Goal: Information Seeking & Learning: Learn about a topic

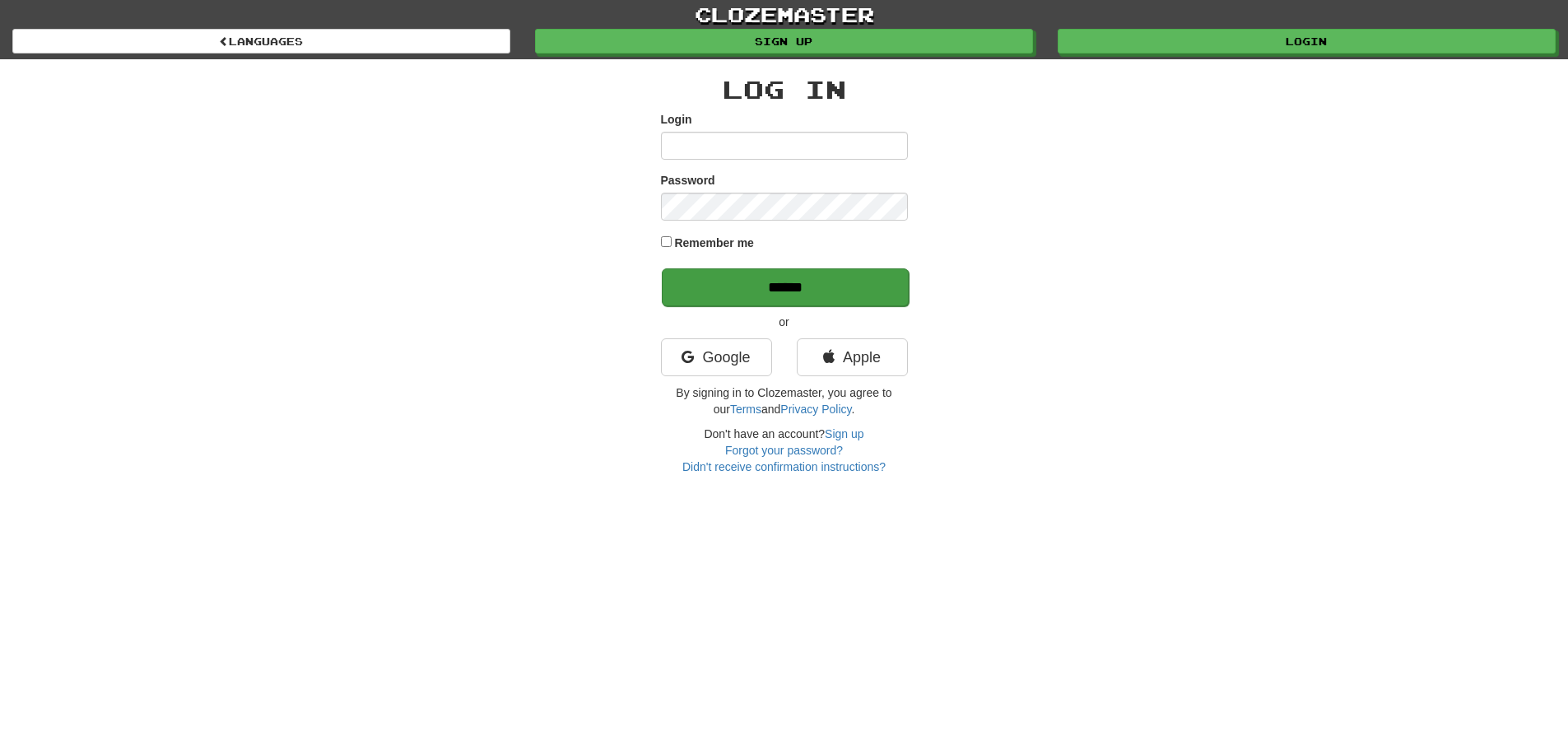
type input "**********"
click at [723, 287] on input "******" at bounding box center [785, 288] width 247 height 38
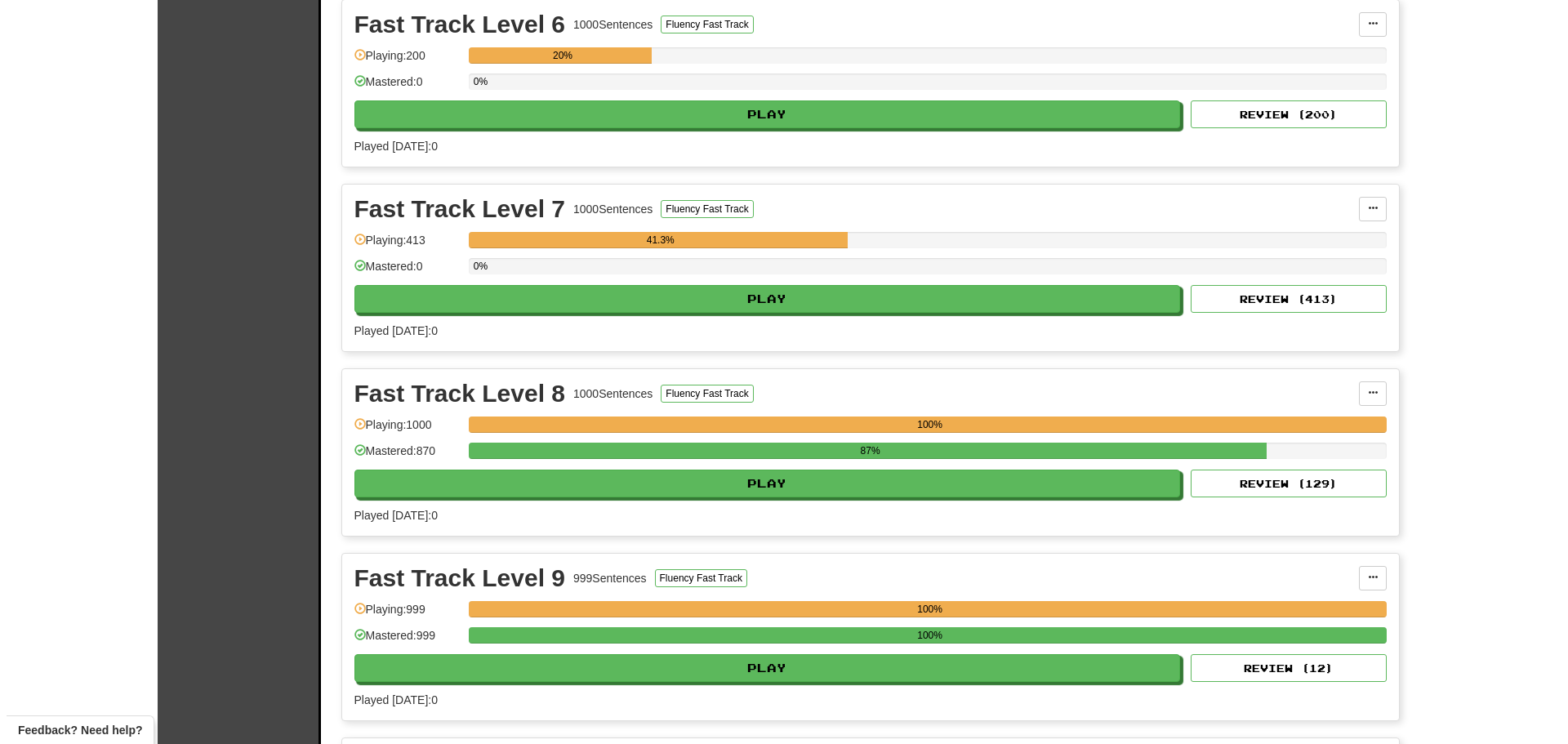
scroll to position [1469, 0]
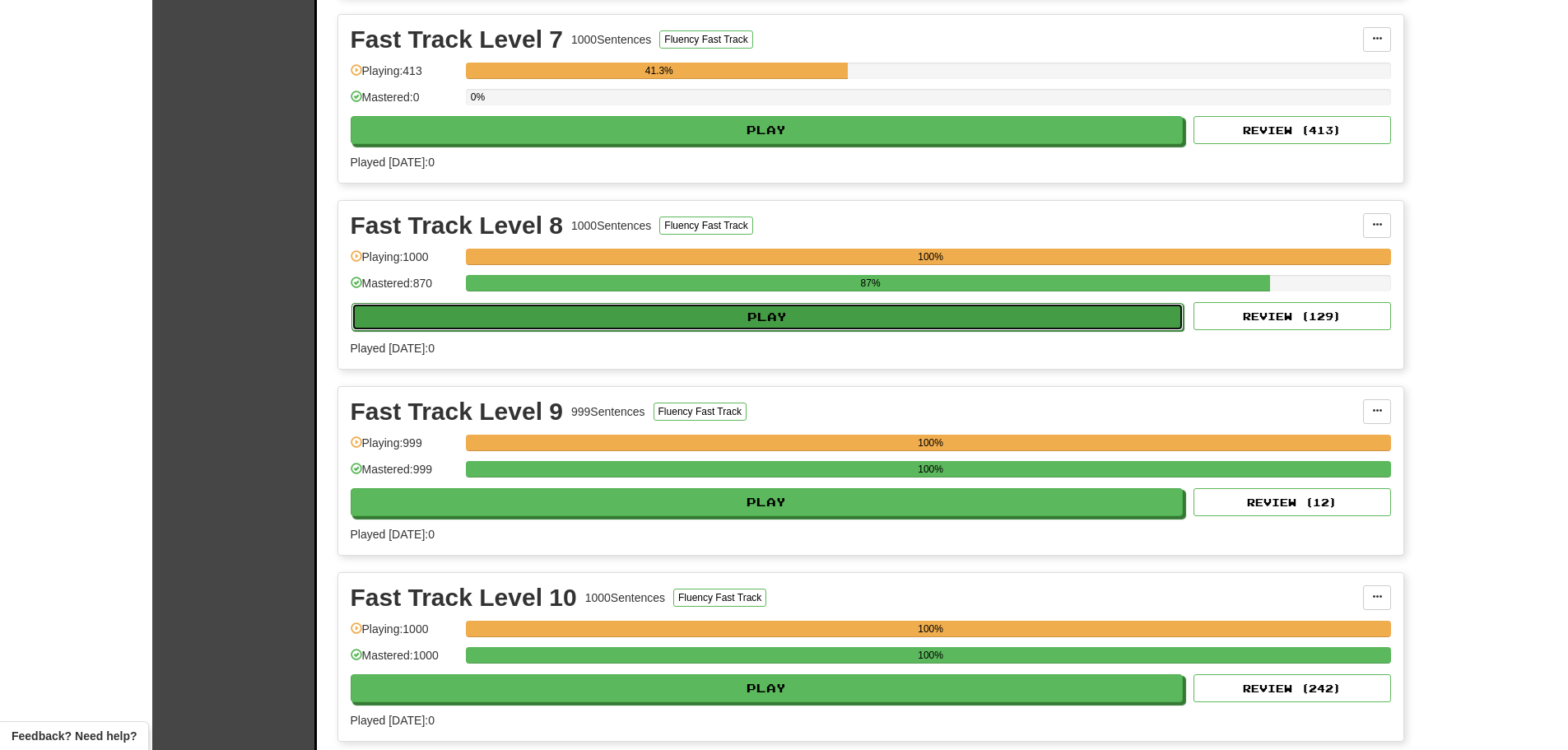
click at [403, 317] on button "Play" at bounding box center [768, 317] width 833 height 28
select select "**"
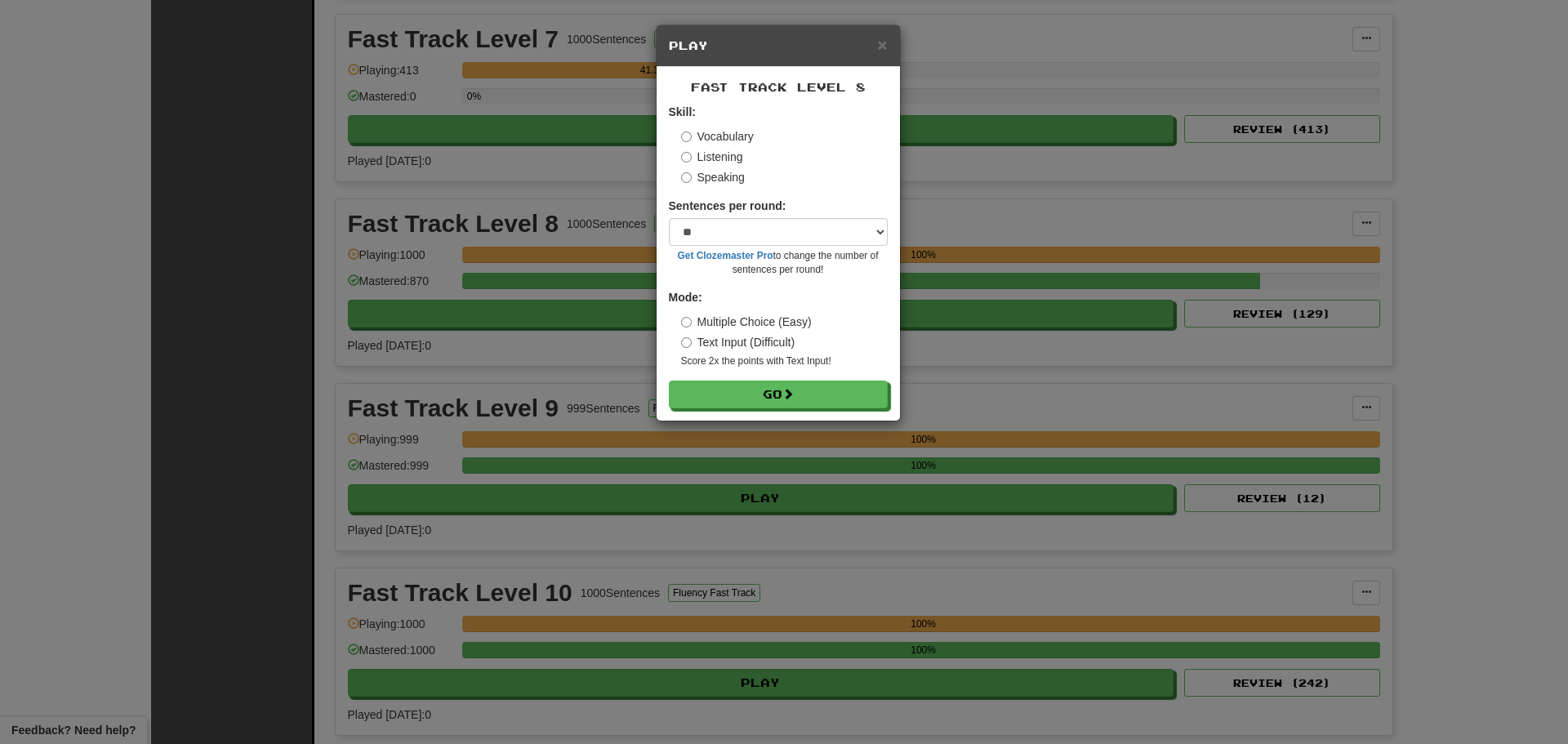
click at [700, 155] on label "Listening" at bounding box center [712, 156] width 62 height 16
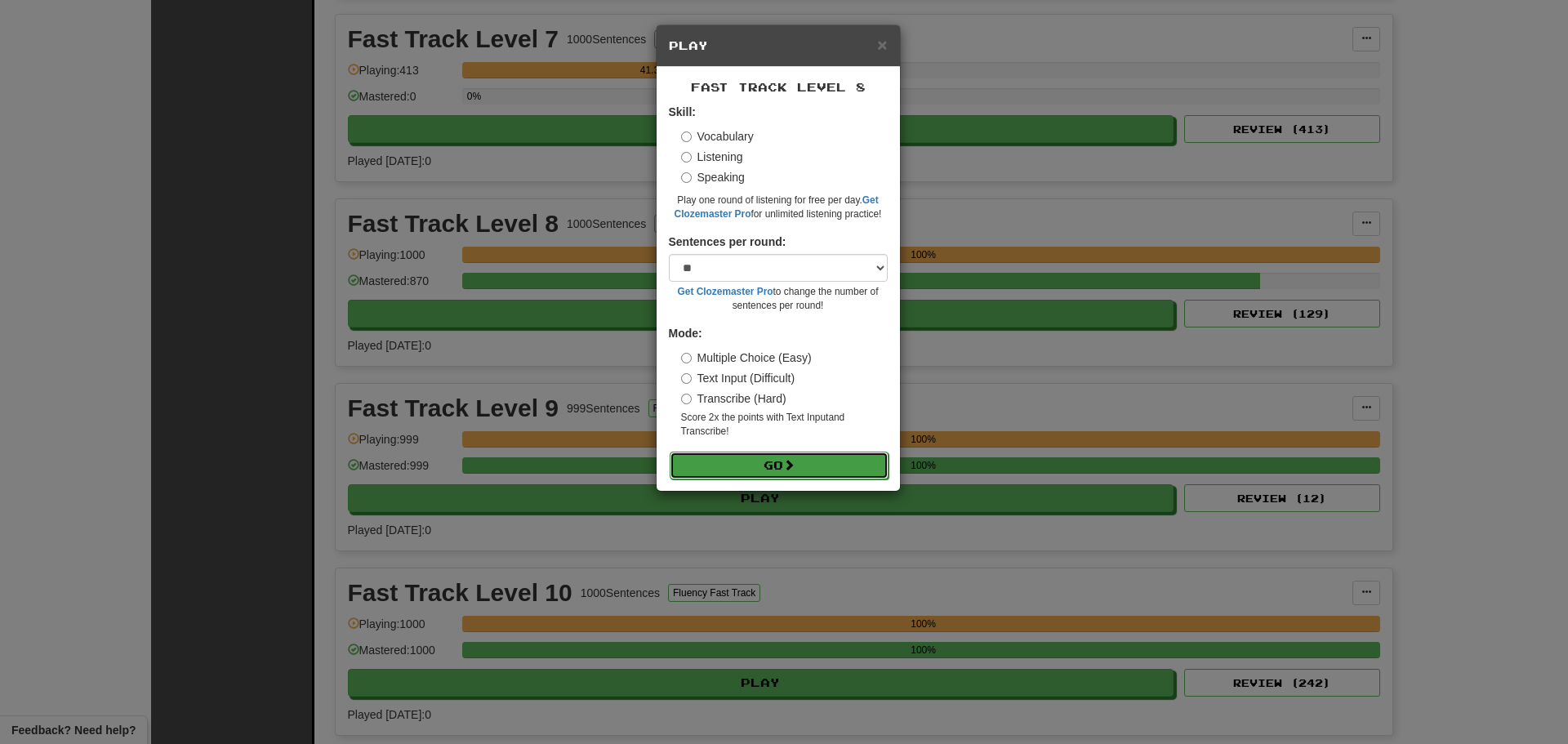
click at [744, 468] on button "Go" at bounding box center [779, 465] width 219 height 27
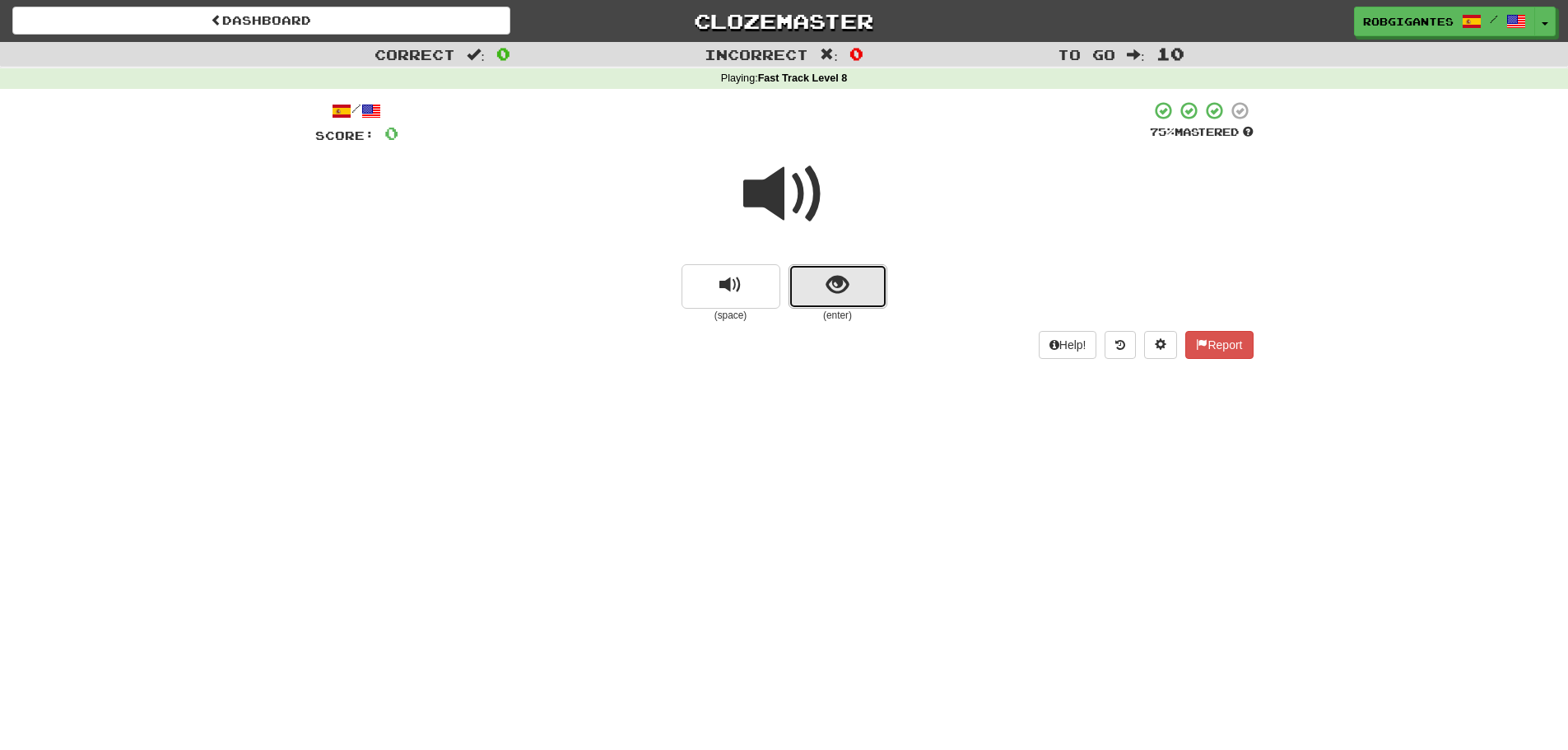
click at [811, 285] on button "show sentence" at bounding box center [837, 287] width 99 height 45
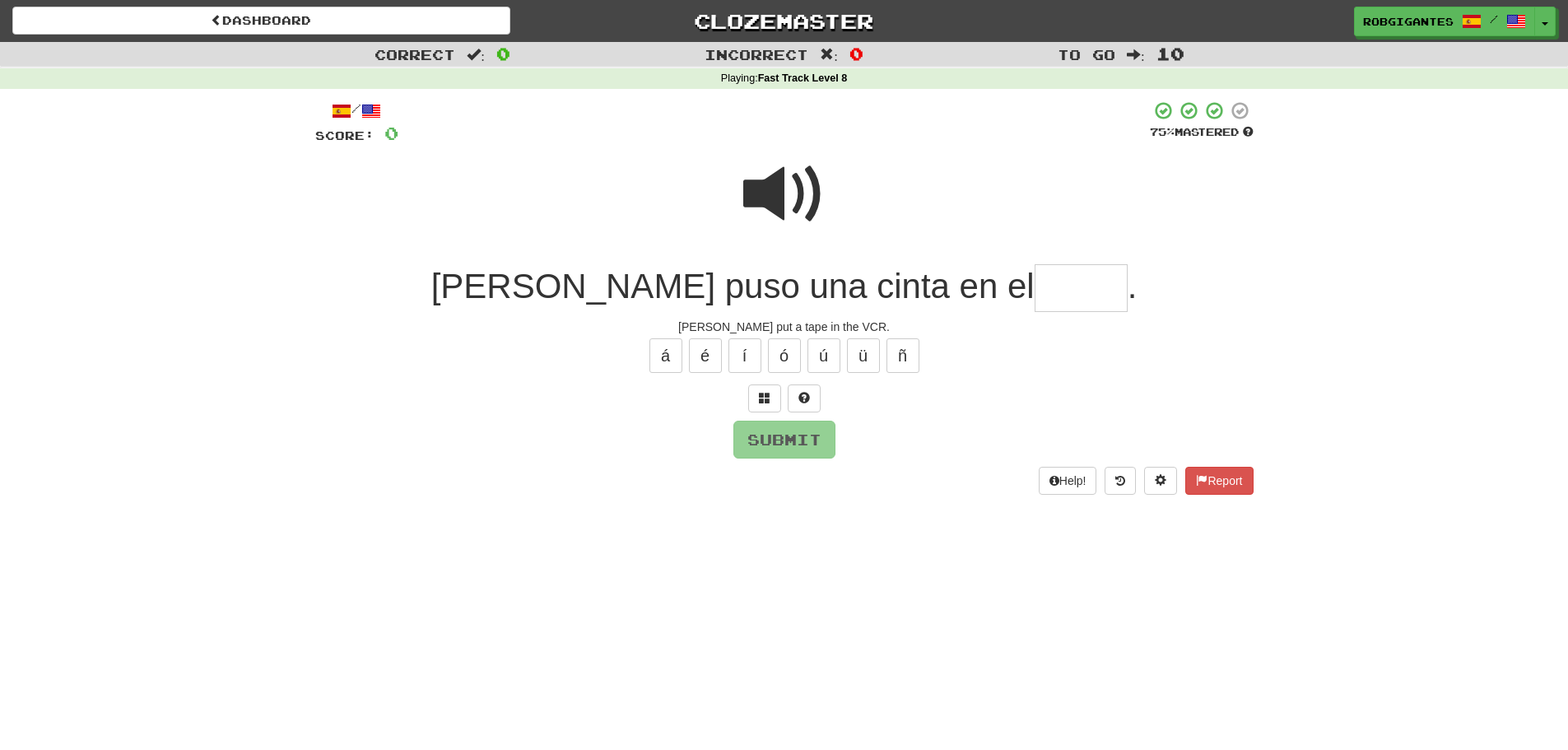
click at [1035, 280] on input "text" at bounding box center [1081, 288] width 93 height 48
type input "*****"
click at [772, 195] on span at bounding box center [785, 195] width 83 height 83
click at [758, 191] on span at bounding box center [785, 195] width 83 height 83
click at [744, 189] on span at bounding box center [785, 195] width 83 height 83
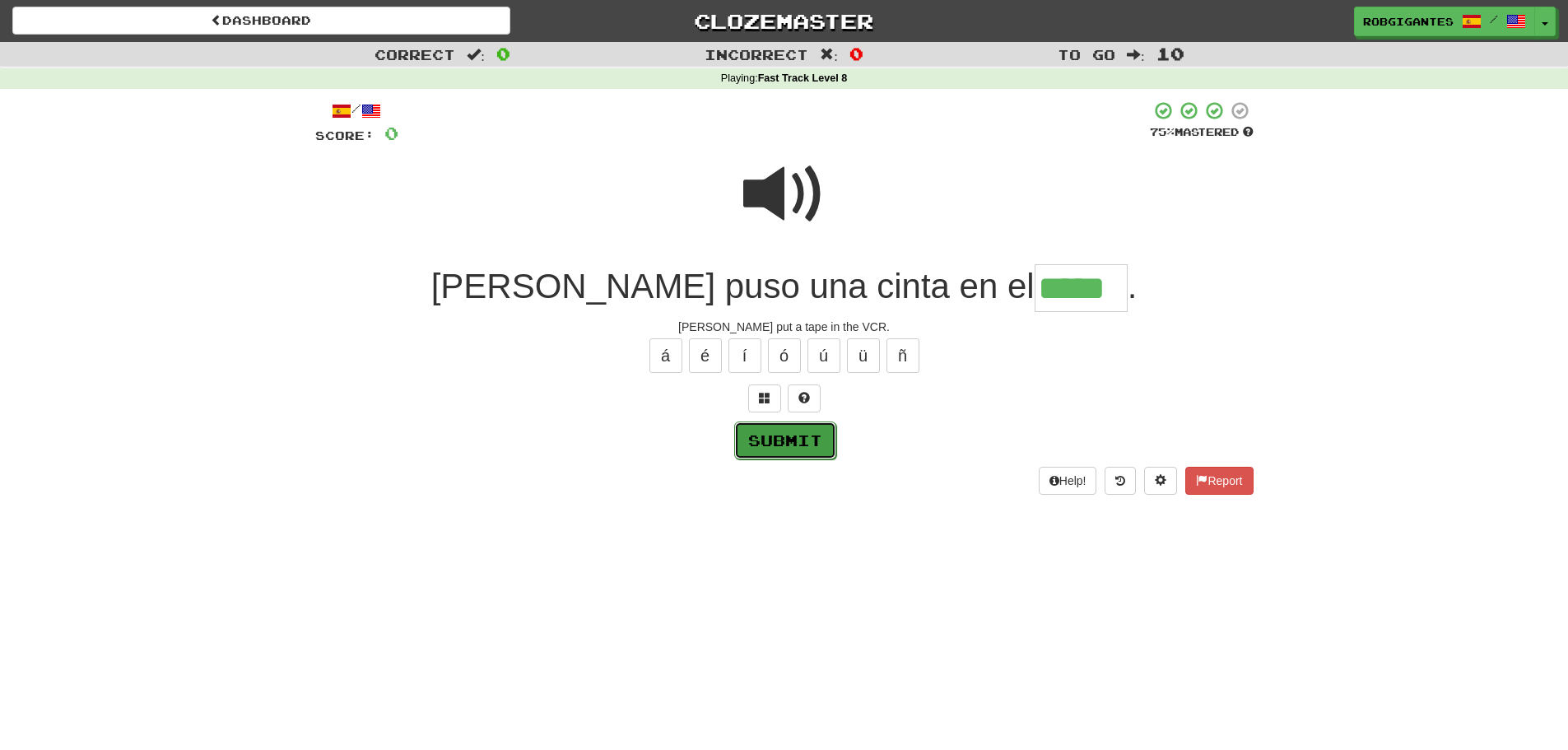
click at [780, 442] on button "Submit" at bounding box center [785, 440] width 102 height 38
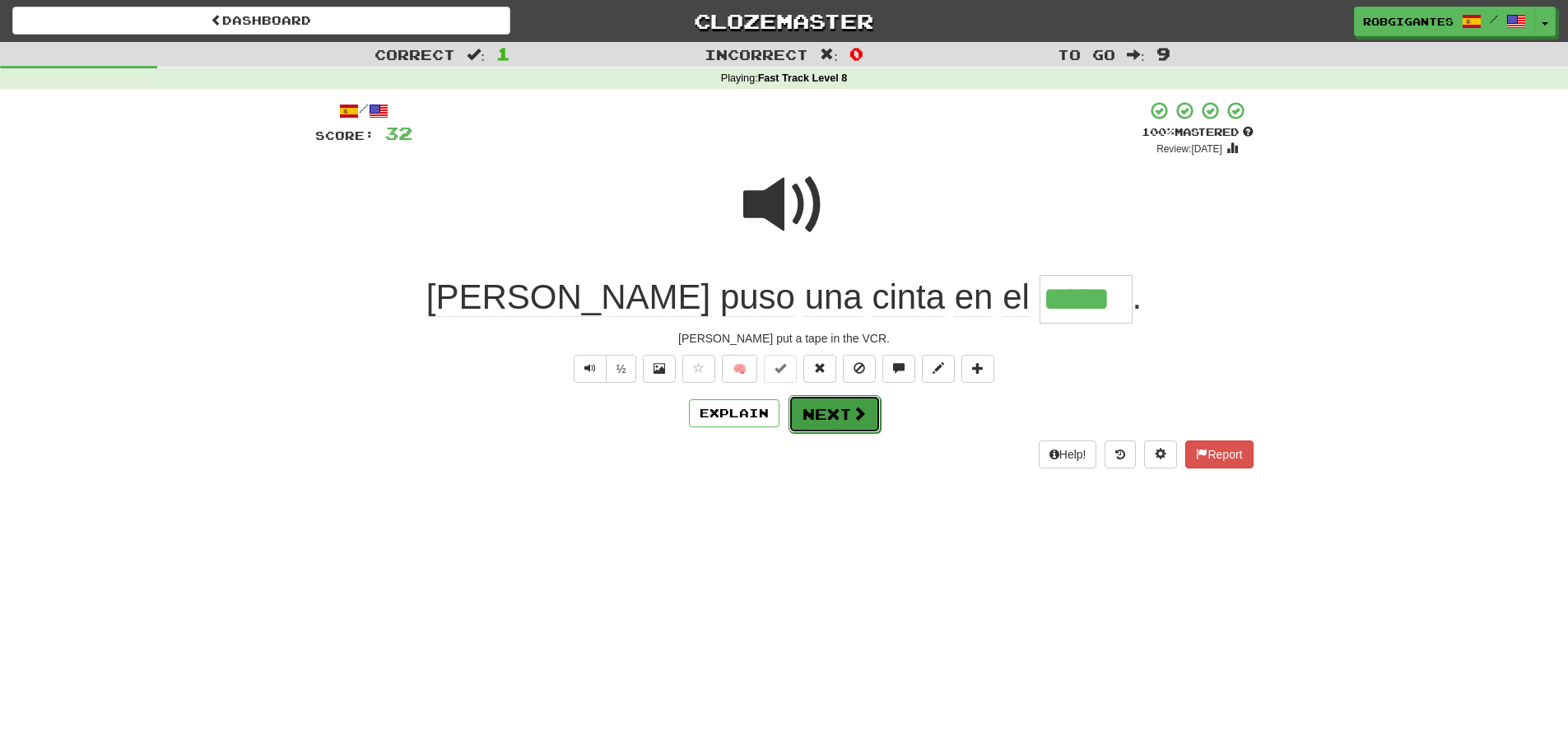
click at [806, 417] on button "Next" at bounding box center [834, 414] width 92 height 38
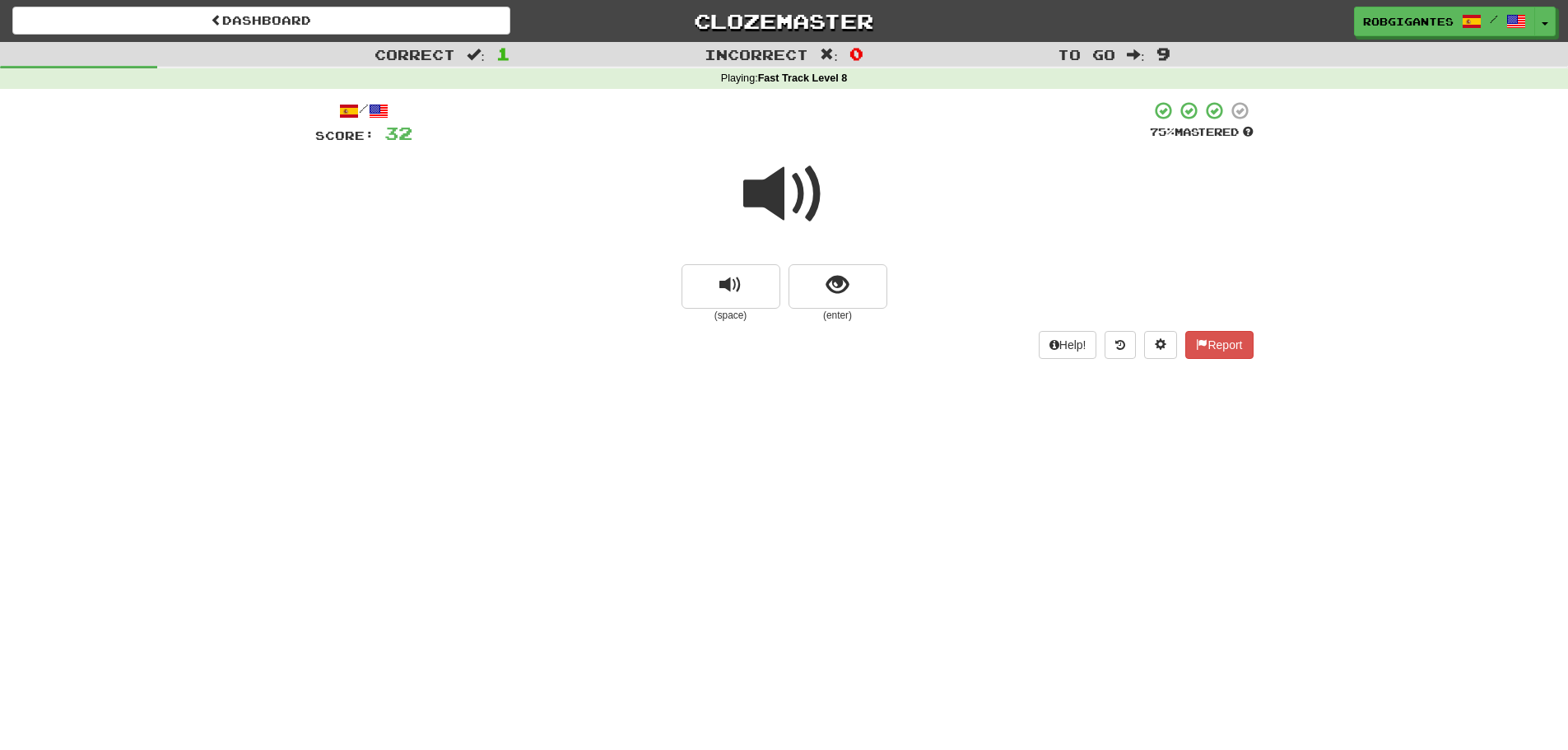
click at [763, 195] on span at bounding box center [785, 195] width 83 height 83
click at [759, 195] on span at bounding box center [785, 195] width 83 height 83
click at [827, 278] on span "show sentence" at bounding box center [837, 285] width 22 height 22
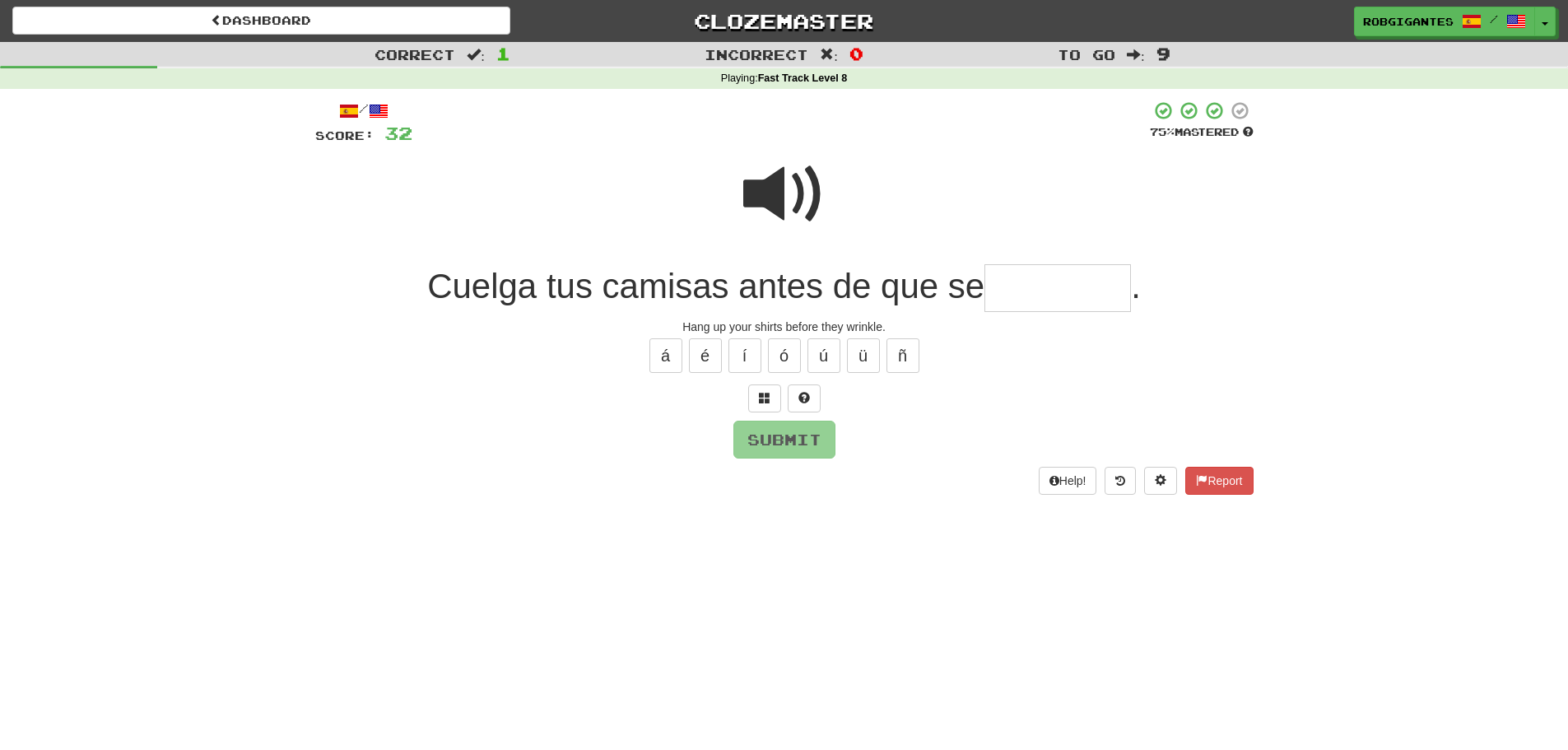
type input "*"
click at [763, 184] on span at bounding box center [785, 195] width 83 height 83
click at [806, 394] on span at bounding box center [804, 397] width 11 height 11
type input "********"
click at [779, 192] on span at bounding box center [785, 195] width 83 height 83
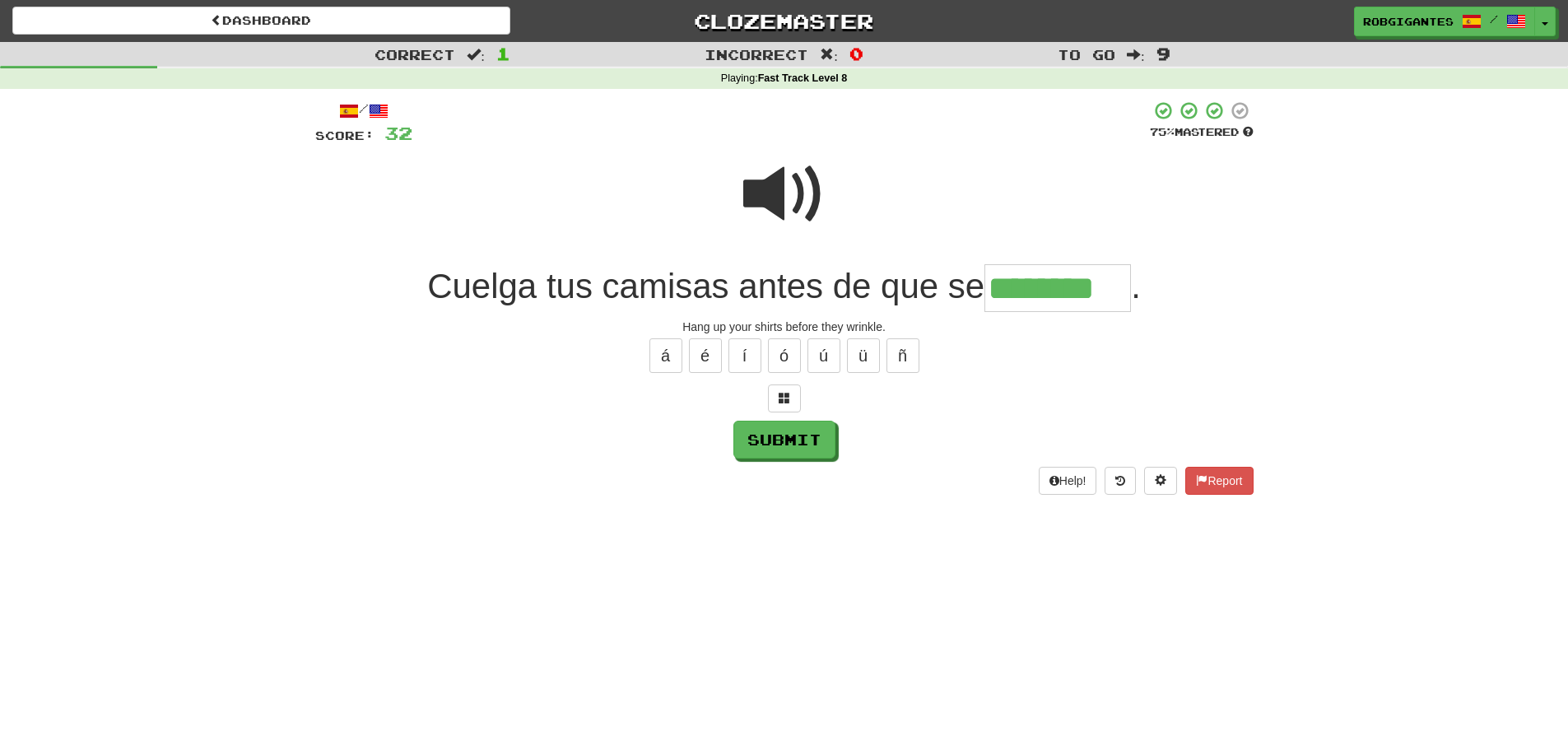
click at [779, 192] on span at bounding box center [785, 195] width 83 height 83
click at [772, 437] on button "Submit" at bounding box center [785, 440] width 102 height 38
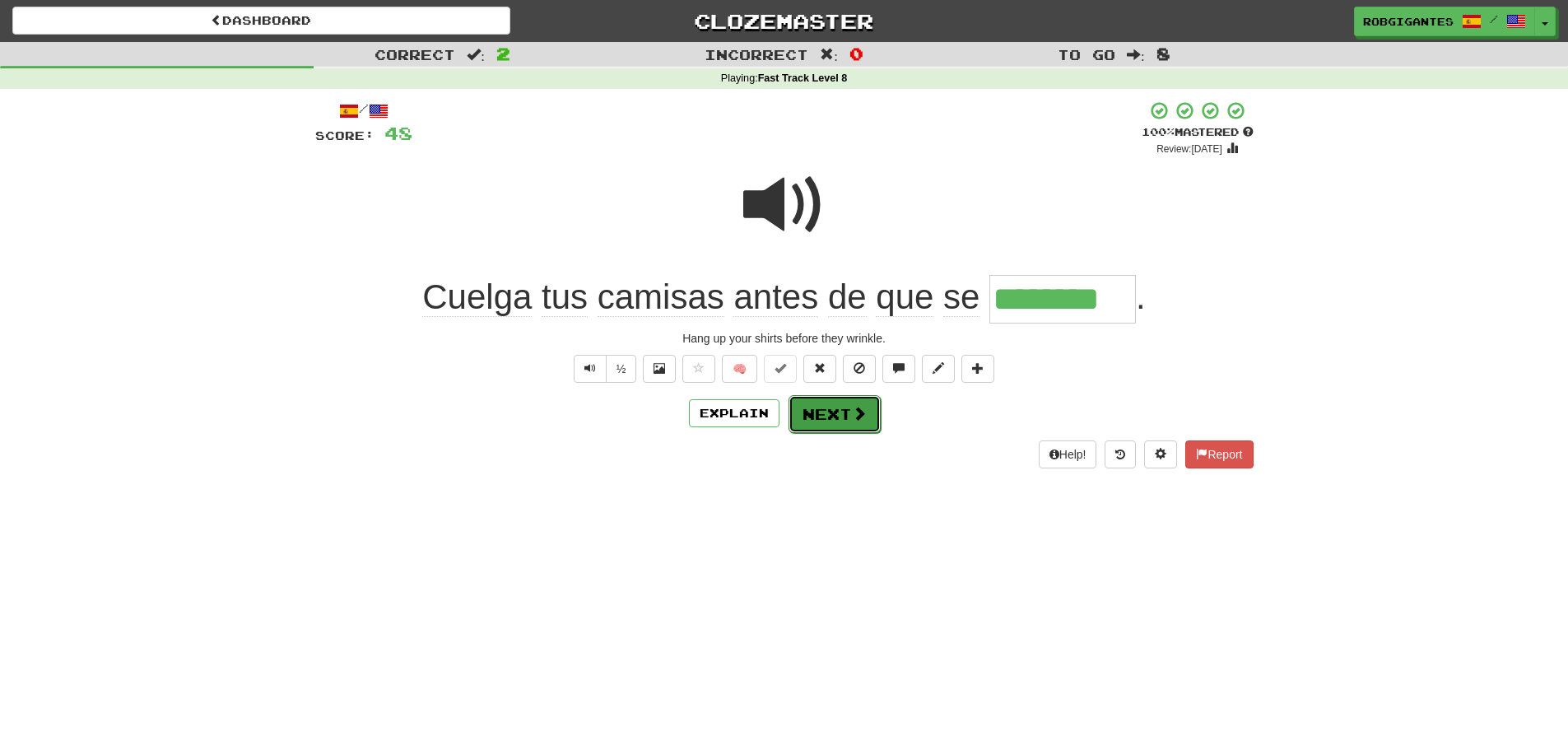
click at [860, 413] on span at bounding box center [859, 412] width 15 height 15
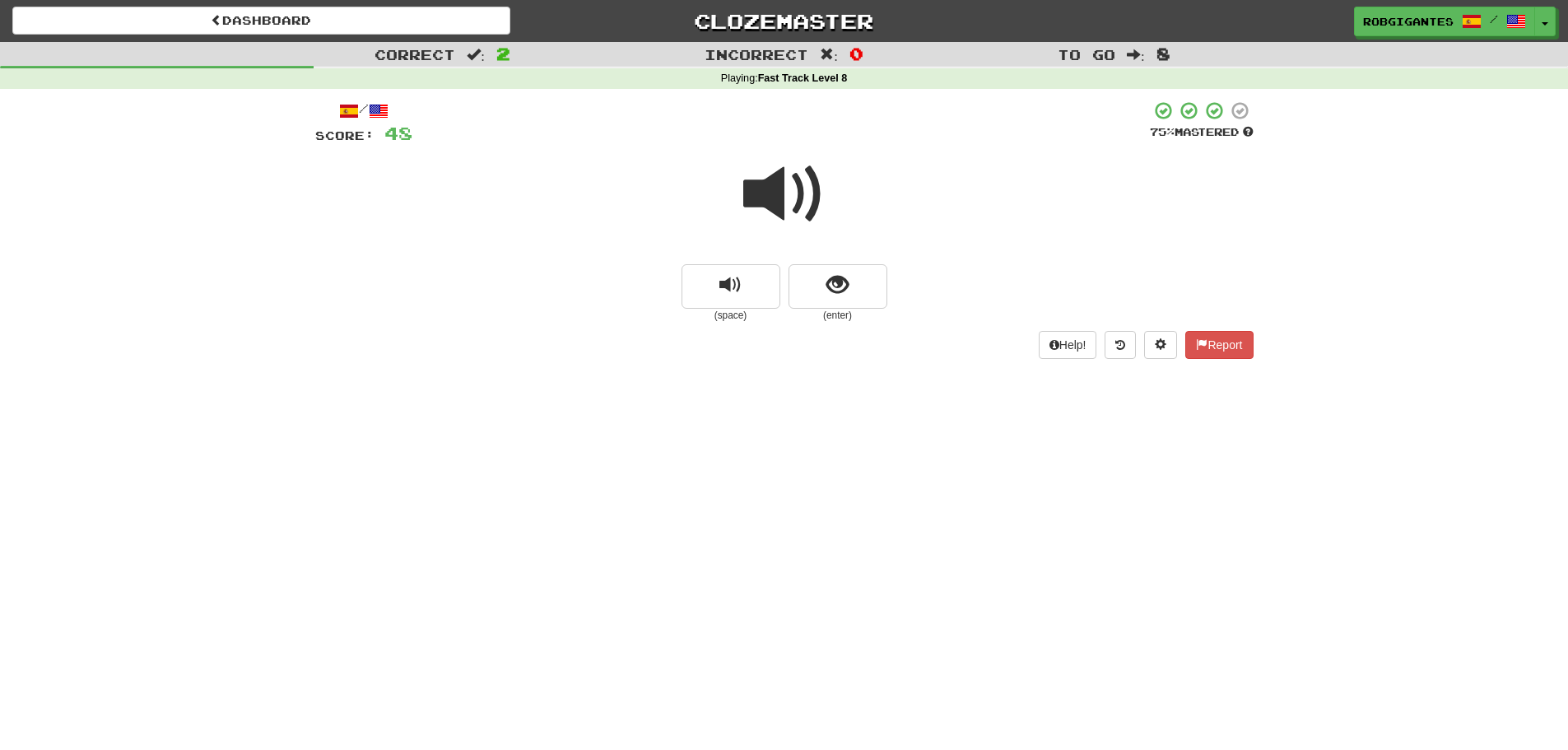
click at [766, 188] on span at bounding box center [785, 195] width 83 height 83
click at [824, 280] on button "show sentence" at bounding box center [837, 287] width 99 height 45
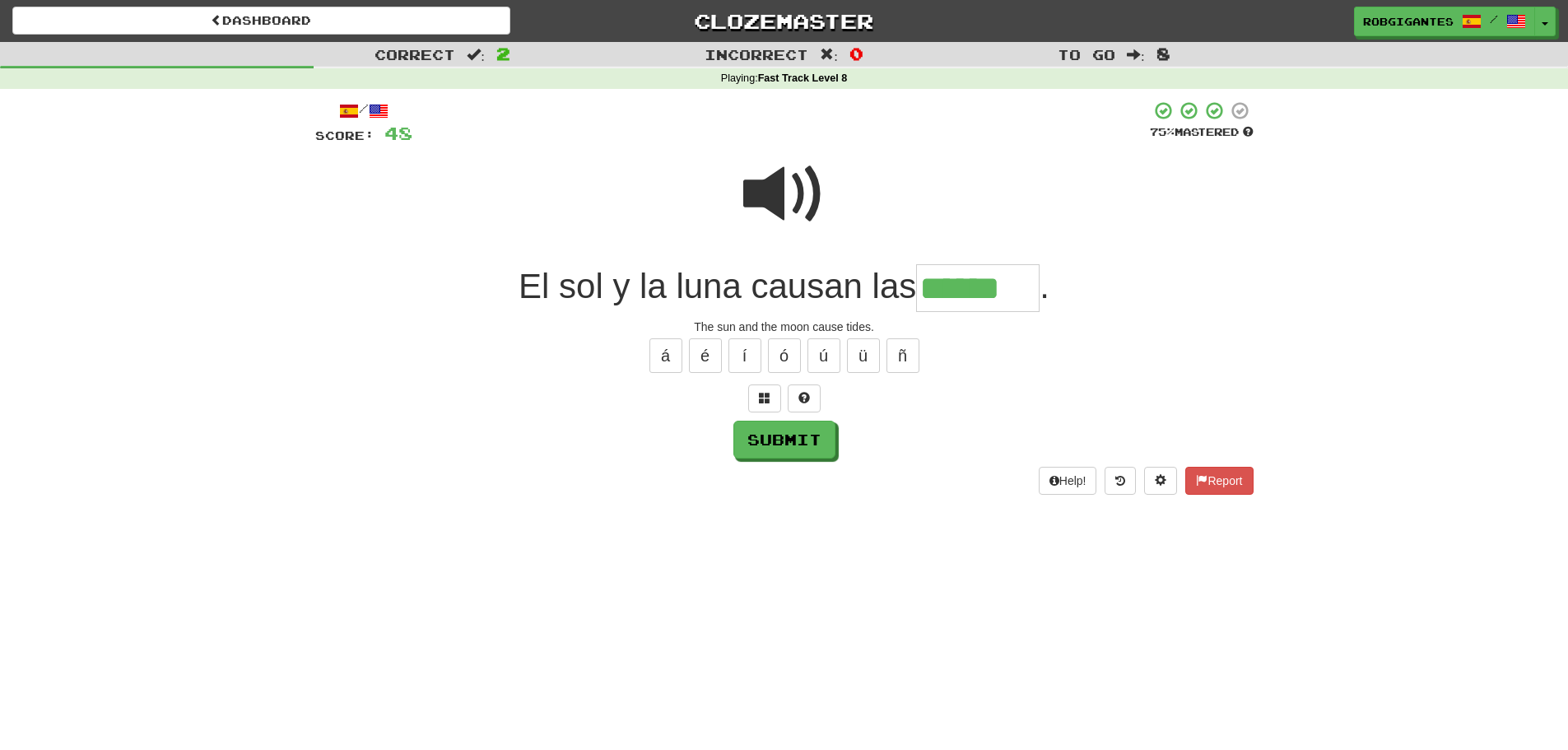
type input "******"
click at [777, 182] on span at bounding box center [785, 195] width 83 height 83
click at [775, 436] on button "Submit" at bounding box center [785, 440] width 102 height 38
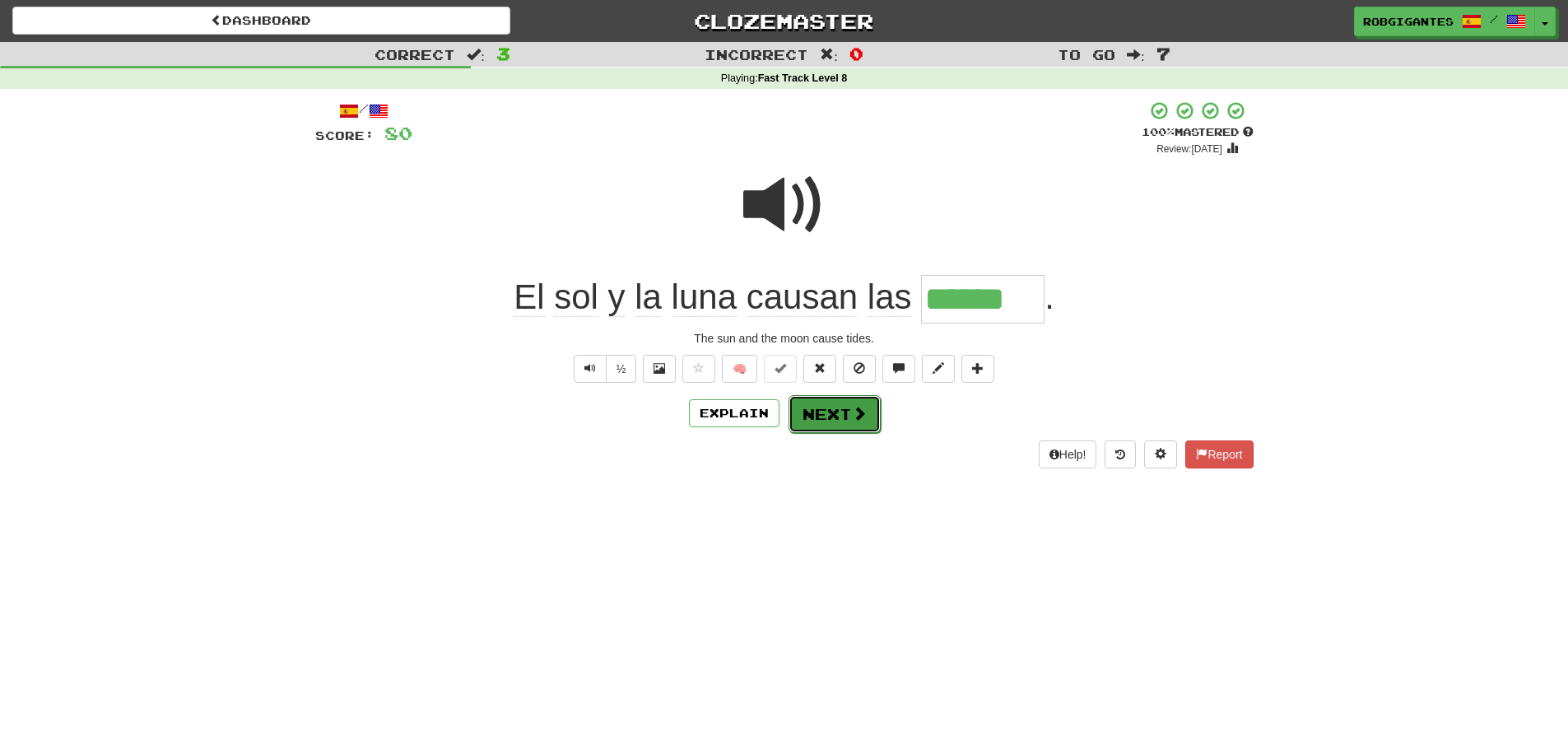
click at [836, 410] on button "Next" at bounding box center [834, 414] width 92 height 38
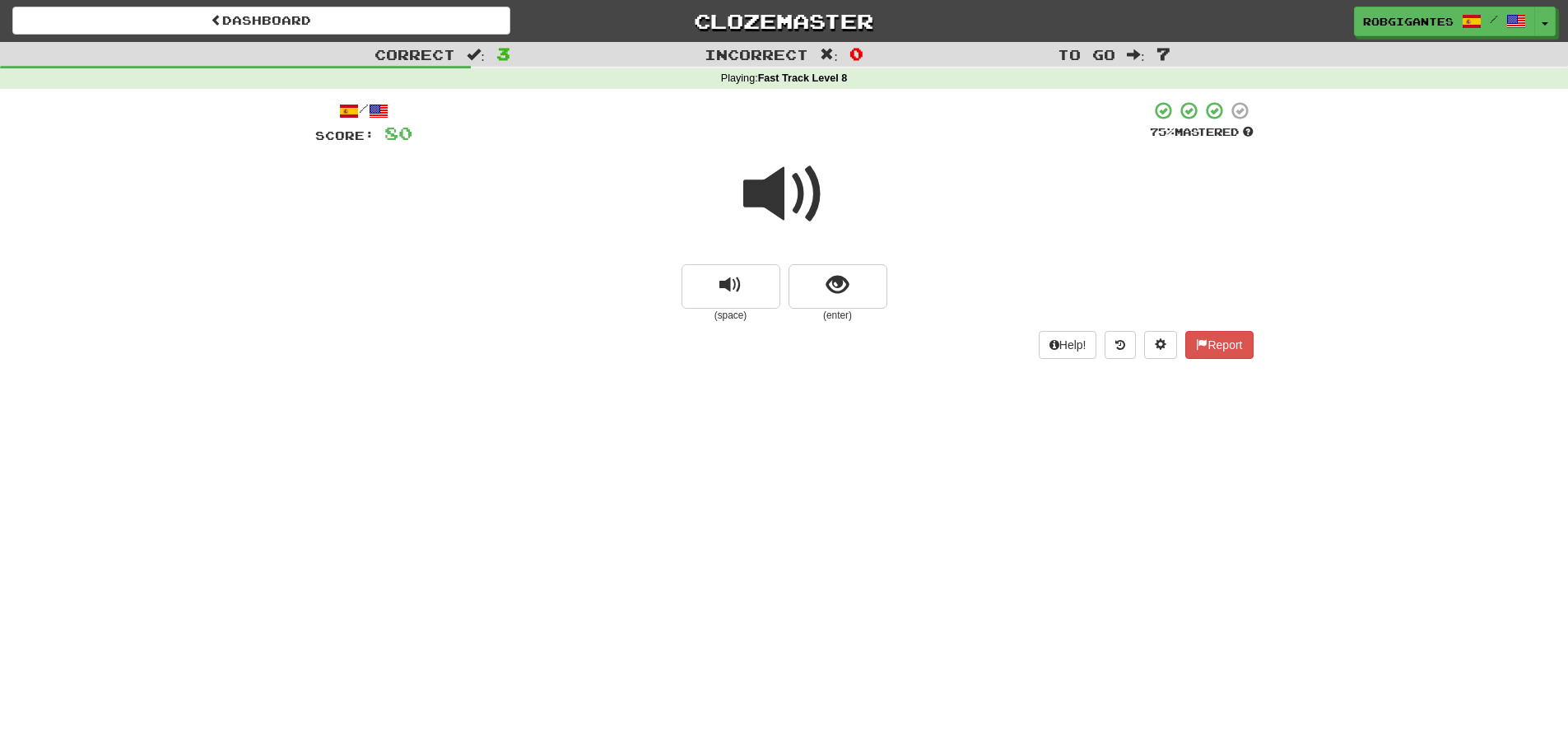
click at [757, 185] on span at bounding box center [785, 195] width 83 height 83
click at [757, 186] on span at bounding box center [785, 195] width 83 height 83
click at [800, 274] on button "show sentence" at bounding box center [837, 287] width 99 height 45
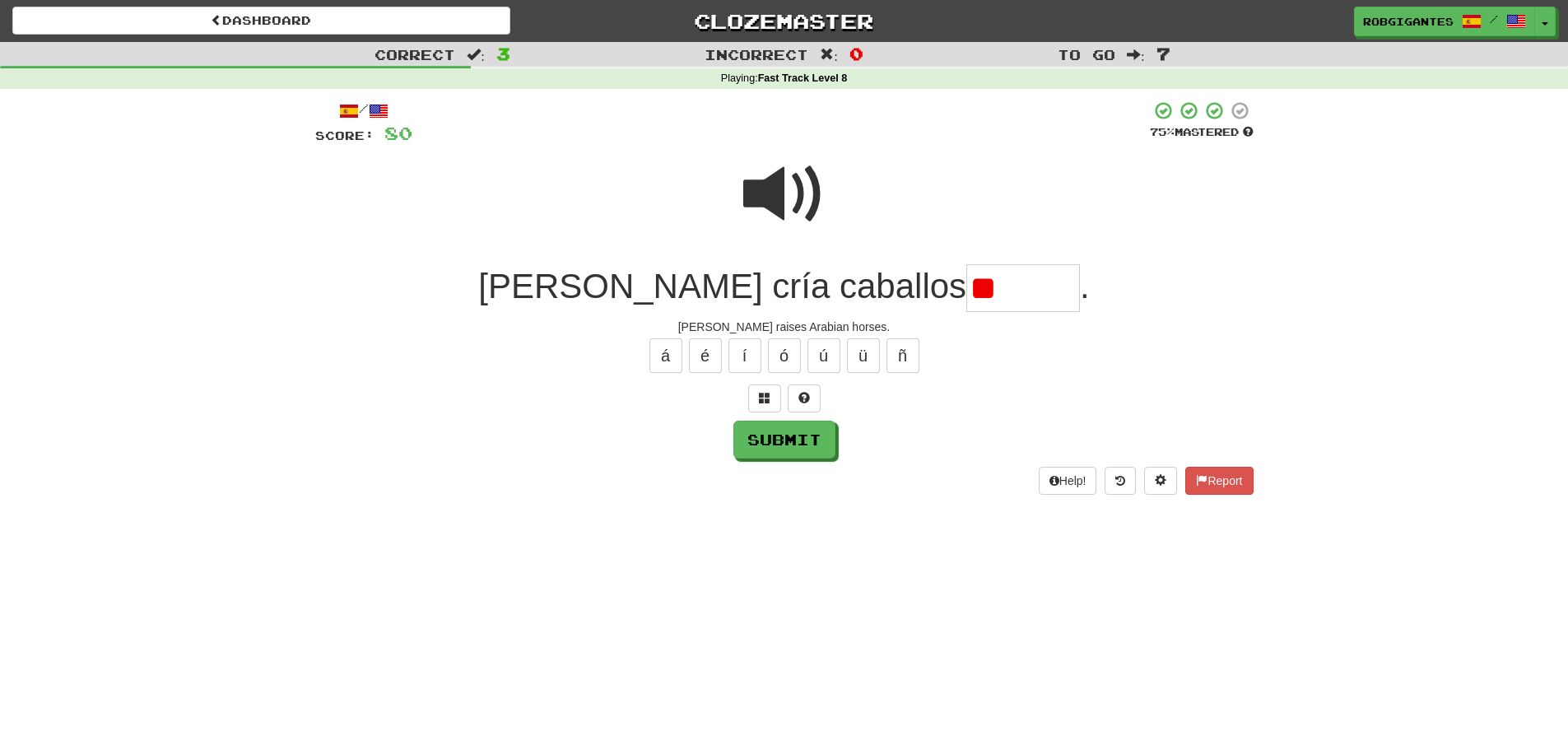
type input "*"
type input "******"
click at [785, 195] on span at bounding box center [785, 195] width 83 height 83
click at [765, 192] on span at bounding box center [785, 195] width 83 height 83
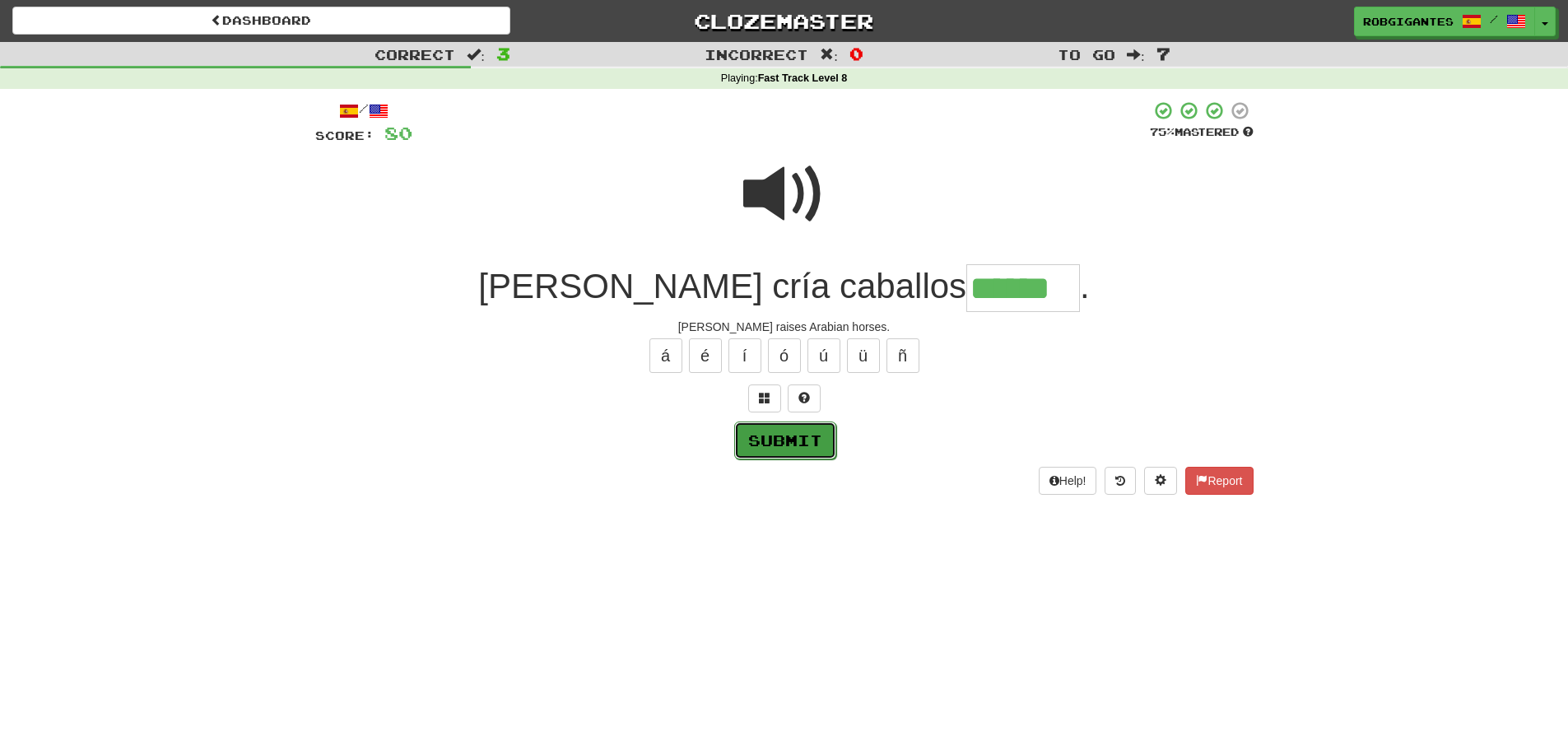
click at [762, 442] on button "Submit" at bounding box center [785, 440] width 102 height 38
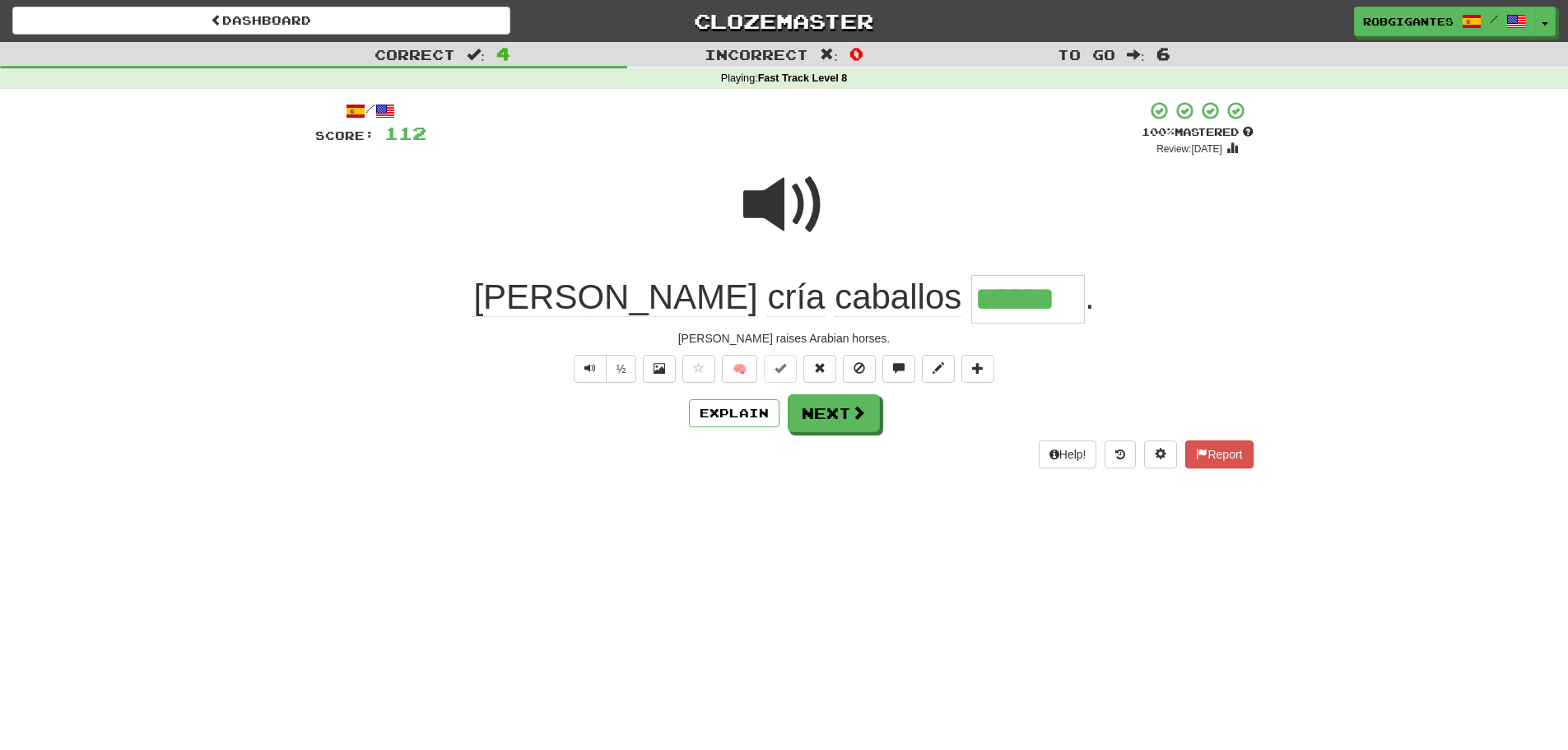
click at [762, 205] on span at bounding box center [785, 205] width 83 height 83
click at [818, 415] on button "Next" at bounding box center [834, 414] width 92 height 38
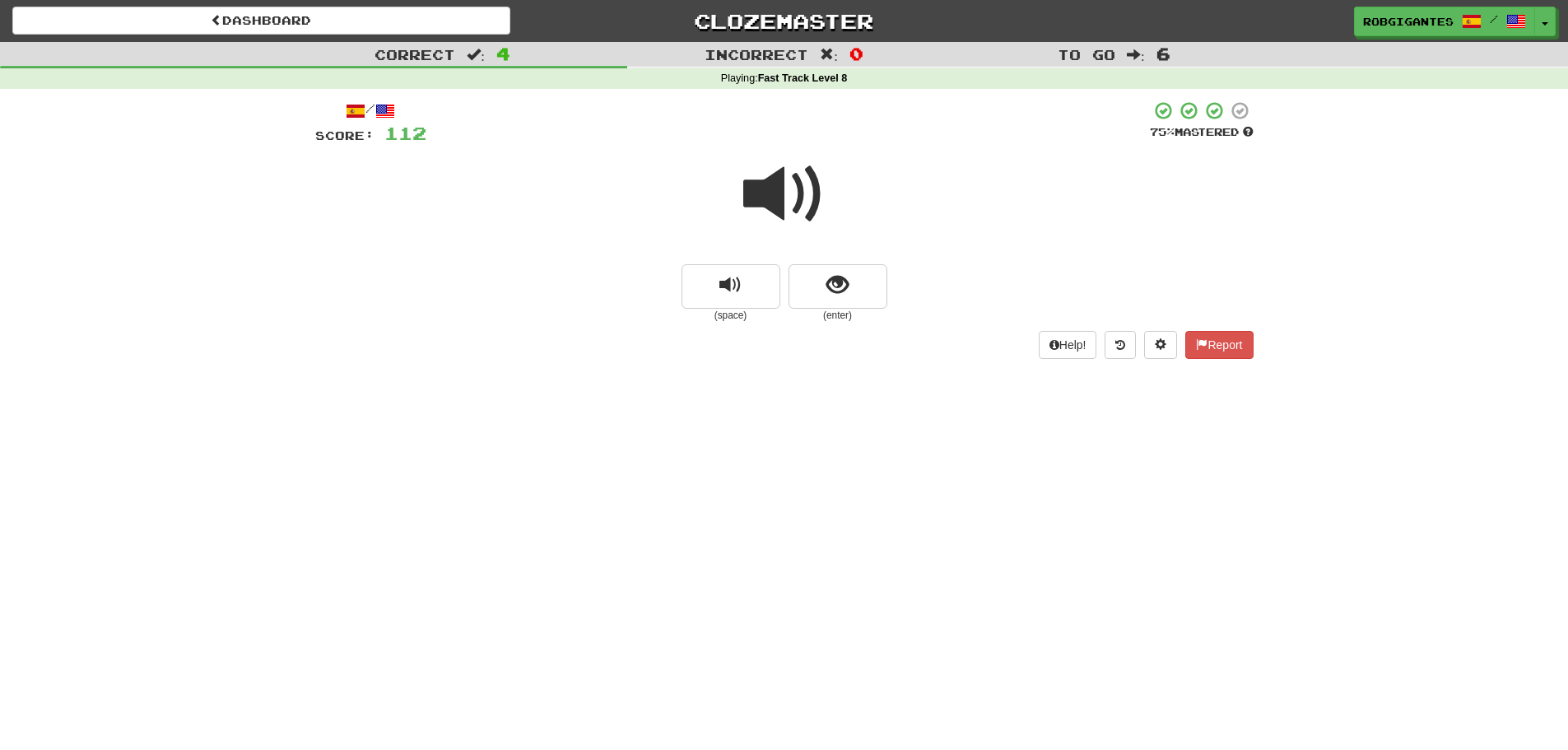
click at [768, 195] on span at bounding box center [785, 195] width 83 height 83
click at [815, 288] on button "show sentence" at bounding box center [837, 287] width 99 height 45
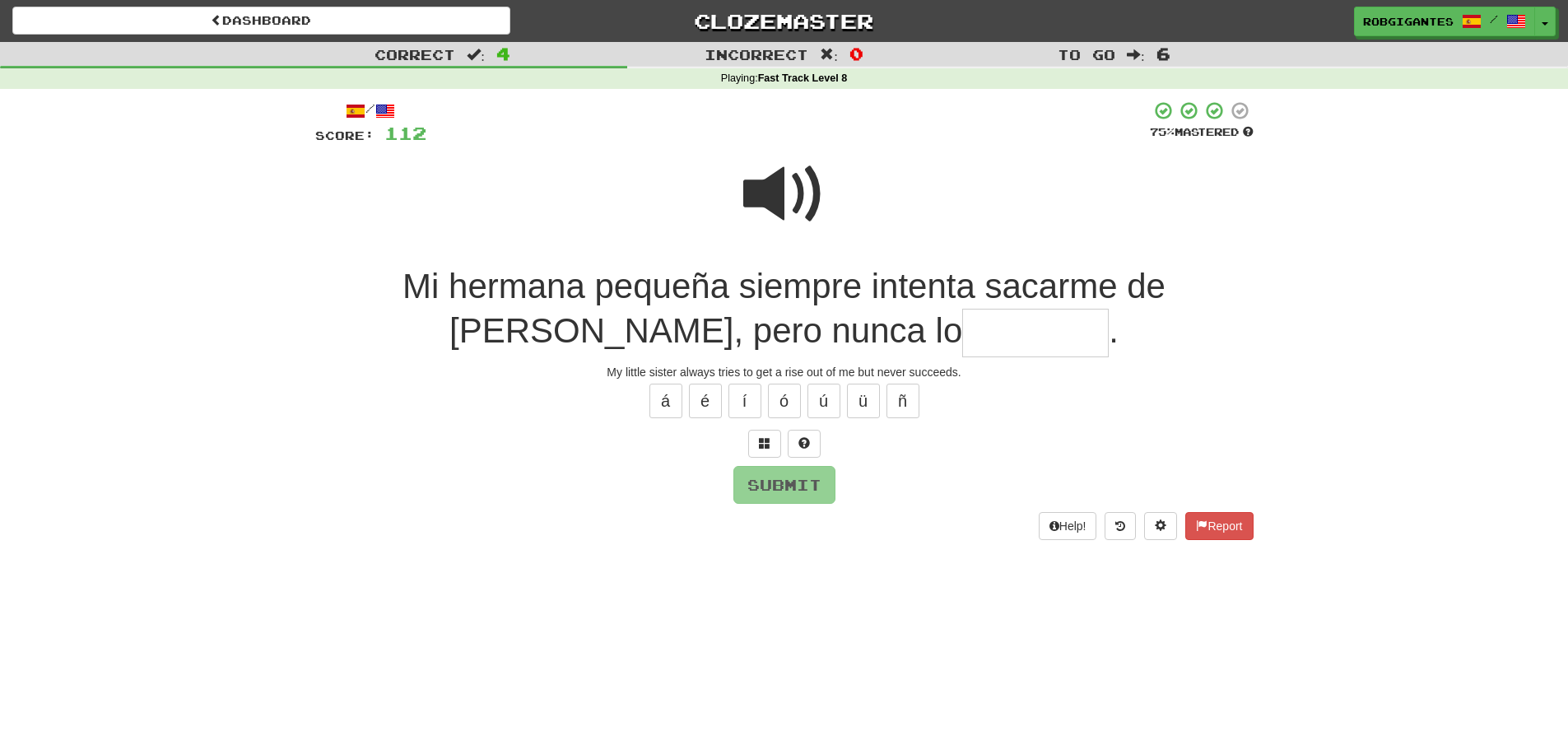
click at [962, 324] on input "text" at bounding box center [1036, 332] width 146 height 48
type input "*"
type input "********"
click at [768, 194] on span at bounding box center [785, 195] width 83 height 83
click at [744, 493] on button "Submit" at bounding box center [785, 486] width 102 height 38
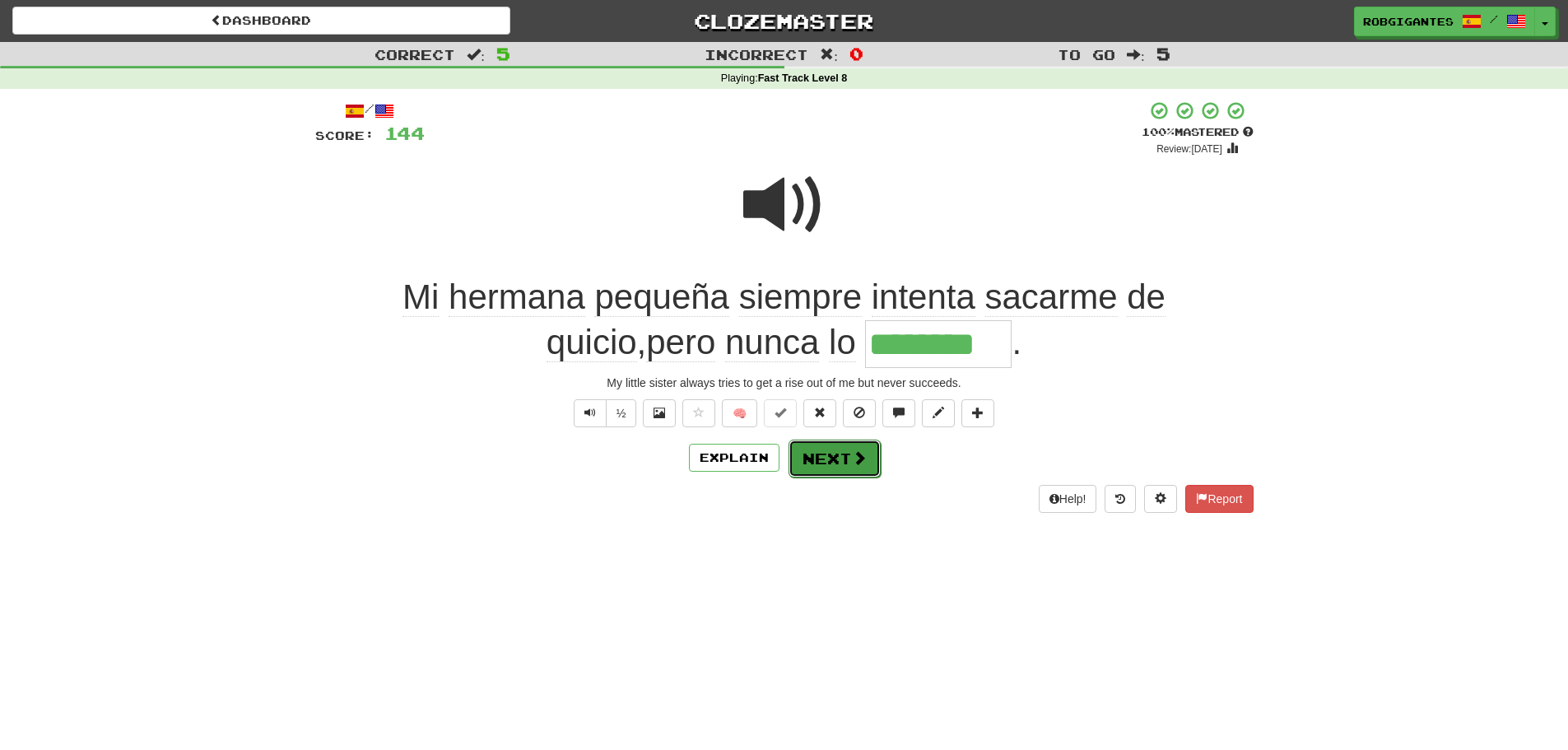
click at [828, 464] on button "Next" at bounding box center [834, 458] width 92 height 38
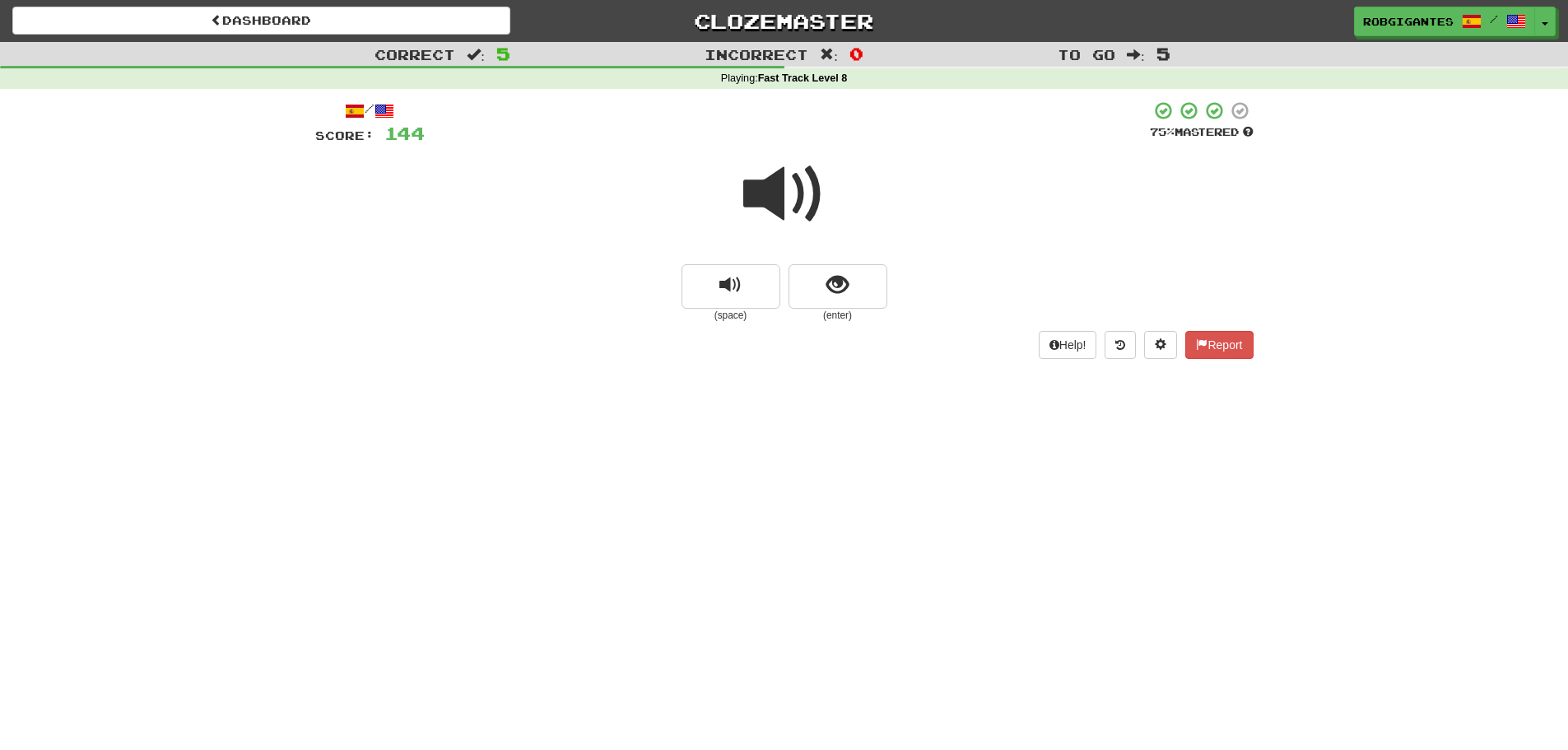
click at [765, 194] on span at bounding box center [785, 195] width 83 height 83
click at [806, 293] on button "show sentence" at bounding box center [837, 287] width 99 height 45
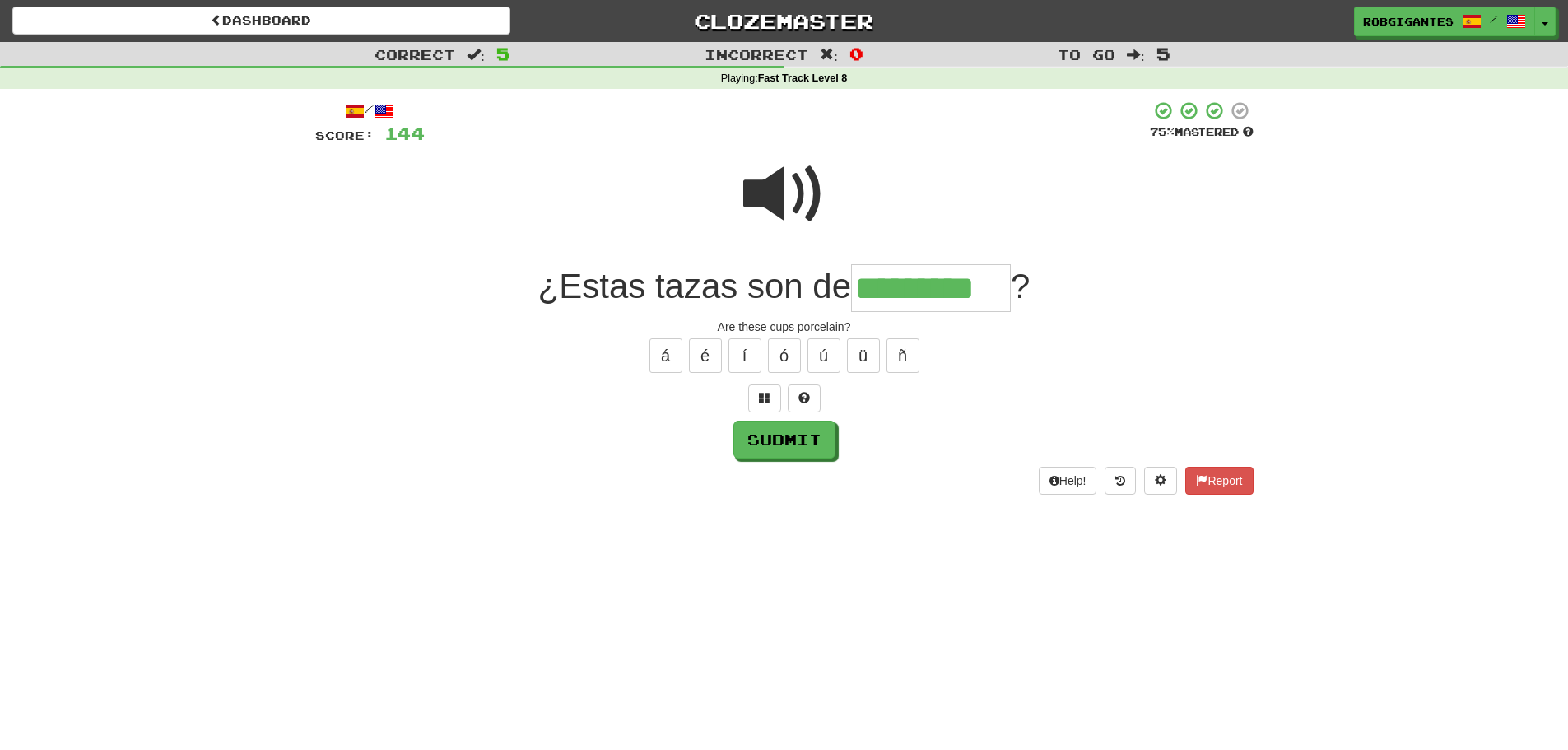
type input "*********"
click at [768, 189] on span at bounding box center [785, 195] width 83 height 83
click at [795, 441] on button "Submit" at bounding box center [785, 440] width 102 height 38
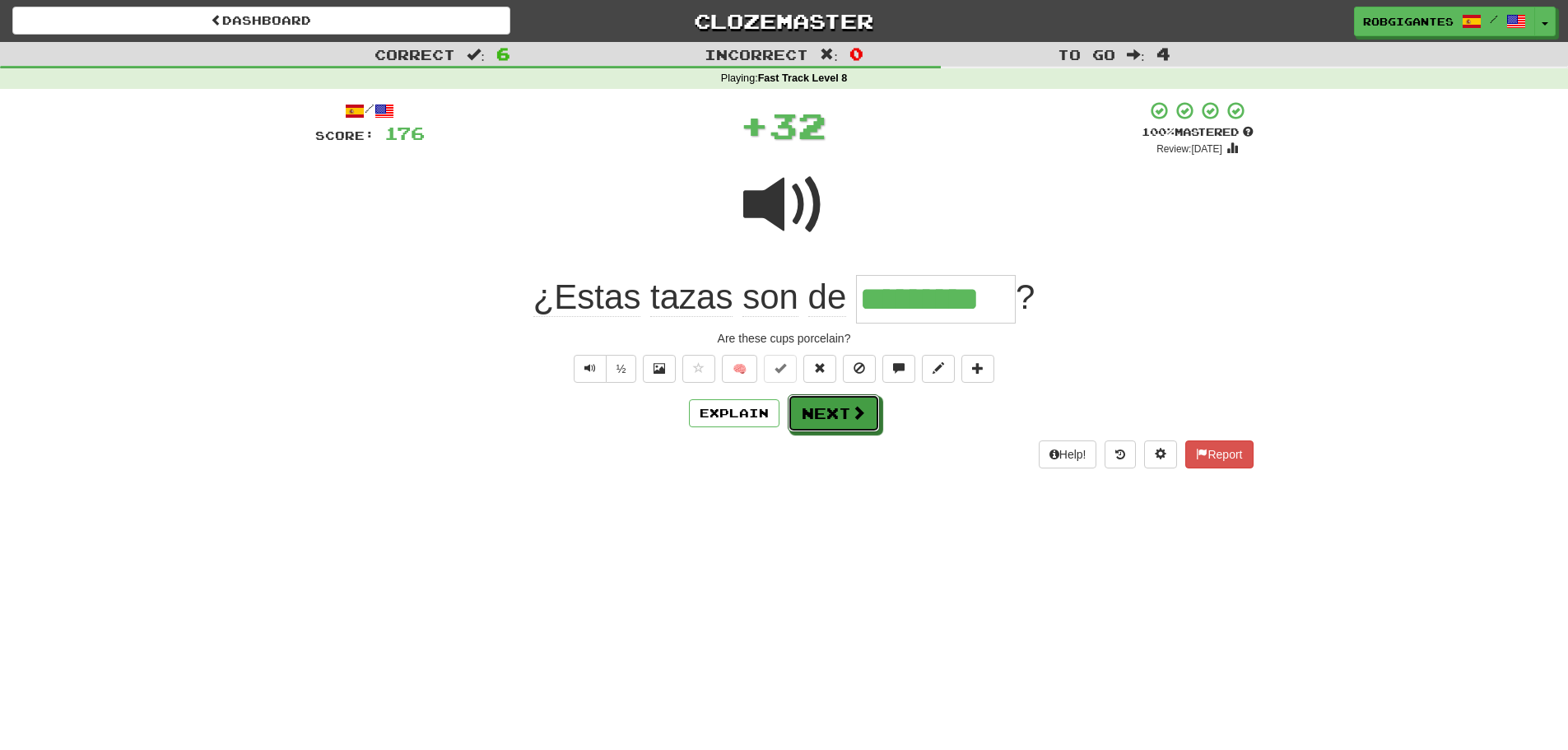
click at [839, 412] on button "Next" at bounding box center [833, 413] width 92 height 38
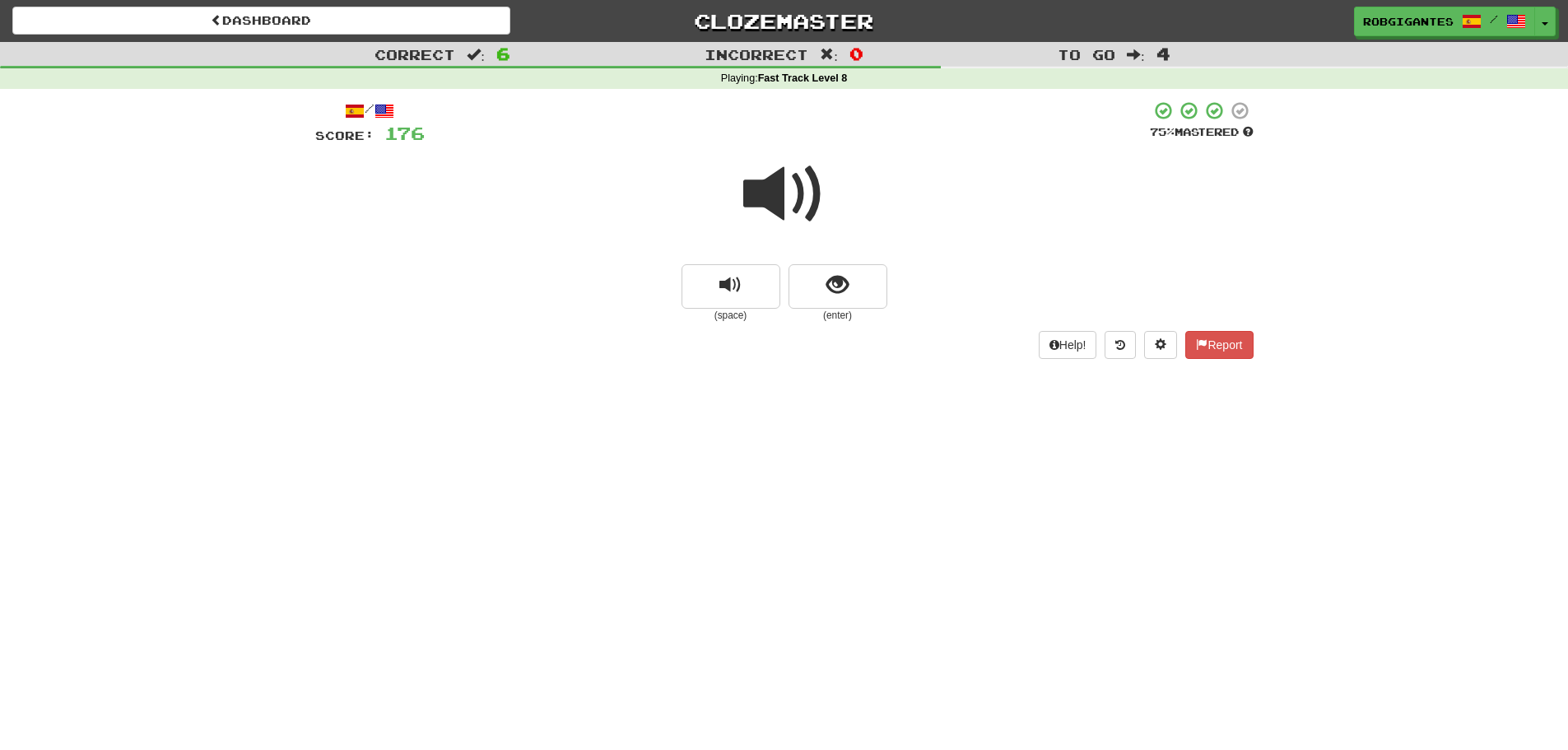
click at [786, 197] on span at bounding box center [785, 195] width 83 height 83
click at [812, 287] on button "show sentence" at bounding box center [837, 287] width 99 height 45
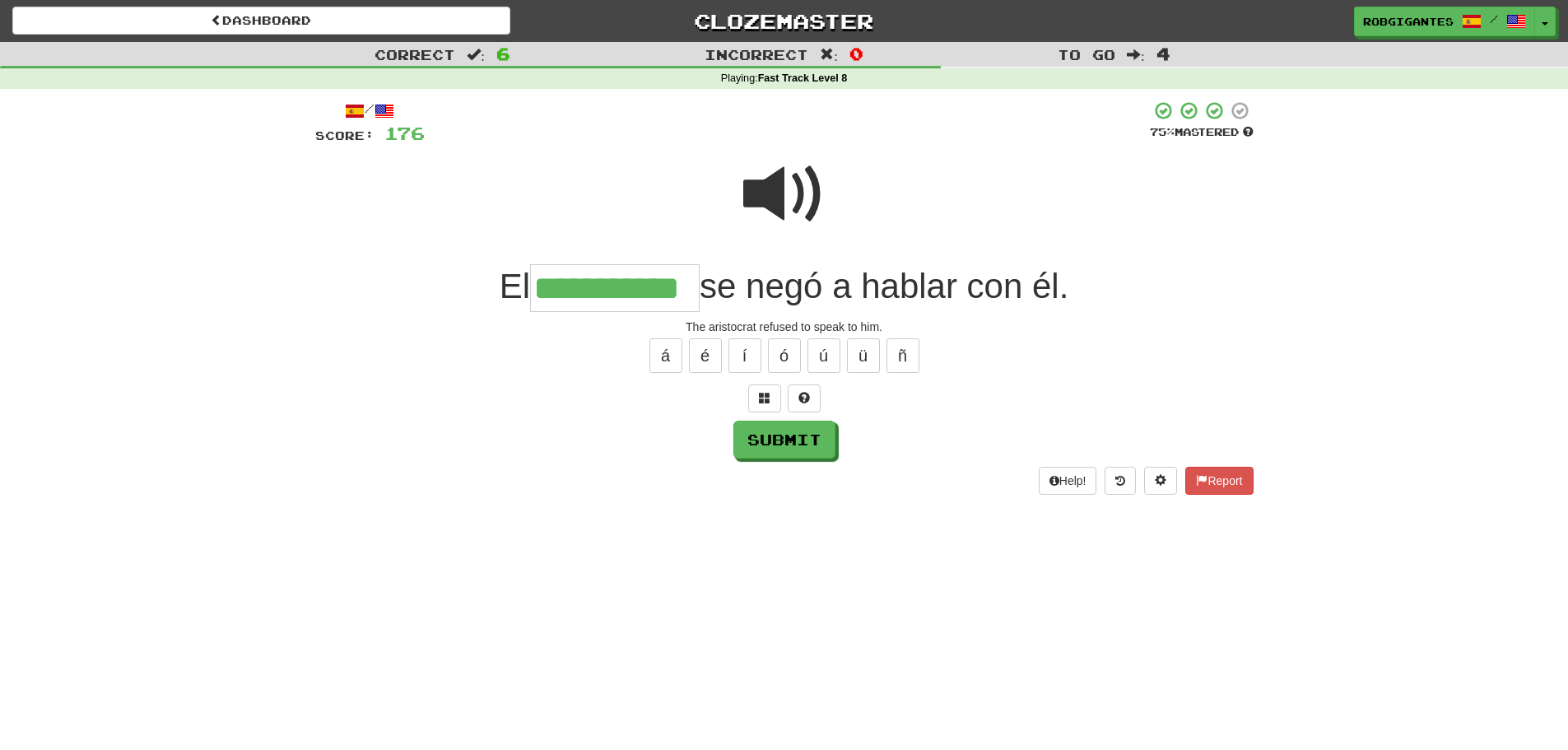
type input "**********"
click at [751, 196] on span at bounding box center [785, 195] width 83 height 83
click at [770, 185] on span at bounding box center [785, 195] width 83 height 83
click at [781, 182] on span at bounding box center [785, 195] width 83 height 83
click at [781, 189] on span at bounding box center [785, 195] width 83 height 83
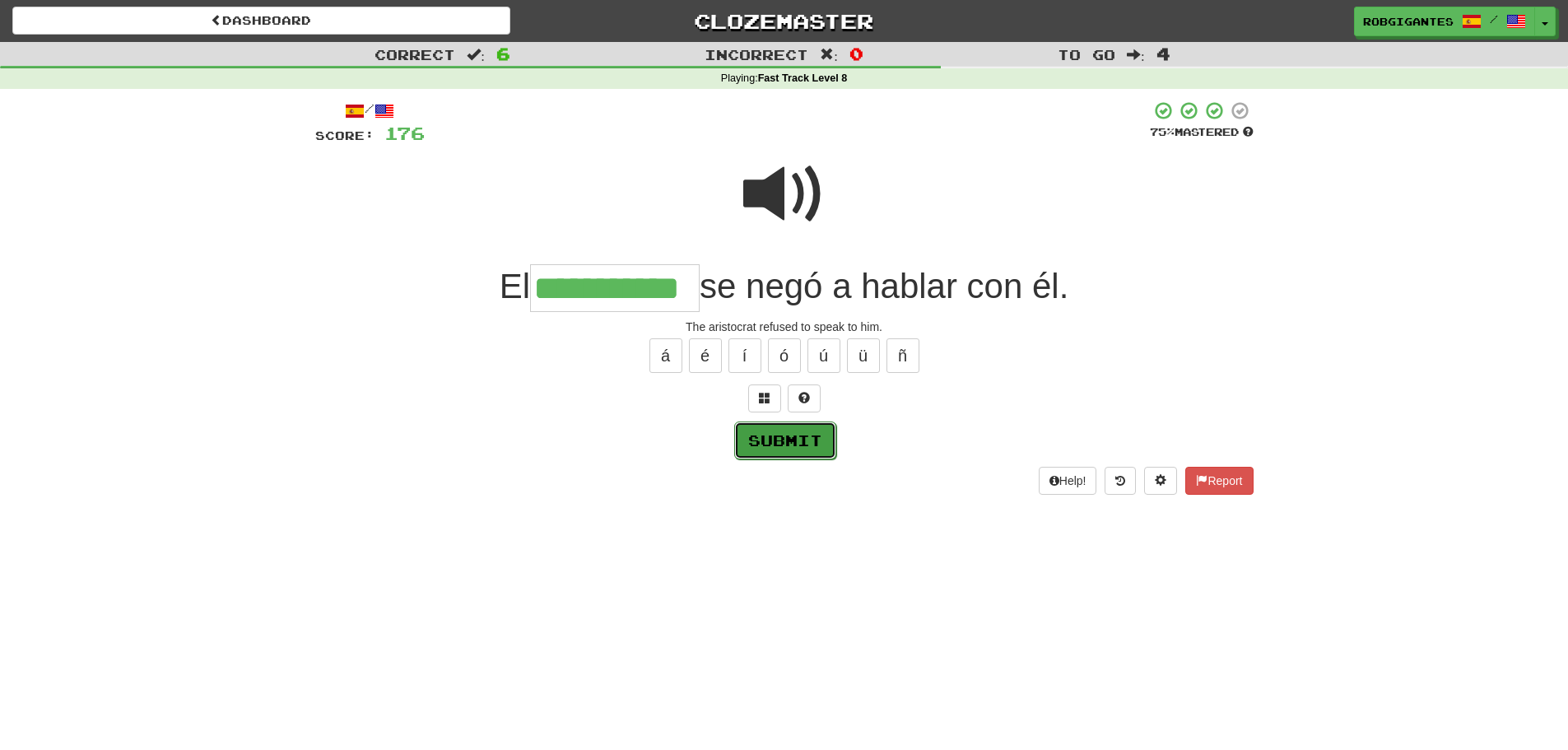
click at [774, 436] on button "Submit" at bounding box center [785, 440] width 102 height 38
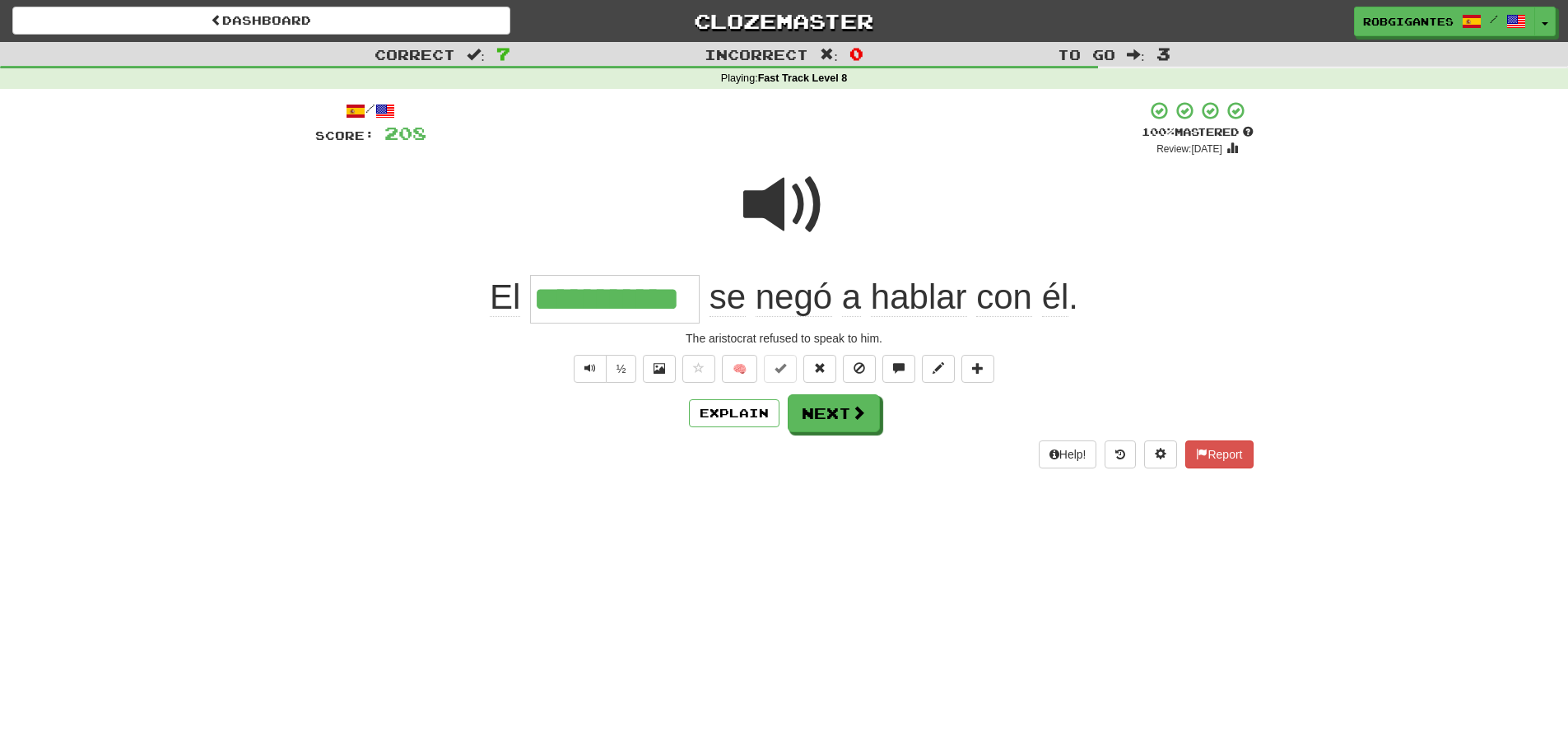
click at [756, 209] on span at bounding box center [785, 205] width 83 height 83
click at [818, 413] on button "Next" at bounding box center [834, 414] width 92 height 38
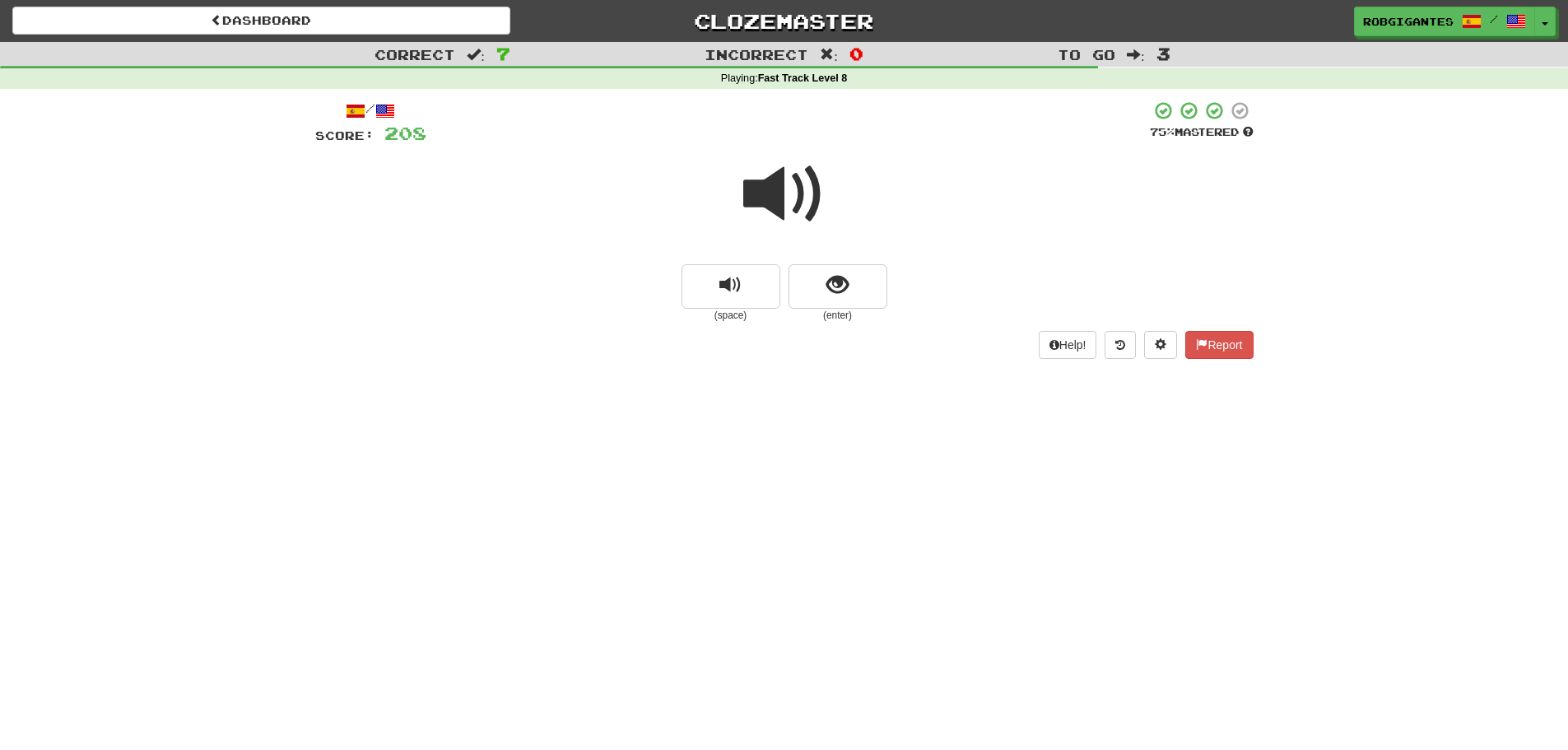
click at [776, 192] on span at bounding box center [785, 195] width 83 height 83
click at [765, 193] on span at bounding box center [785, 195] width 83 height 83
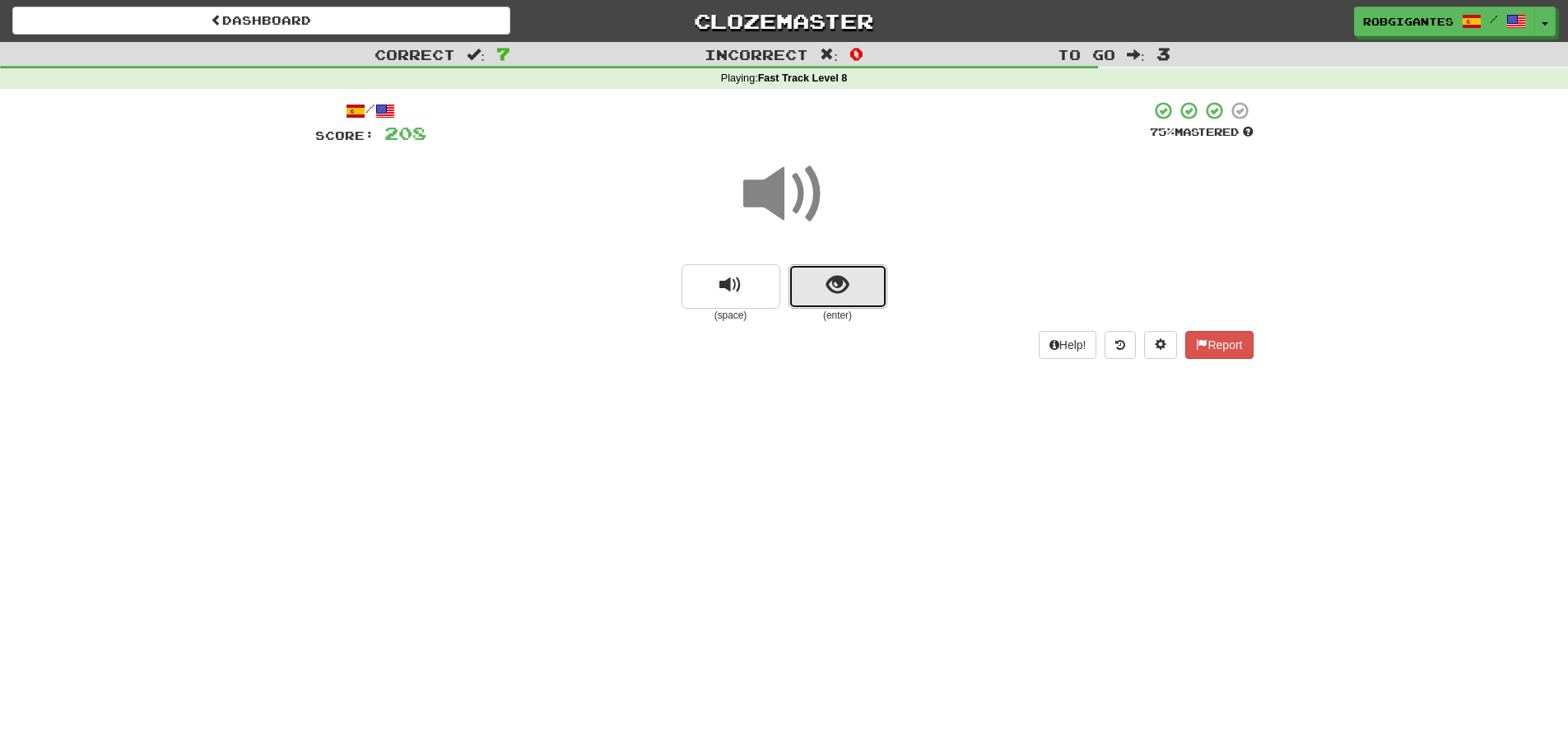
click at [824, 287] on button "show sentence" at bounding box center [837, 287] width 99 height 45
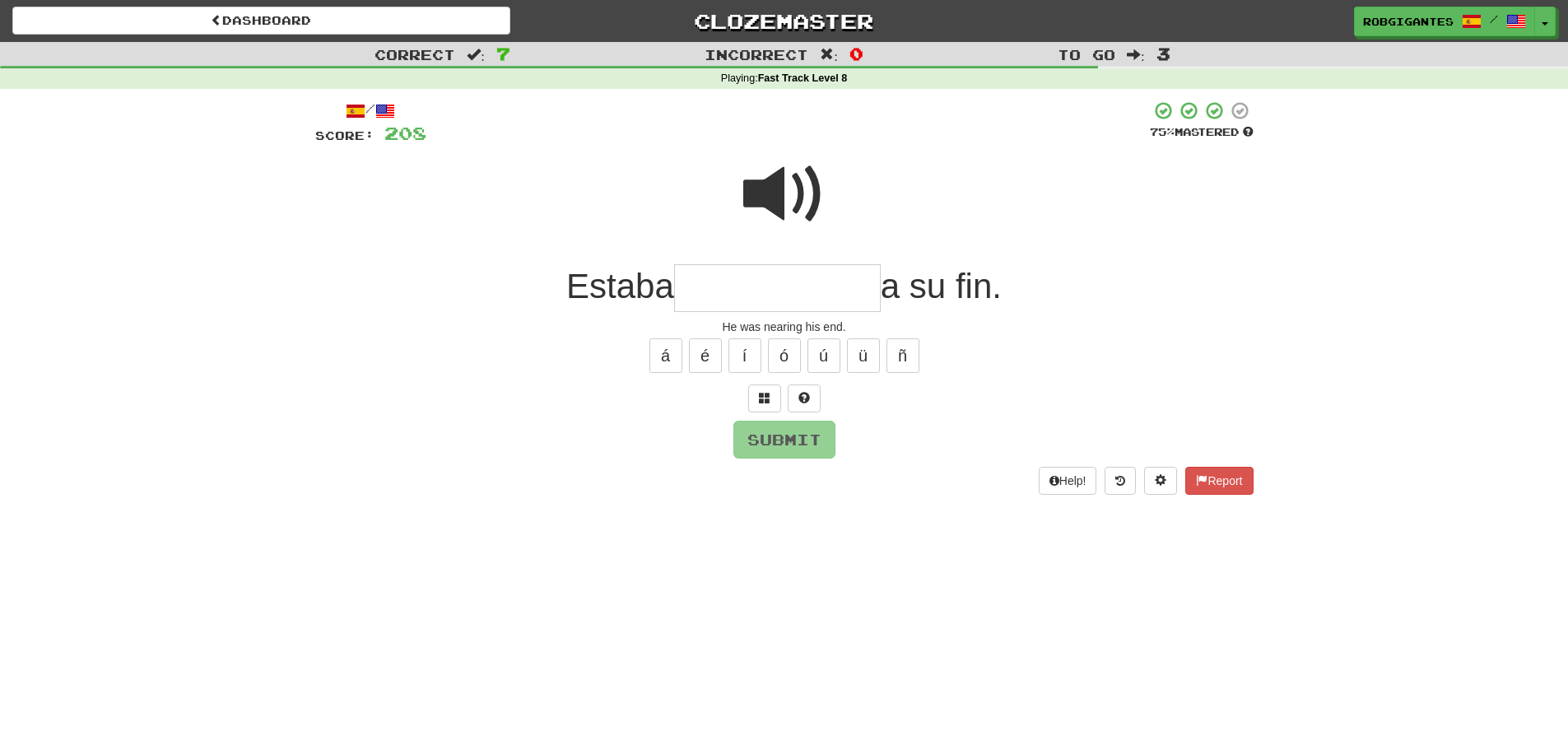
click at [749, 180] on span at bounding box center [785, 195] width 83 height 83
click at [688, 285] on input "text" at bounding box center [778, 288] width 207 height 48
type input "*"
click at [752, 201] on span at bounding box center [785, 195] width 83 height 83
click at [773, 288] on input "*****" at bounding box center [778, 288] width 207 height 48
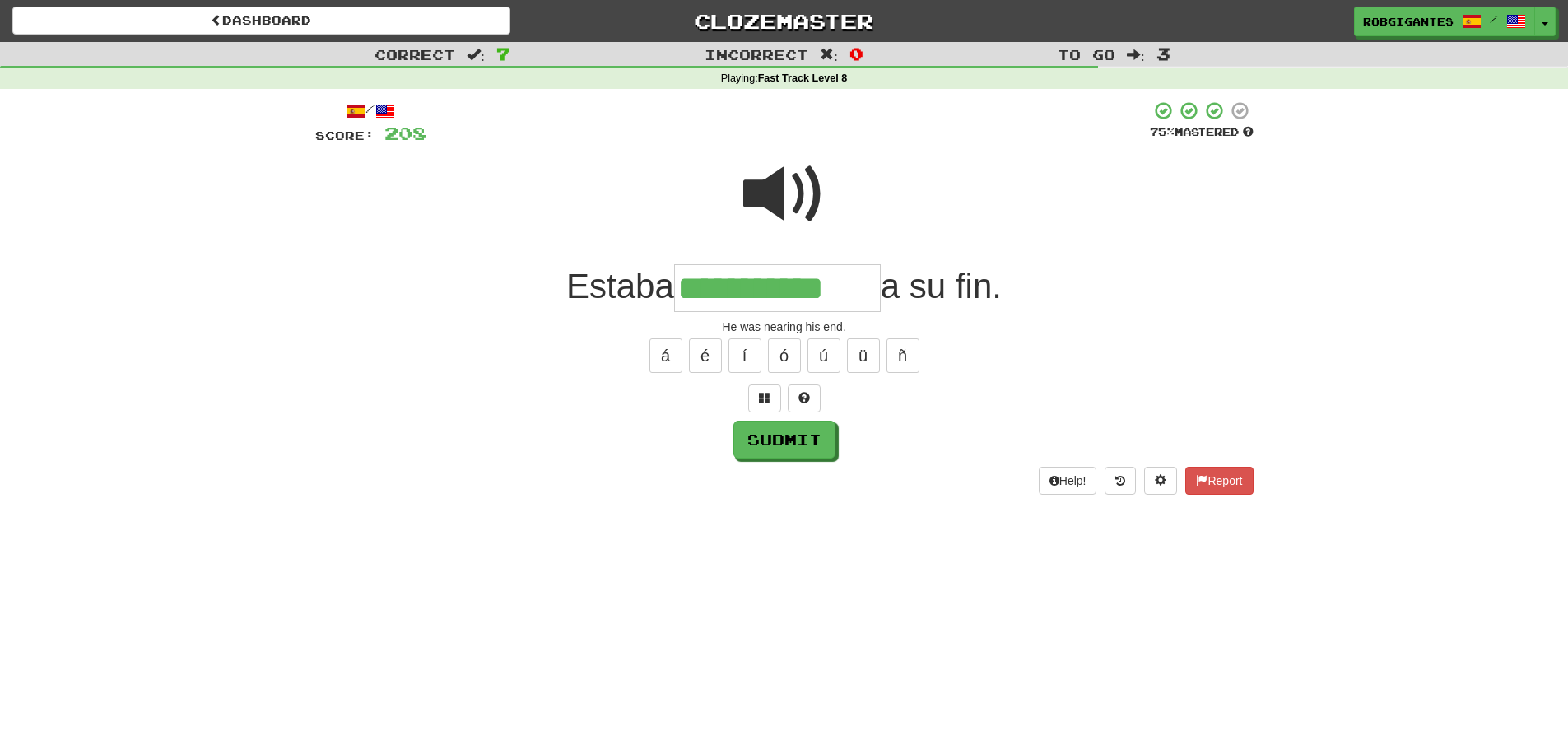
type input "**********"
click at [781, 184] on span at bounding box center [785, 195] width 83 height 83
click at [760, 186] on span at bounding box center [785, 195] width 83 height 83
click at [772, 192] on span at bounding box center [785, 195] width 83 height 83
click at [772, 437] on button "Submit" at bounding box center [785, 440] width 102 height 38
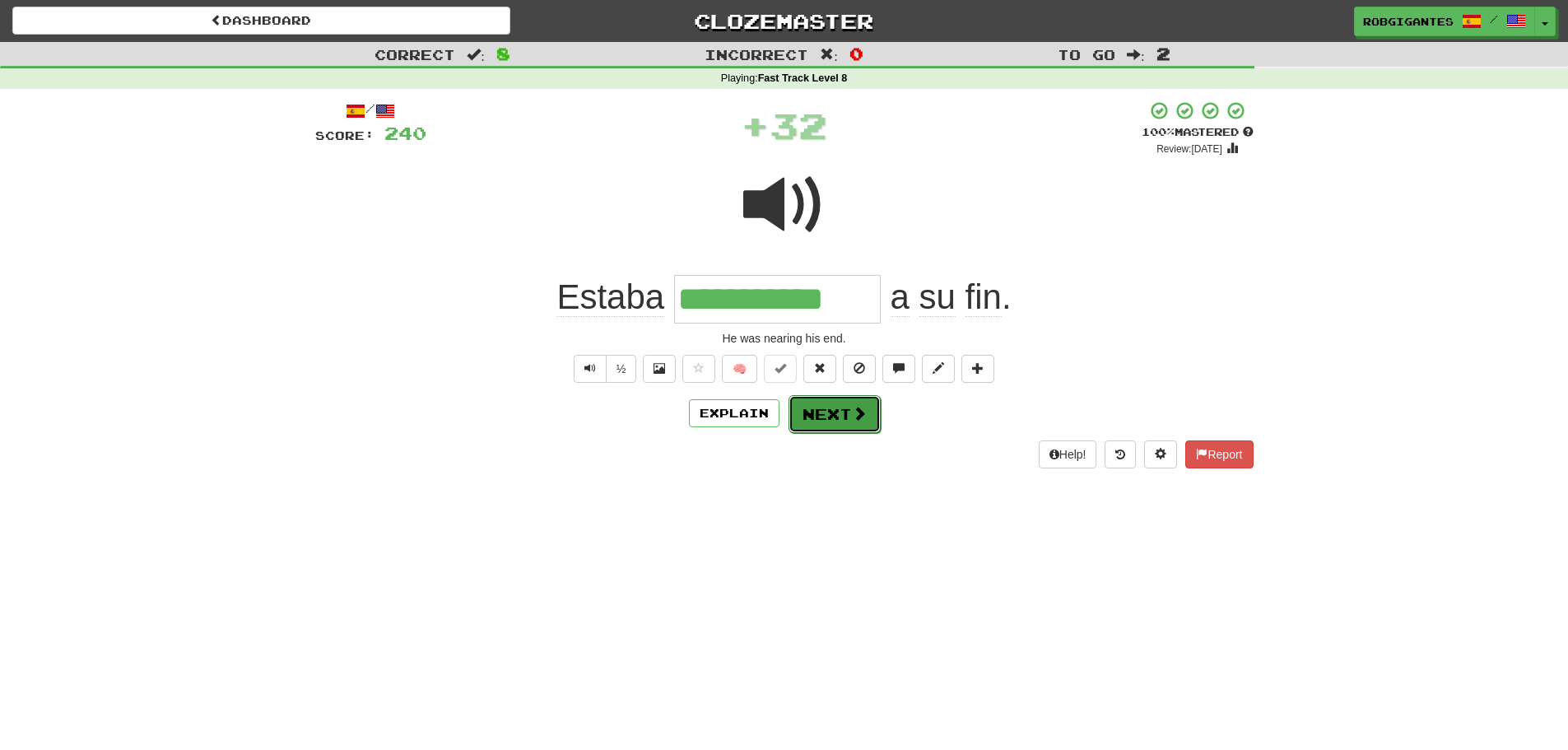
click at [818, 417] on button "Next" at bounding box center [834, 414] width 92 height 38
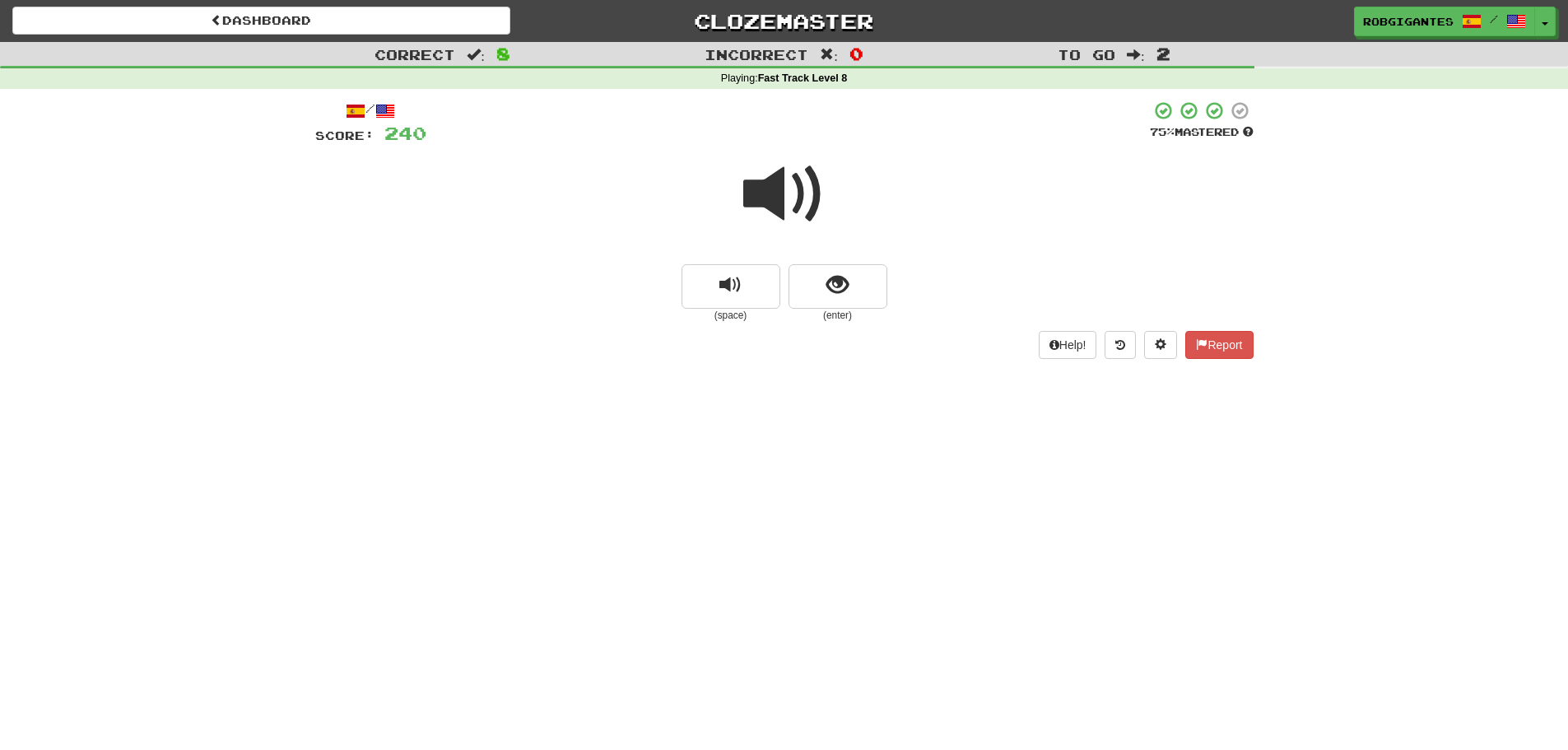
click at [770, 192] on span at bounding box center [785, 195] width 83 height 83
click at [774, 192] on span at bounding box center [785, 195] width 83 height 83
click at [773, 187] on span at bounding box center [785, 195] width 83 height 83
click at [812, 287] on button "show sentence" at bounding box center [837, 287] width 99 height 45
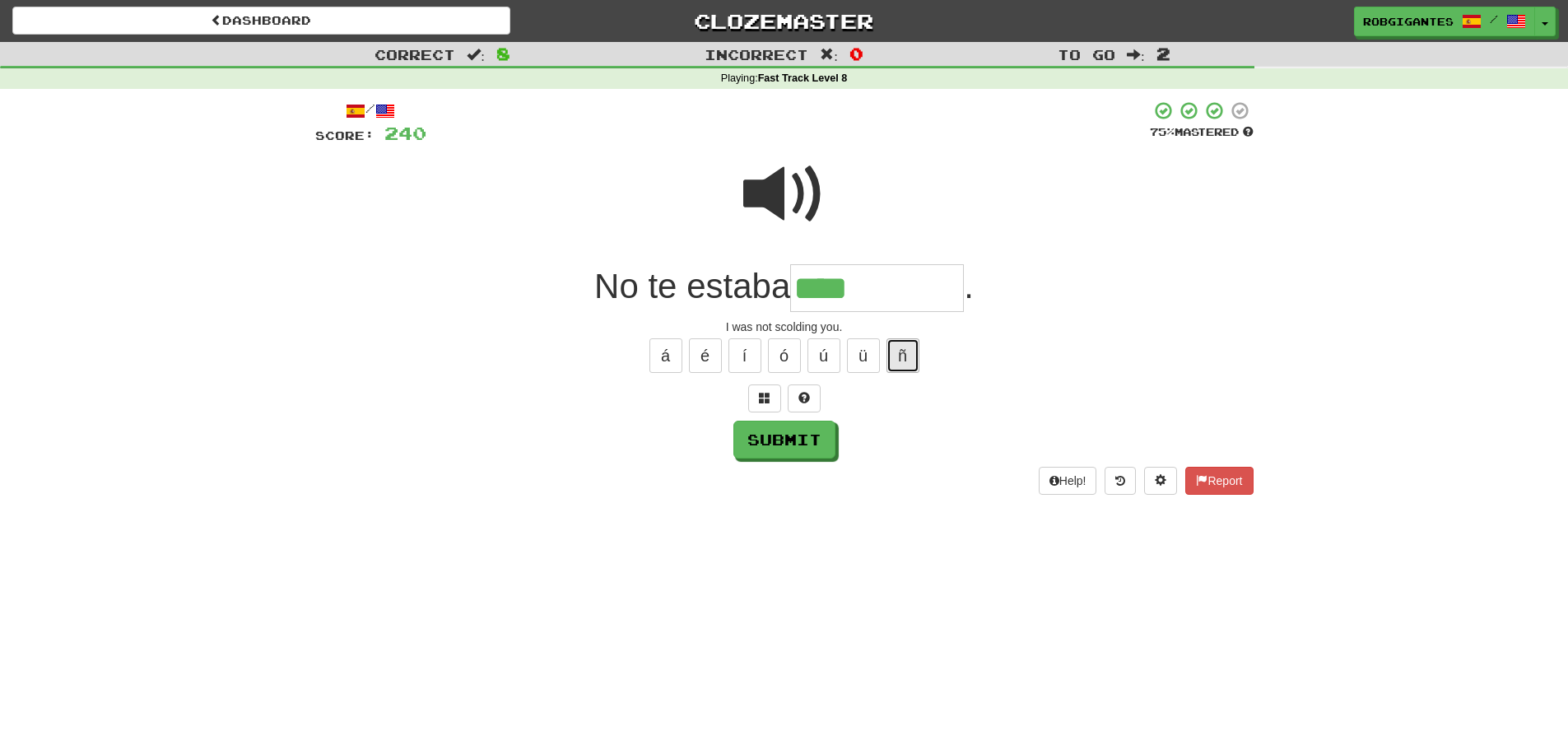
click at [912, 350] on button "ñ" at bounding box center [903, 356] width 33 height 34
type input "*********"
click at [781, 193] on span at bounding box center [785, 195] width 83 height 83
click at [780, 434] on button "Submit" at bounding box center [785, 440] width 102 height 38
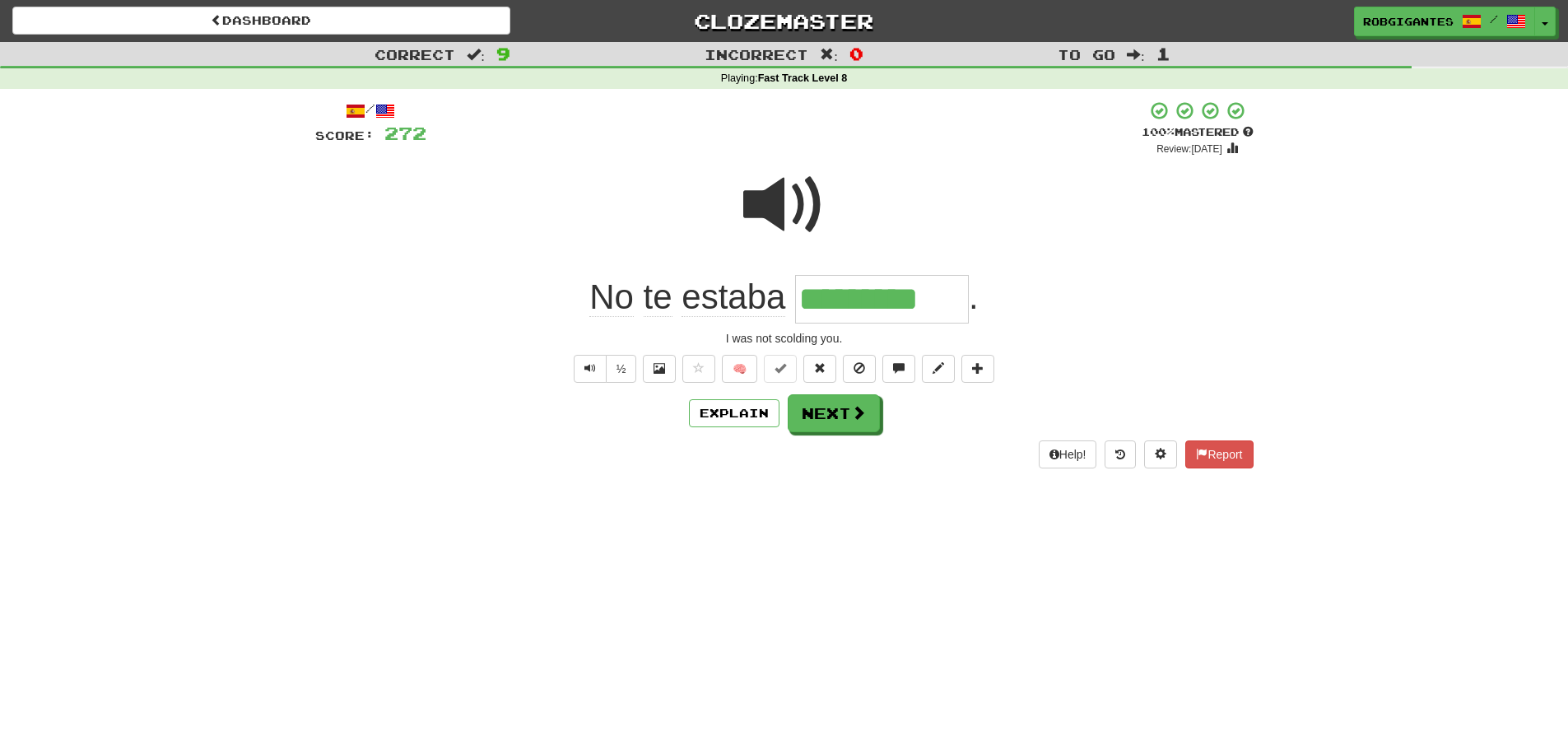
click at [779, 195] on span at bounding box center [785, 205] width 83 height 83
click at [761, 205] on span at bounding box center [785, 205] width 83 height 83
click at [810, 413] on button "Next" at bounding box center [834, 414] width 92 height 38
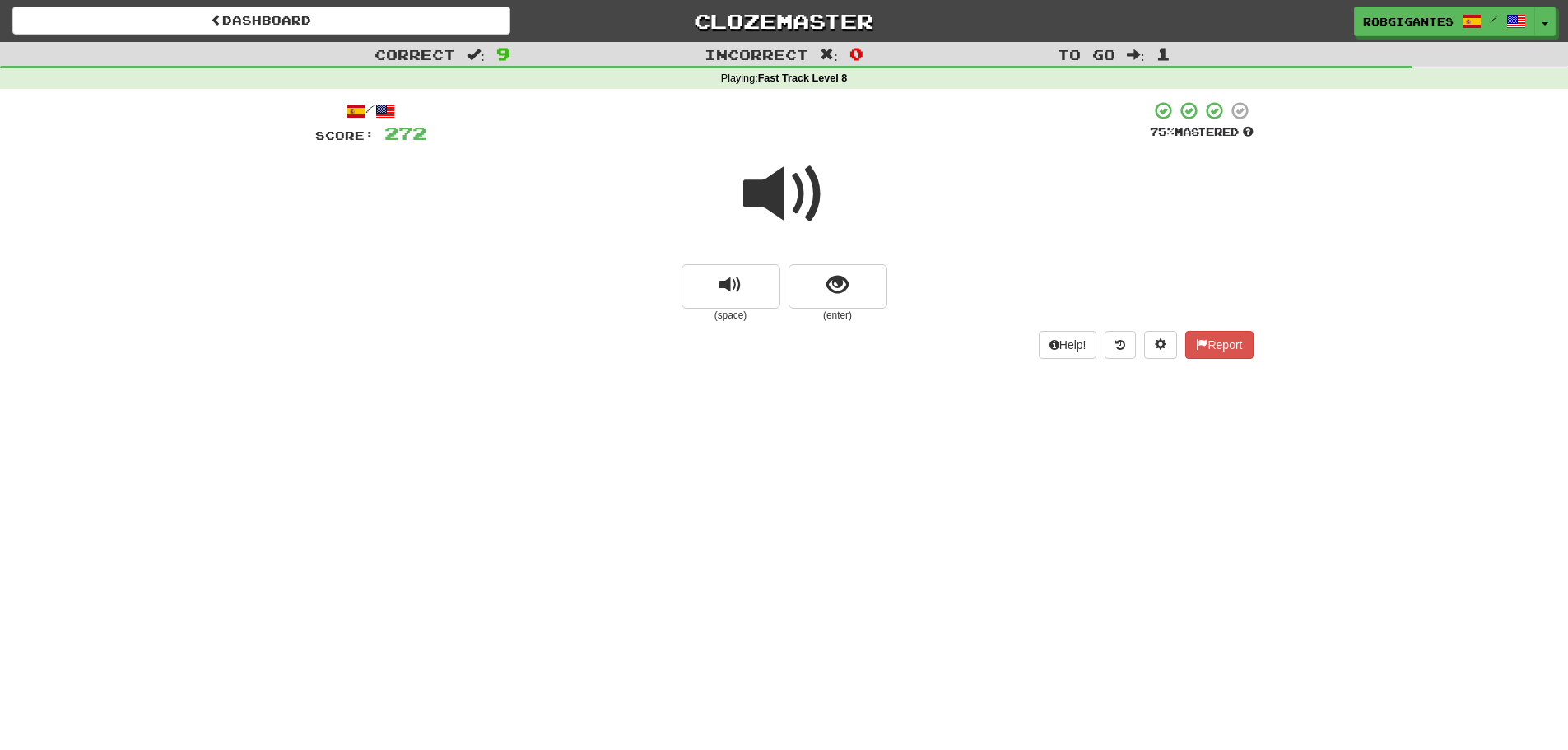
click at [768, 184] on span at bounding box center [785, 195] width 83 height 83
click at [764, 195] on span at bounding box center [785, 195] width 83 height 83
click at [828, 294] on span "show sentence" at bounding box center [837, 285] width 22 height 22
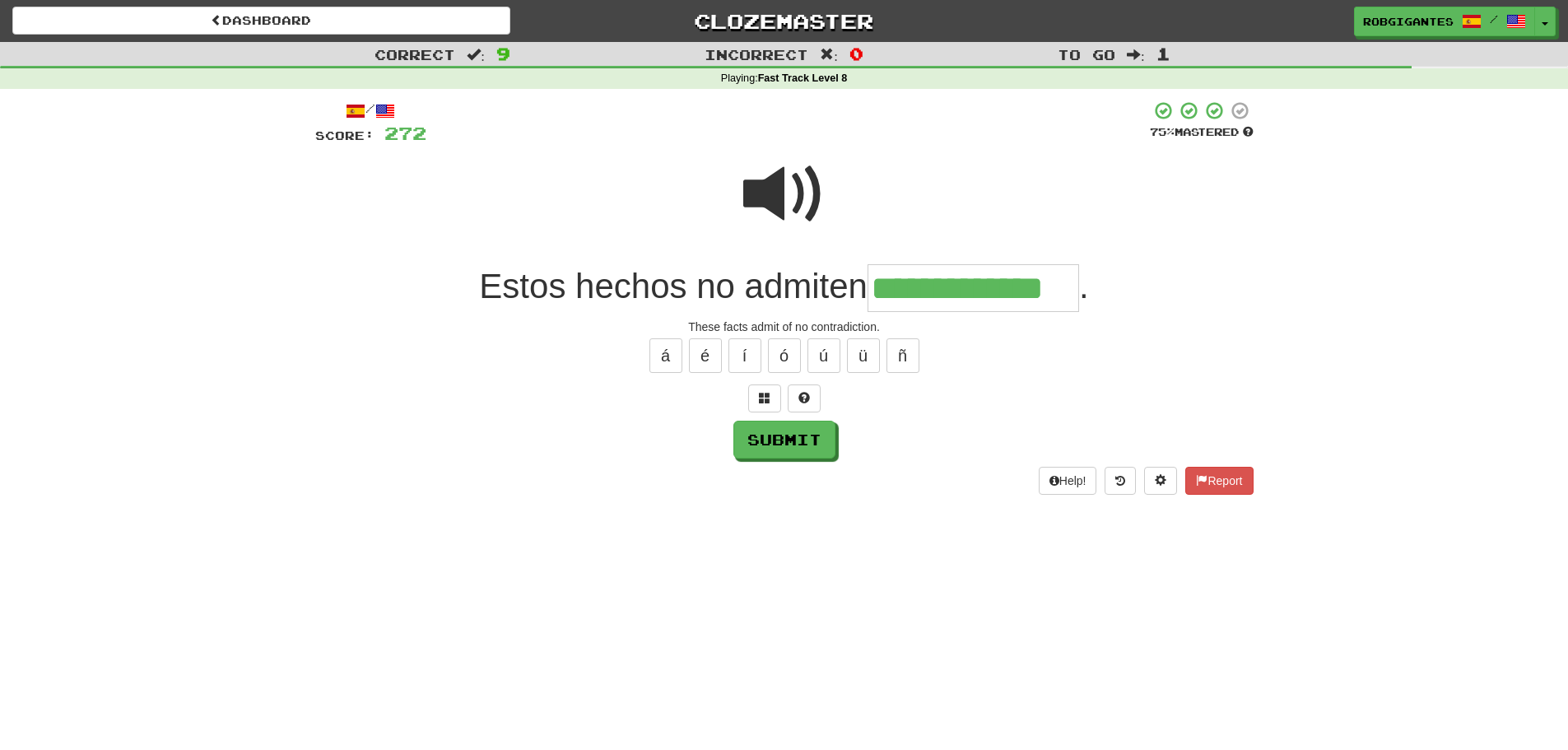
type input "**********"
click at [789, 175] on span at bounding box center [785, 195] width 83 height 83
click at [762, 441] on button "Submit" at bounding box center [785, 440] width 102 height 38
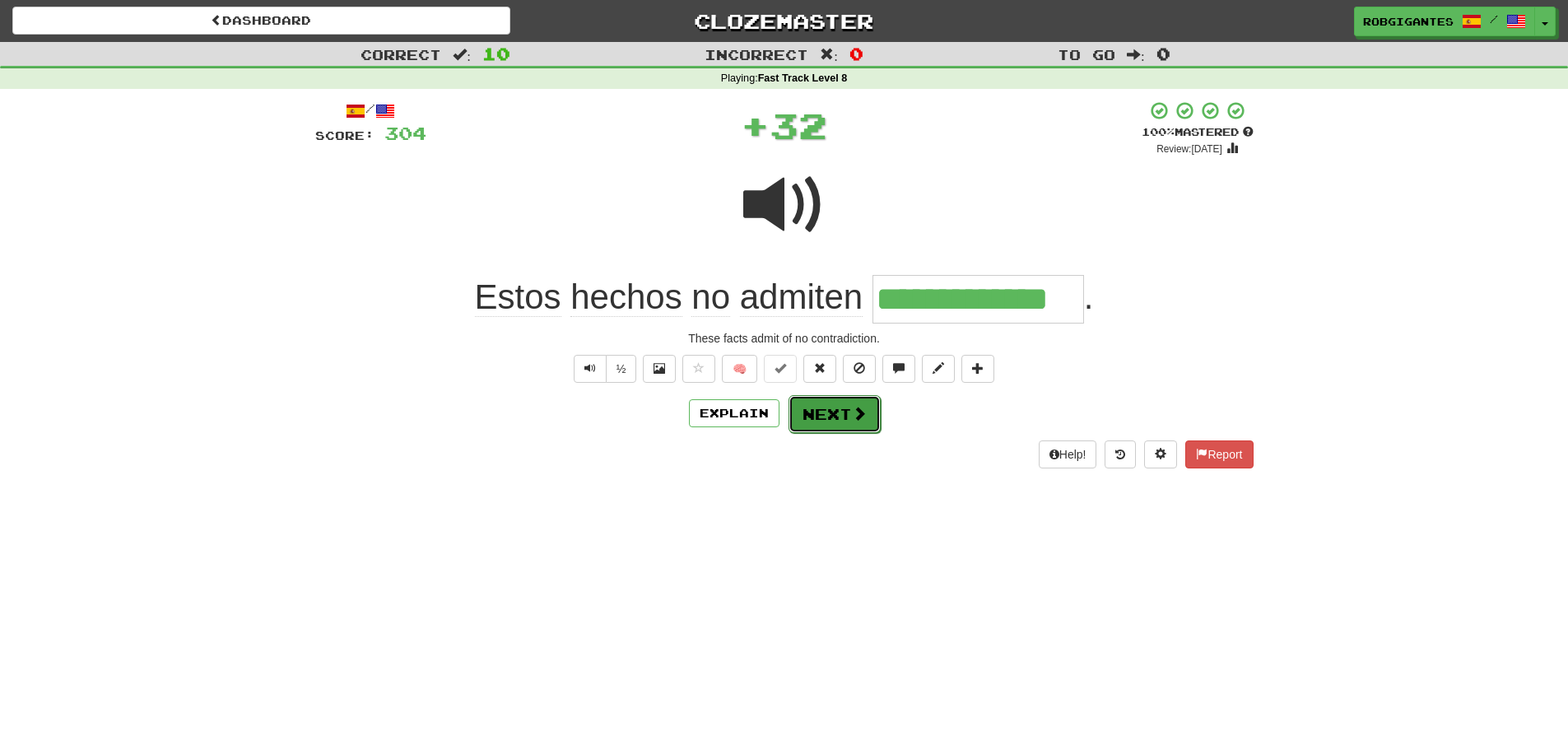
click at [813, 413] on button "Next" at bounding box center [834, 414] width 92 height 38
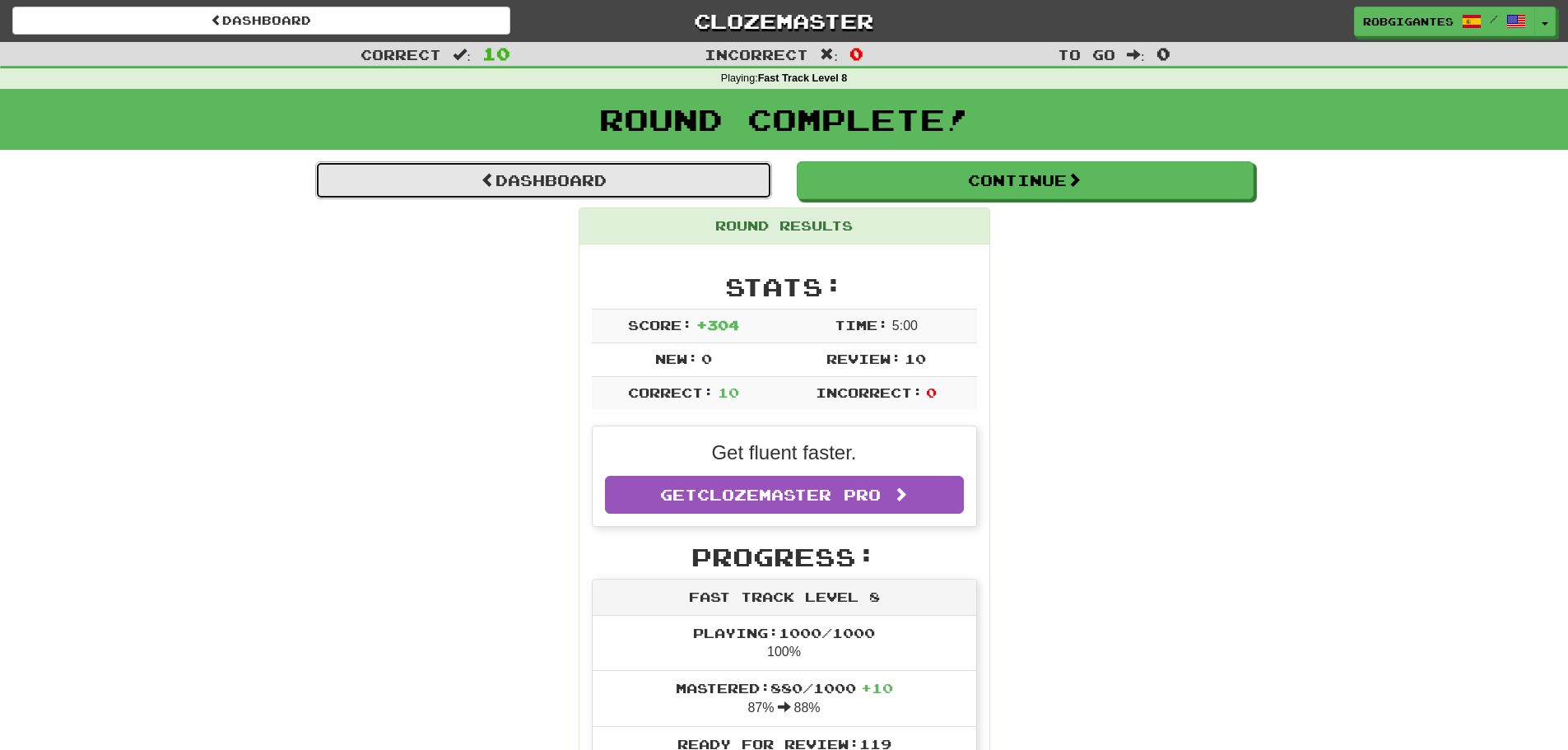
click at [433, 176] on link "Dashboard" at bounding box center [544, 180] width 457 height 38
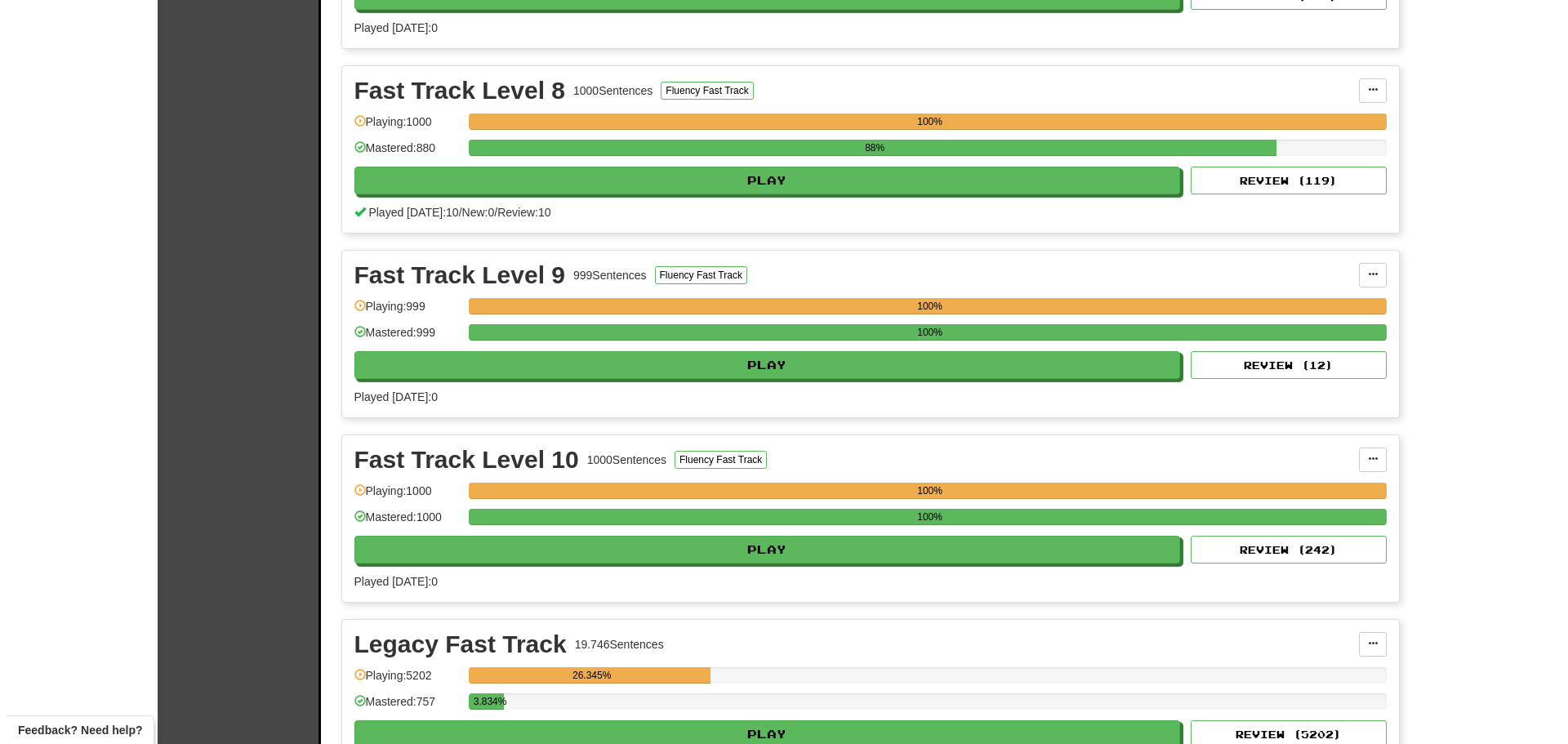
scroll to position [1632, 0]
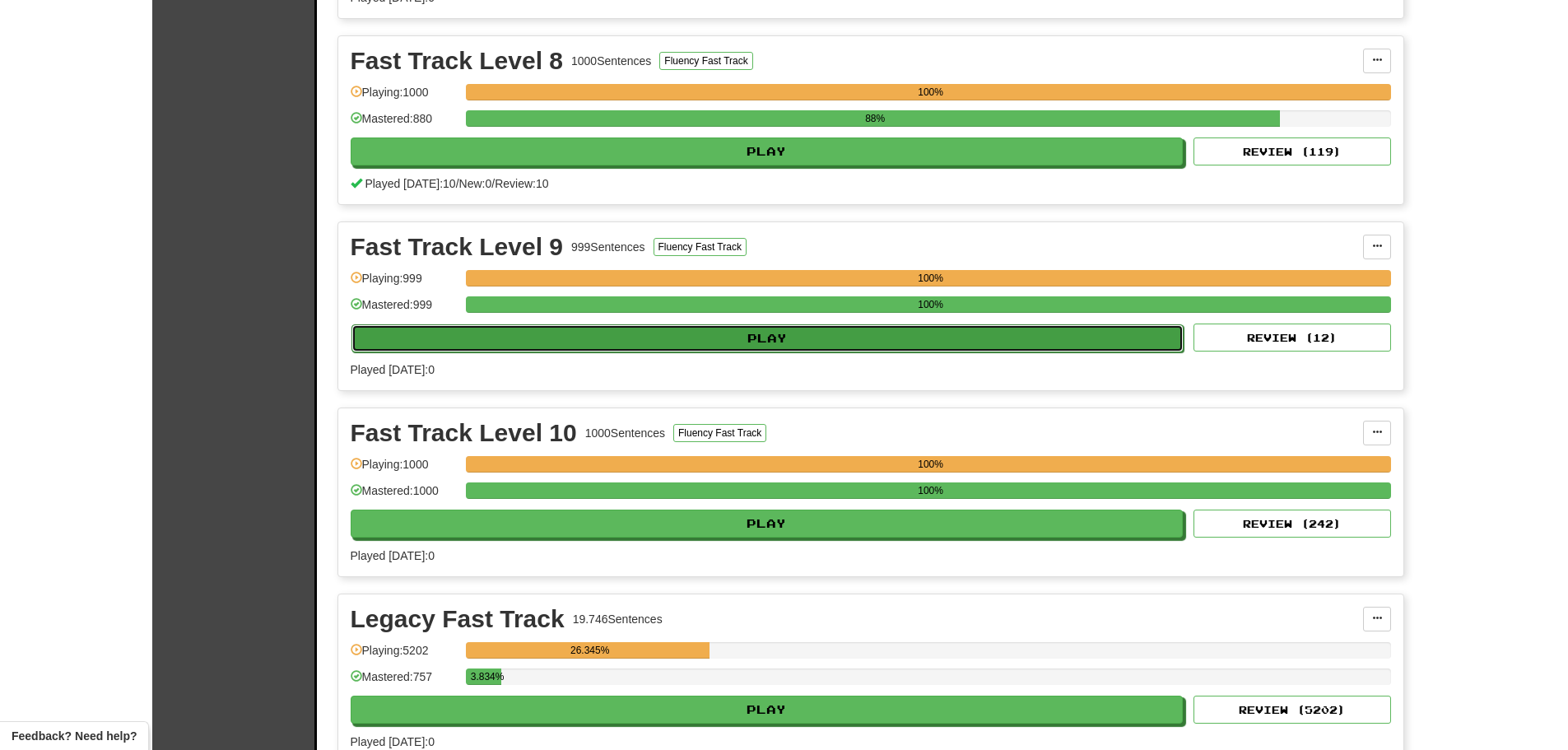
click at [588, 327] on button "Play" at bounding box center [768, 338] width 833 height 28
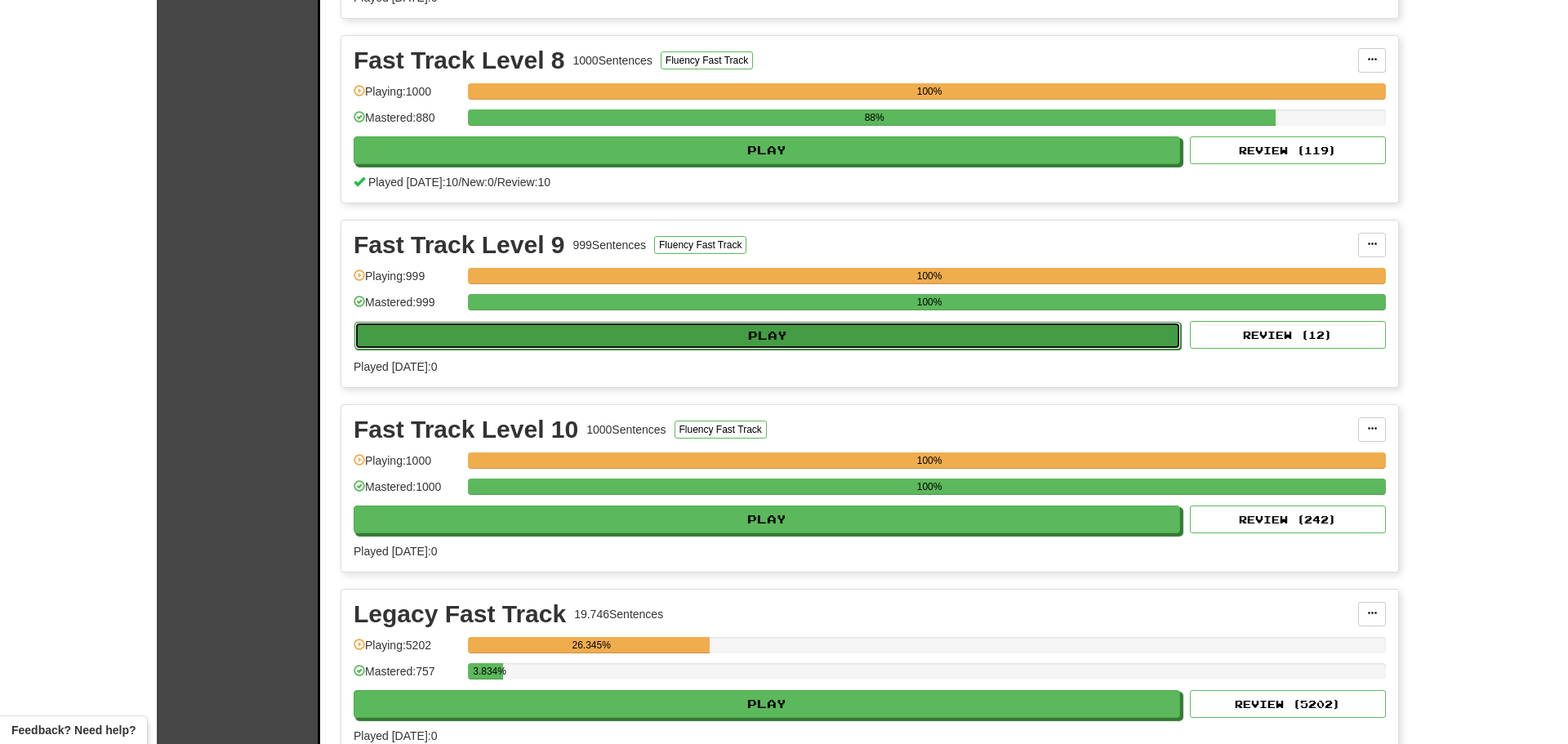
select select "**"
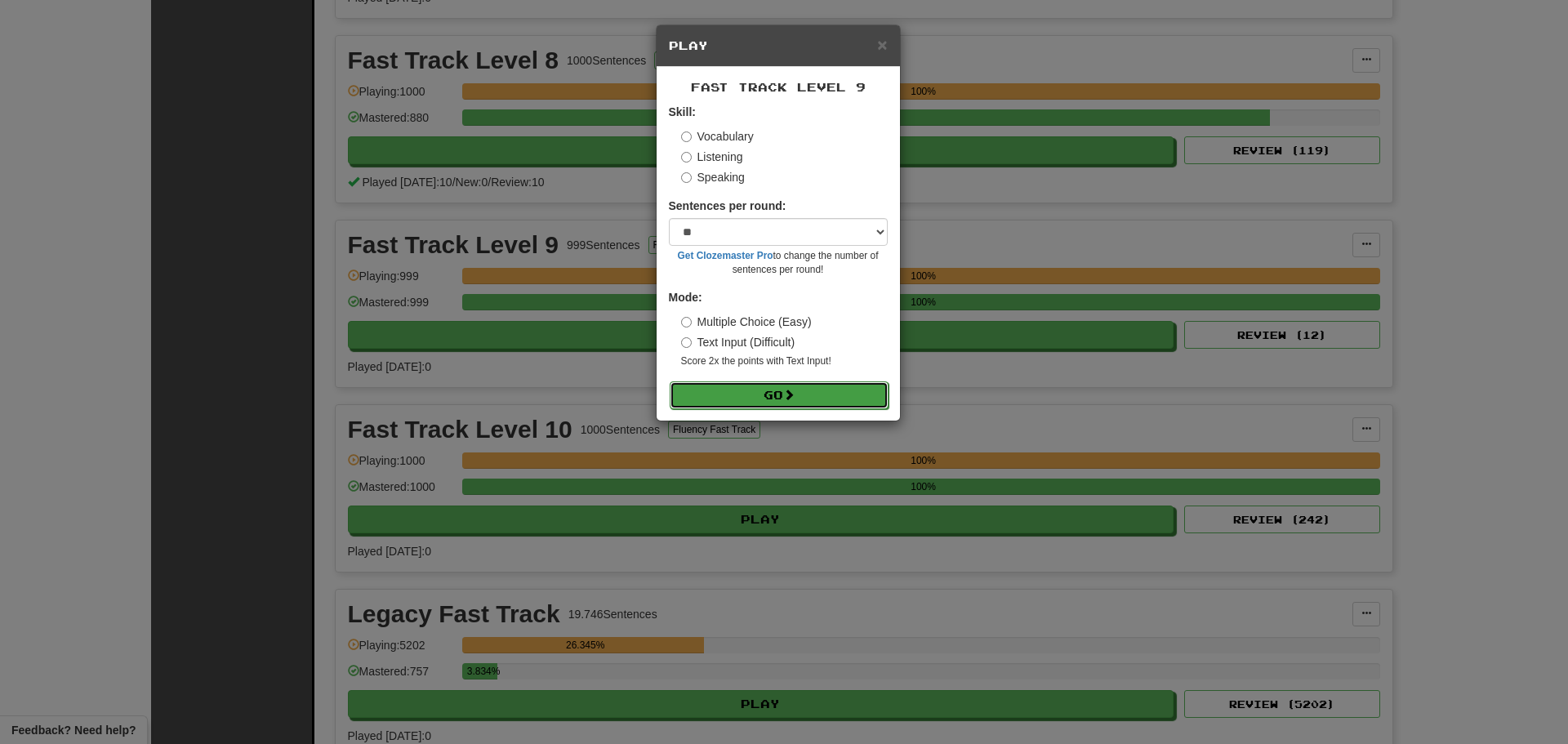
click at [708, 386] on button "Go" at bounding box center [779, 395] width 219 height 27
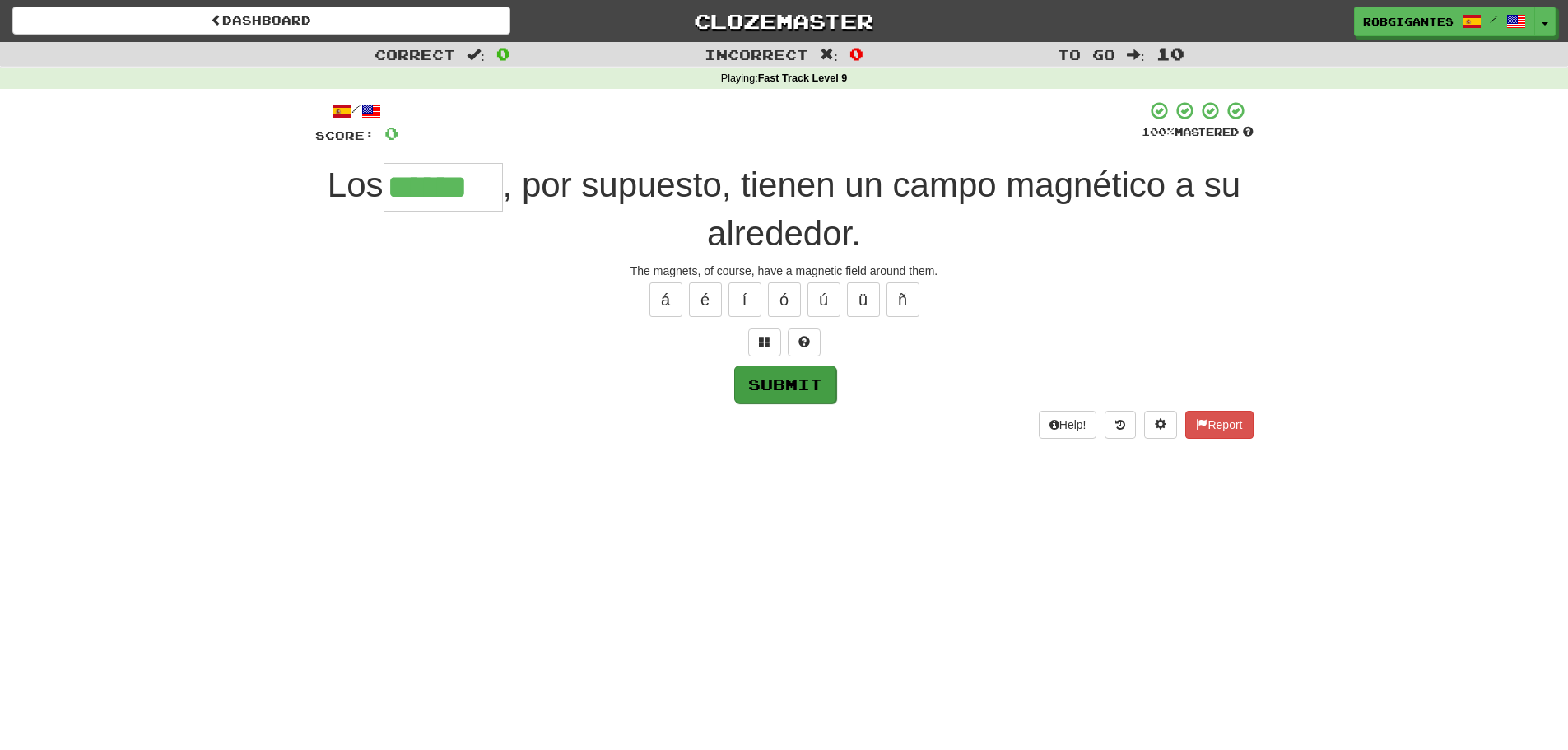
type input "******"
drag, startPoint x: 787, startPoint y: 385, endPoint x: 423, endPoint y: 385, distance: 364.0
click at [771, 385] on button "Submit" at bounding box center [784, 383] width 102 height 38
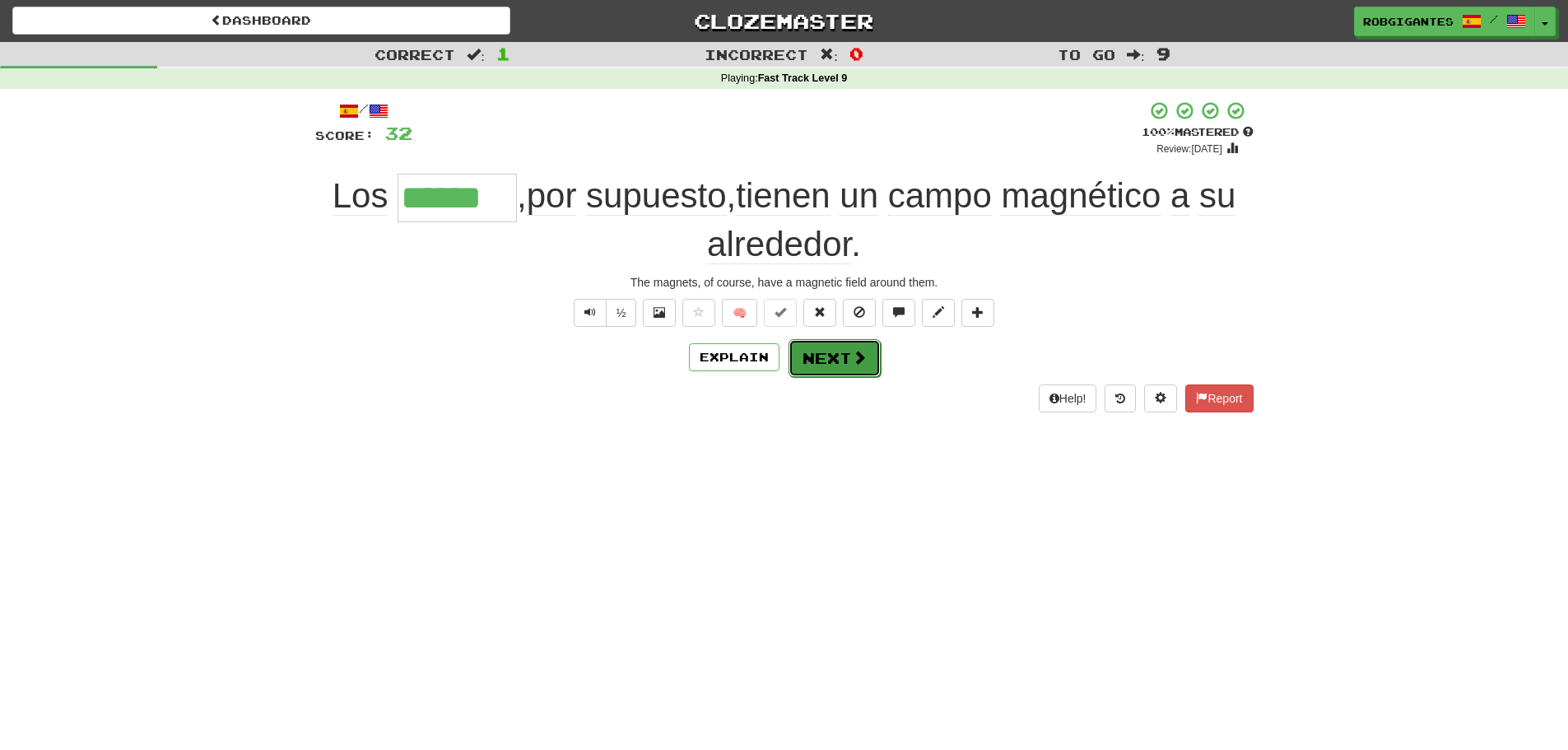
click at [815, 357] on button "Next" at bounding box center [834, 358] width 92 height 38
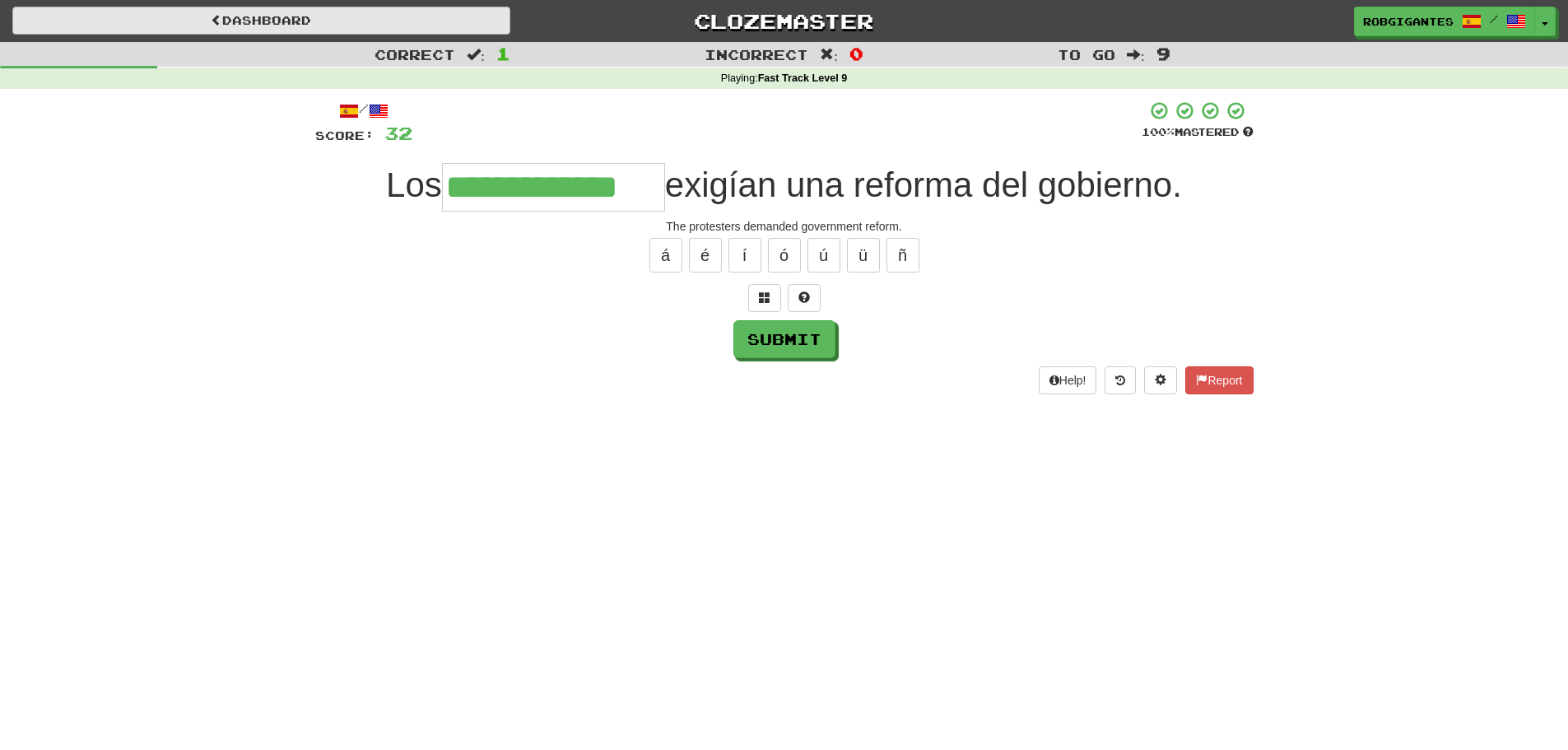
type input "**********"
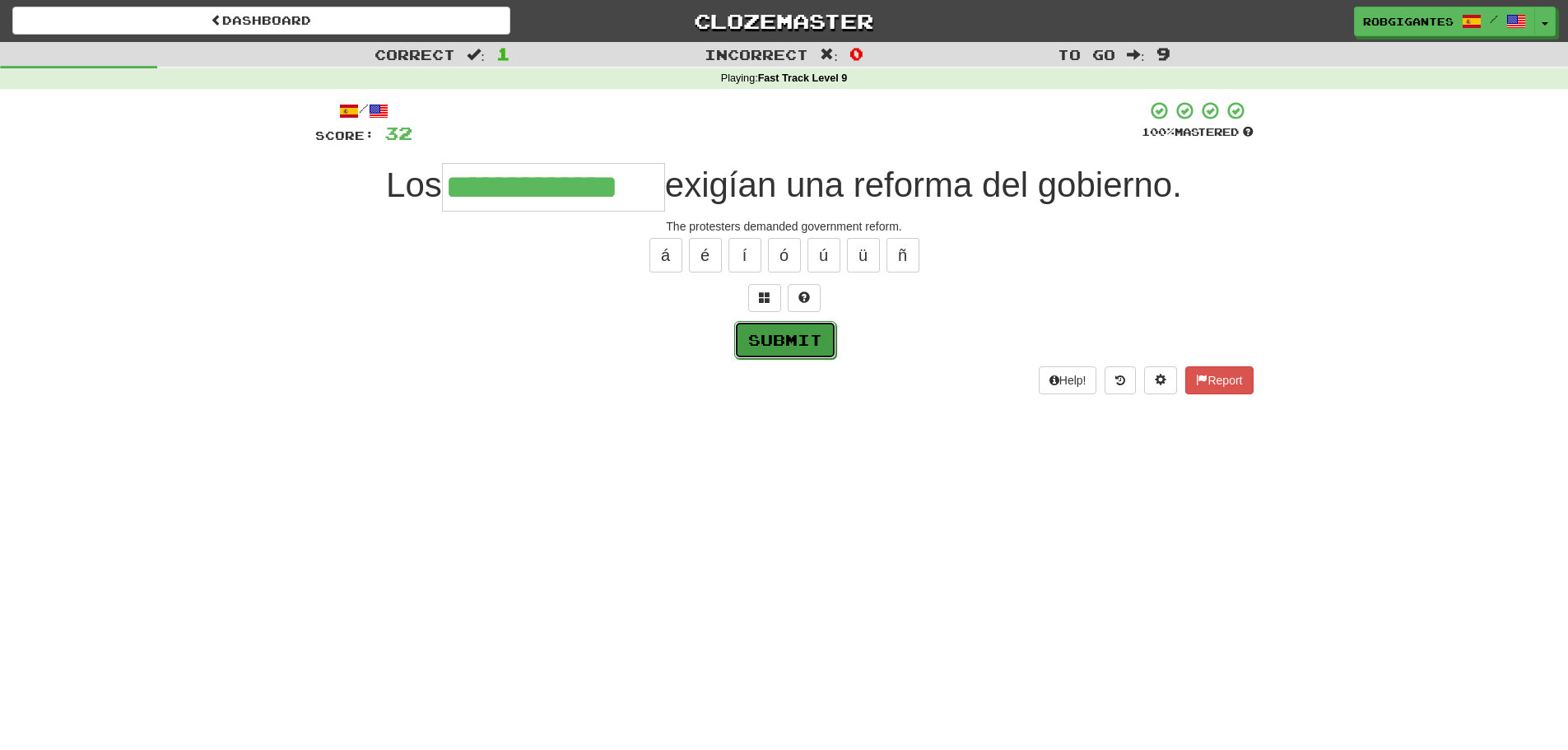
click at [774, 333] on button "Submit" at bounding box center [785, 340] width 102 height 38
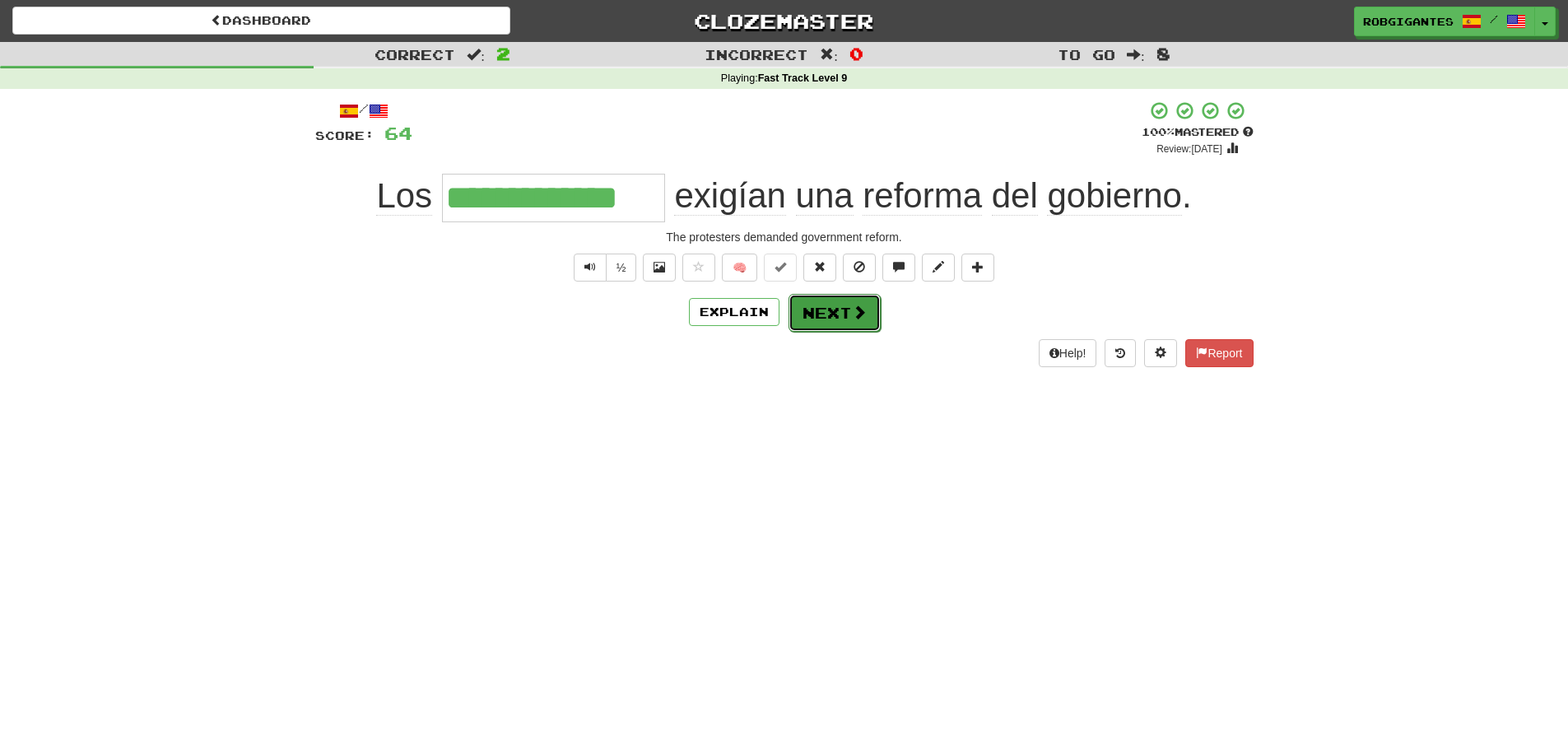
click at [830, 313] on button "Next" at bounding box center [834, 313] width 92 height 38
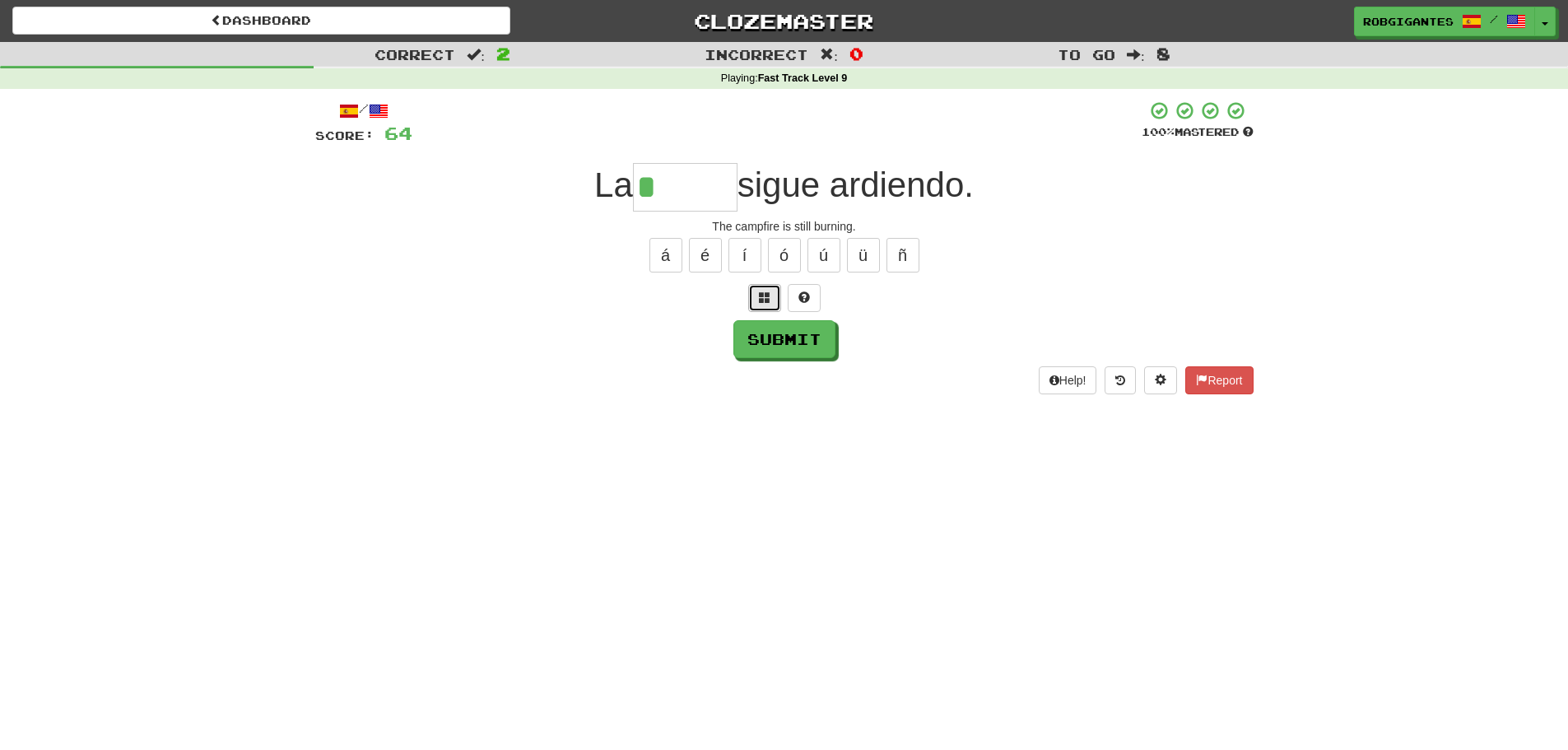
click at [757, 296] on button at bounding box center [765, 298] width 33 height 28
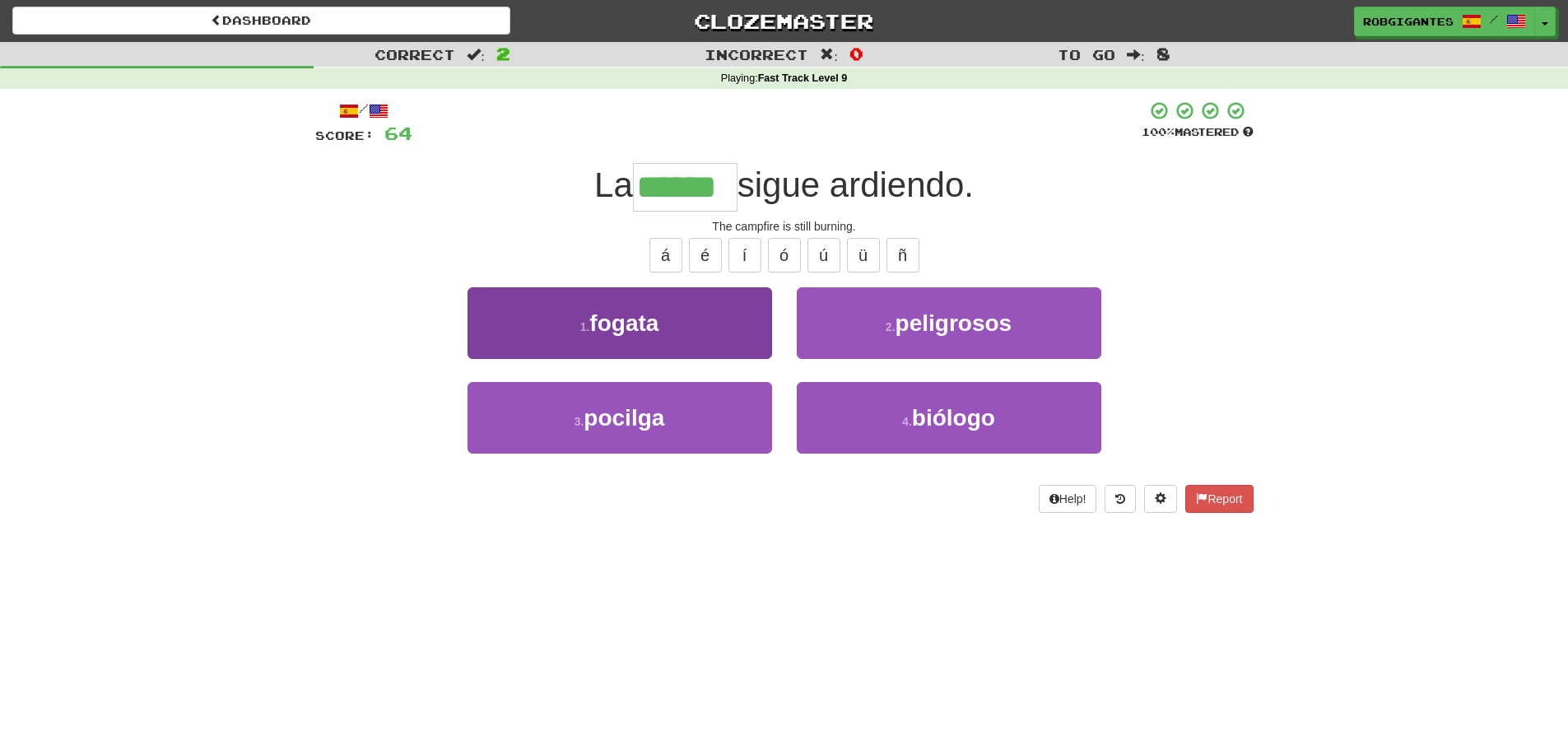
type input "******"
click at [595, 317] on span "fogata" at bounding box center [624, 323] width 69 height 26
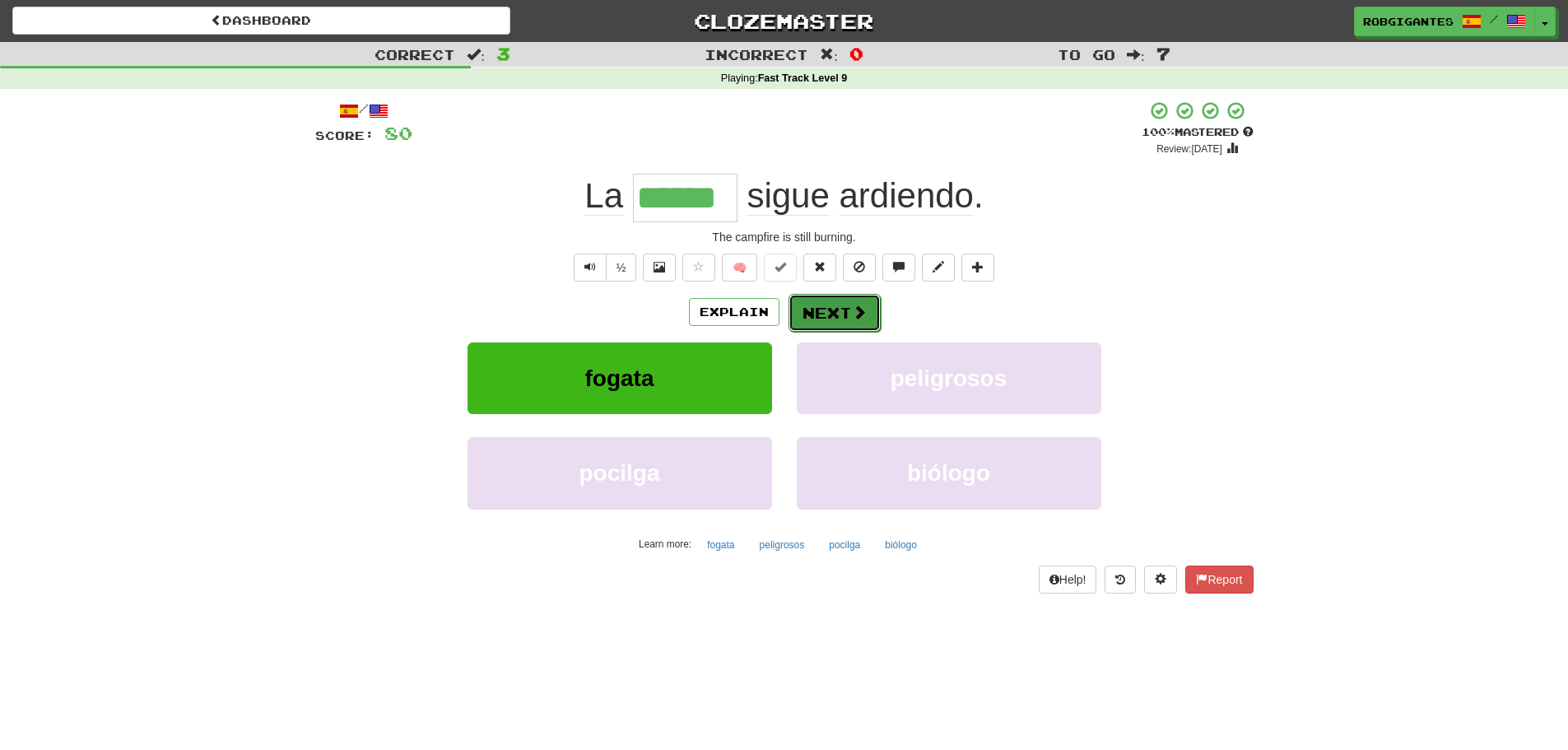
click at [821, 313] on button "Next" at bounding box center [834, 313] width 92 height 38
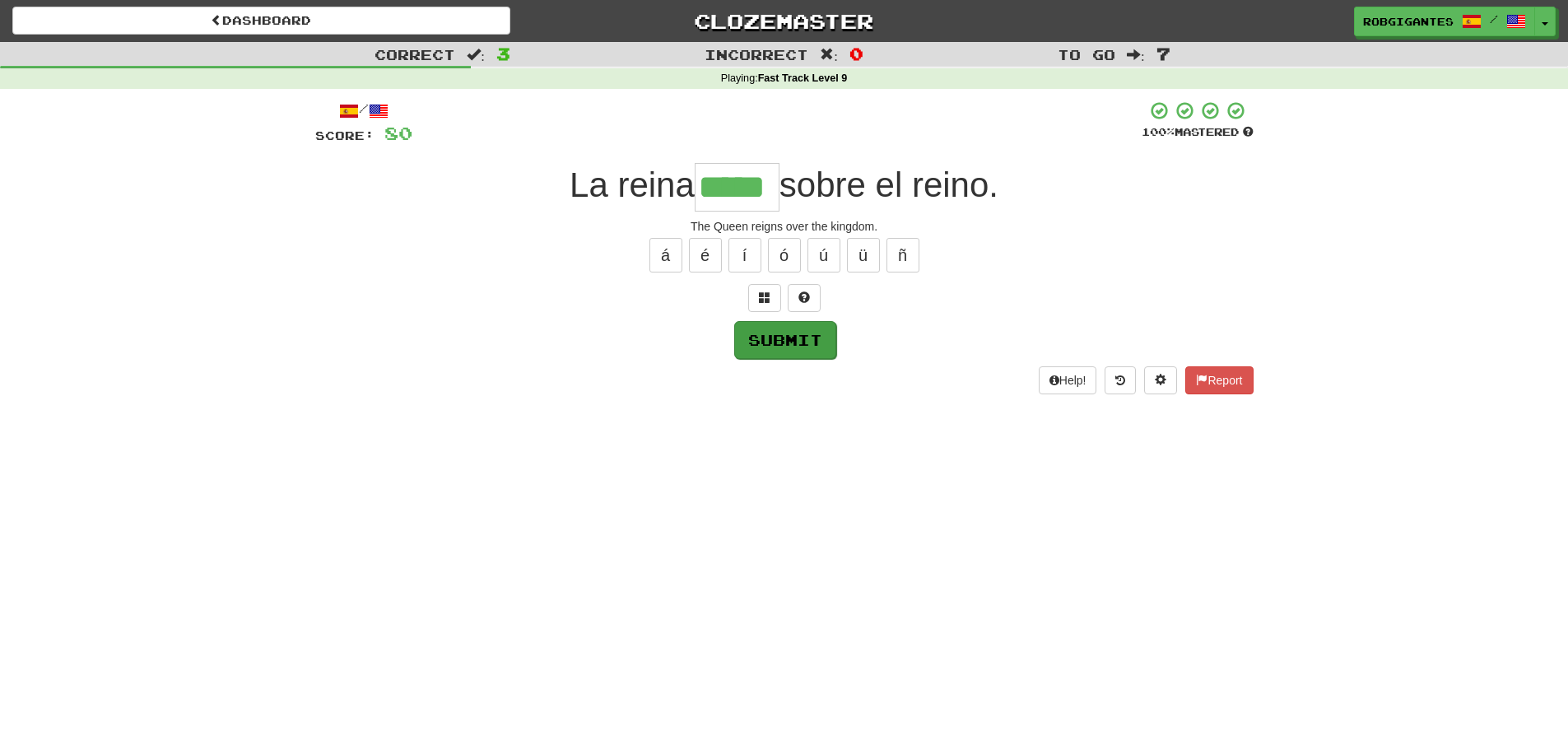
type input "*****"
click at [772, 339] on button "Submit" at bounding box center [784, 339] width 102 height 38
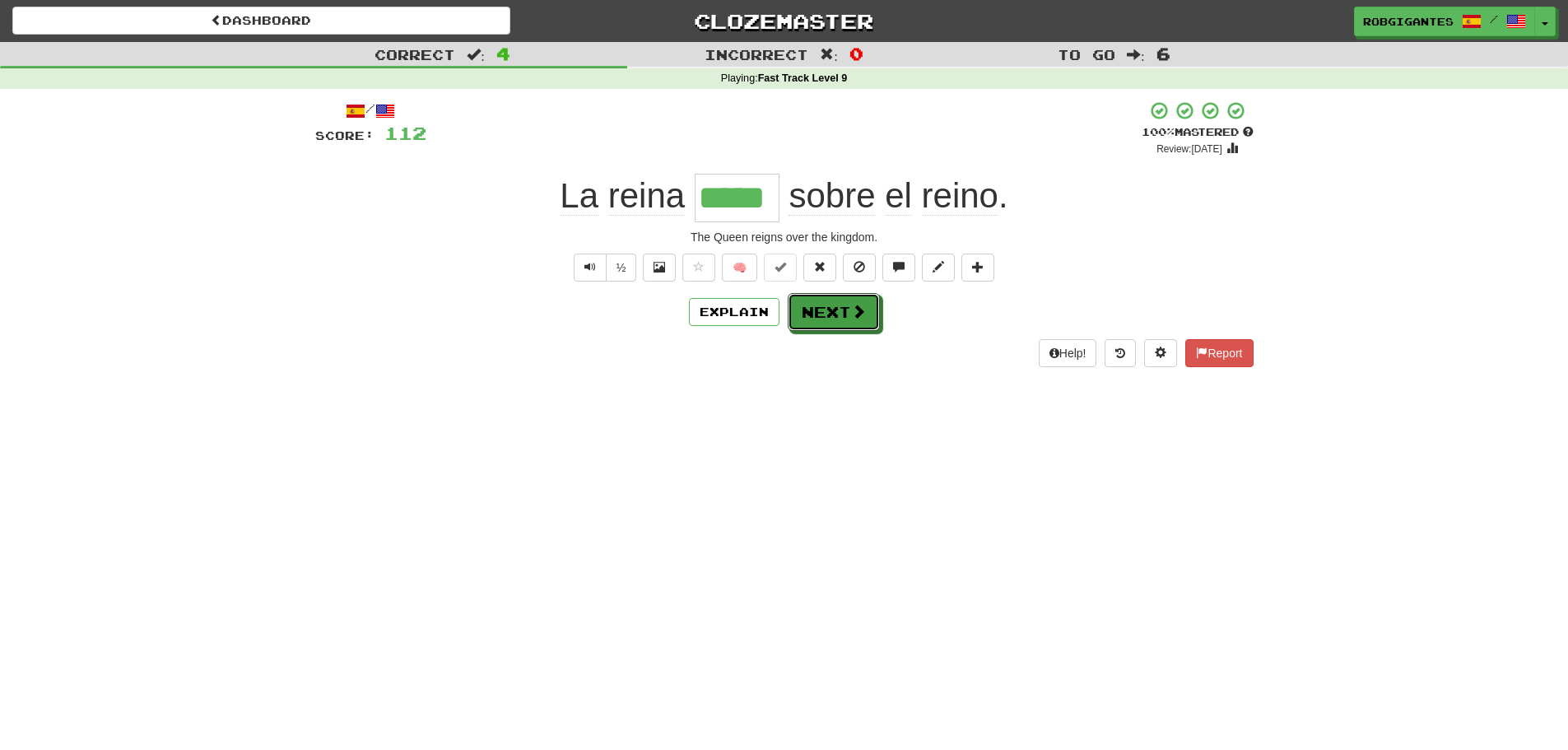
drag, startPoint x: 818, startPoint y: 305, endPoint x: 573, endPoint y: 305, distance: 245.0
click at [816, 305] on button "Next" at bounding box center [833, 312] width 92 height 38
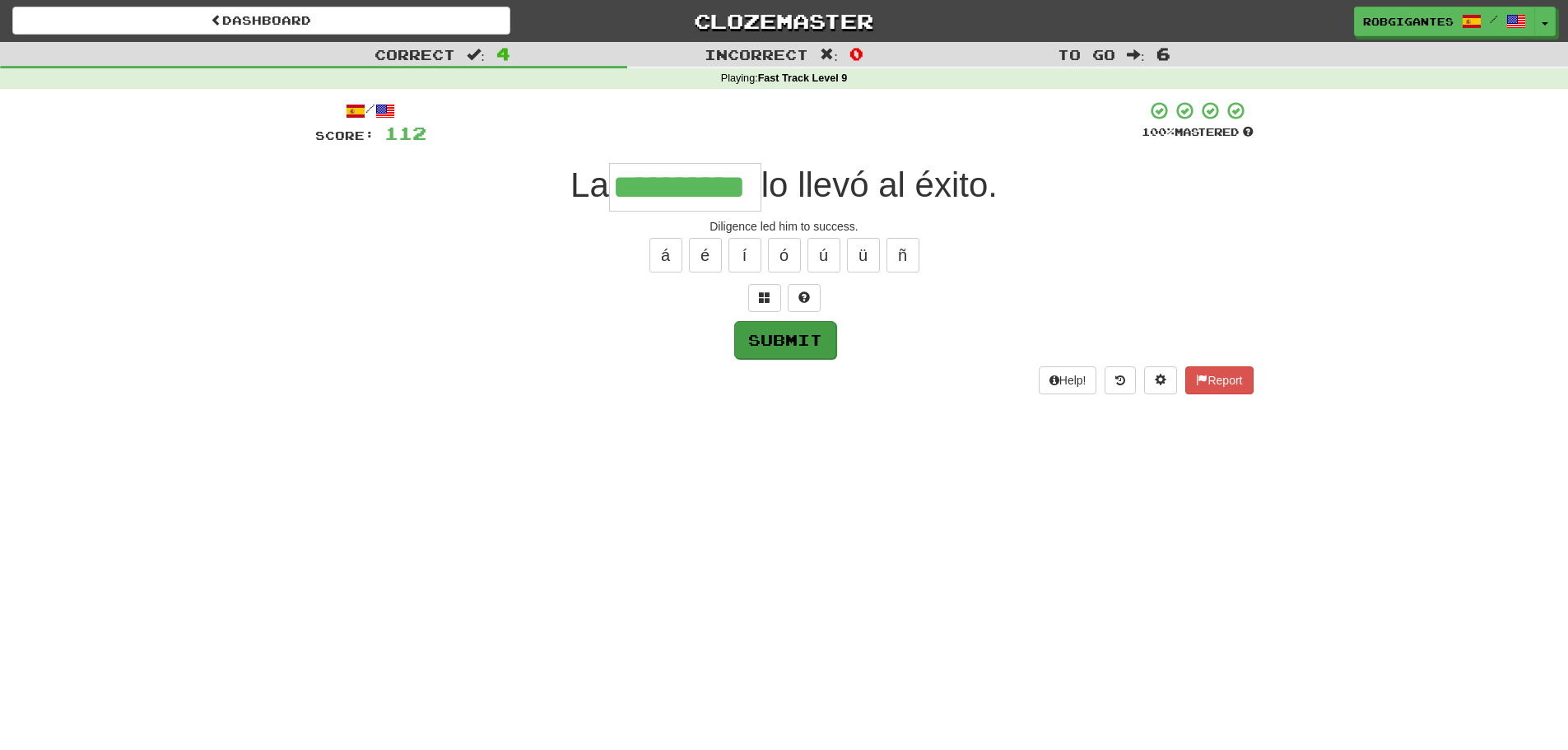
type input "**********"
click at [795, 335] on button "Submit" at bounding box center [785, 340] width 102 height 38
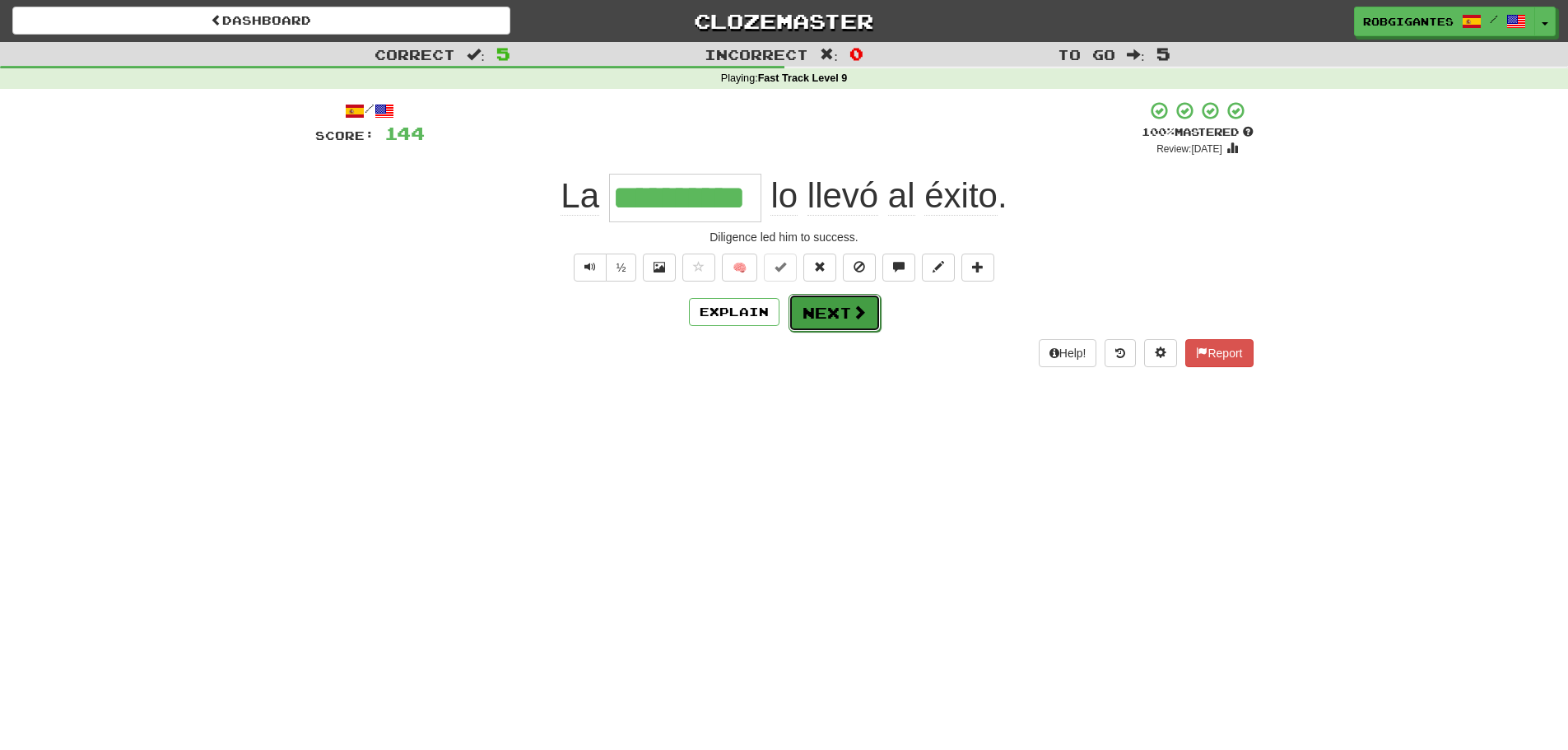
click at [824, 312] on button "Next" at bounding box center [834, 313] width 92 height 38
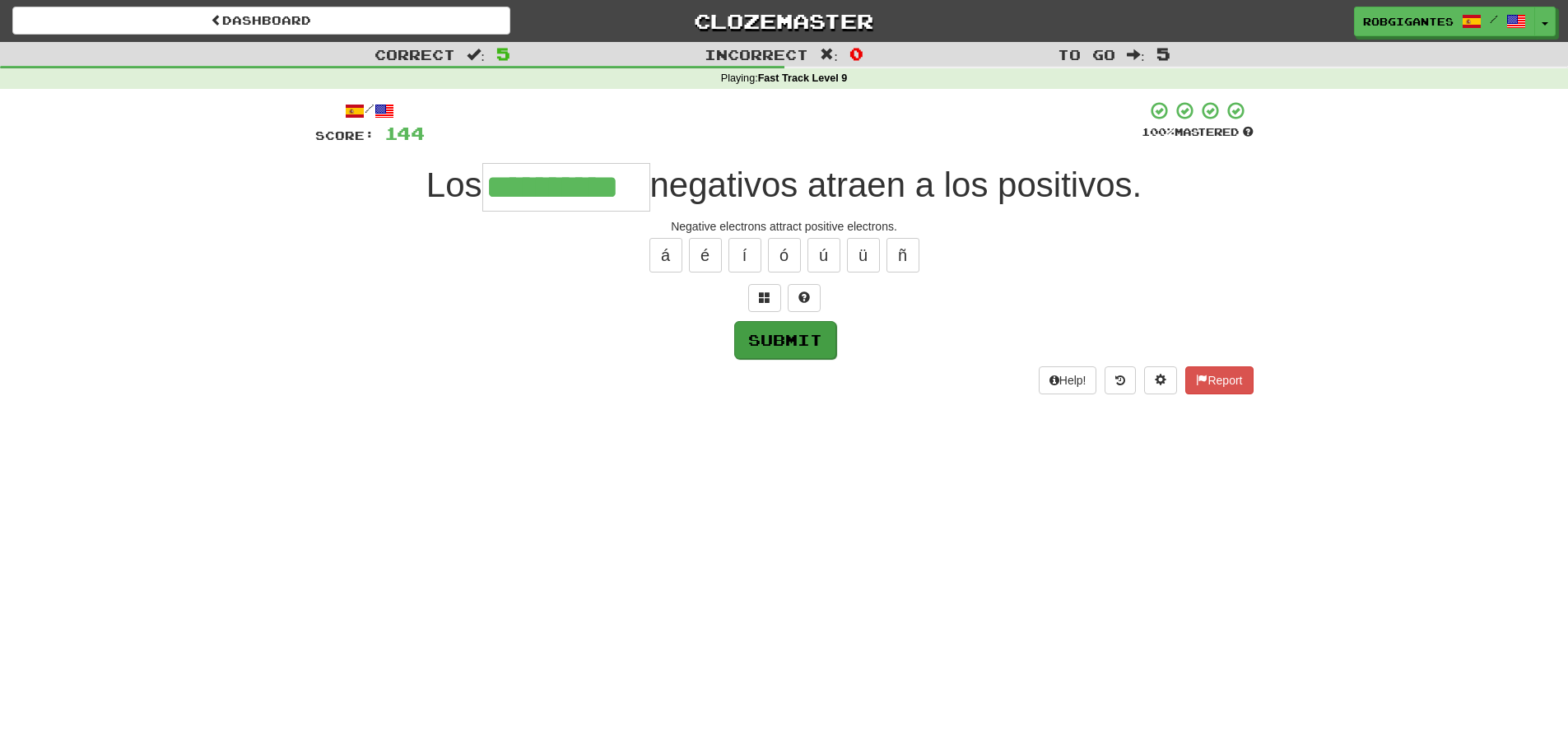
type input "**********"
click at [777, 342] on button "Submit" at bounding box center [785, 340] width 102 height 38
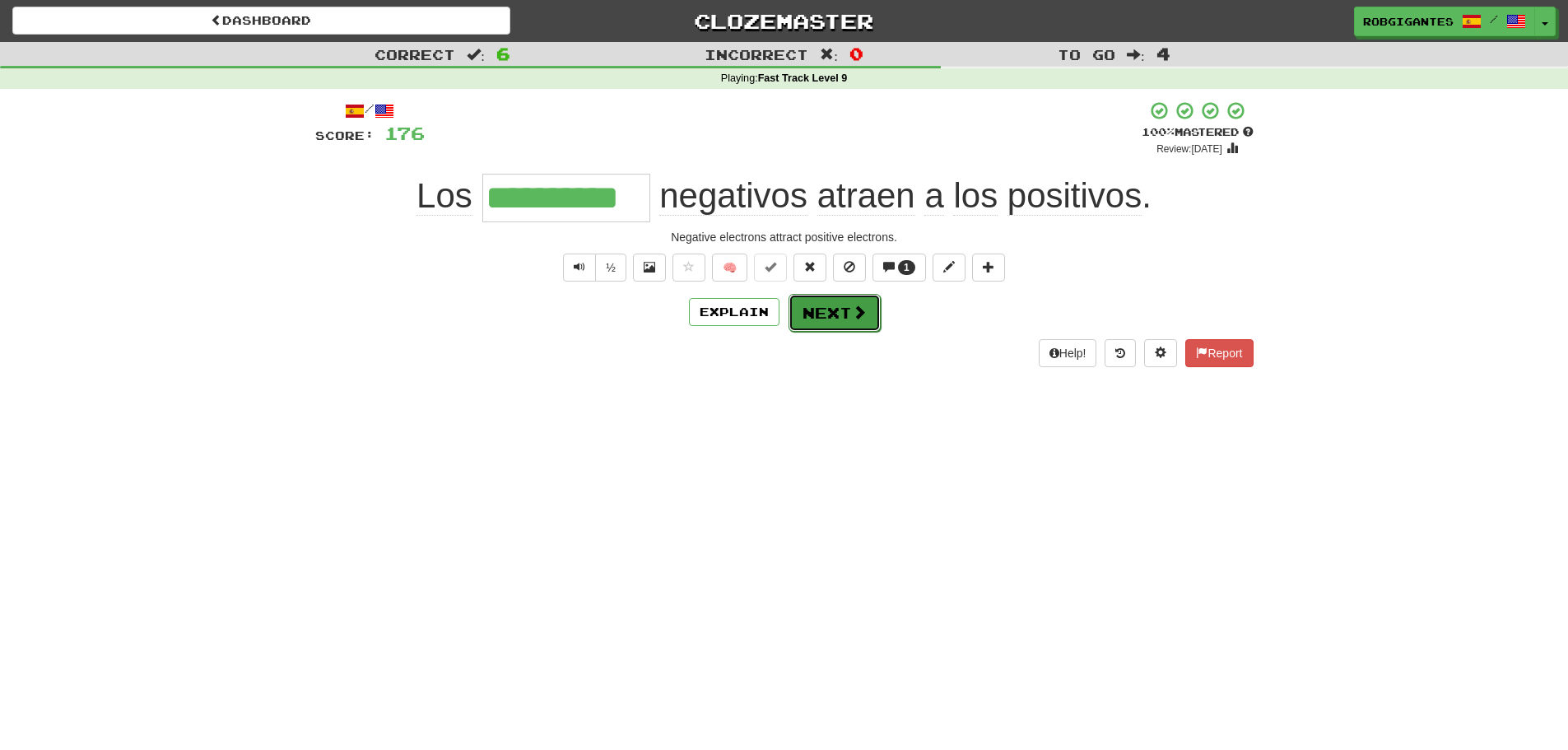
click at [818, 308] on button "Next" at bounding box center [834, 313] width 92 height 38
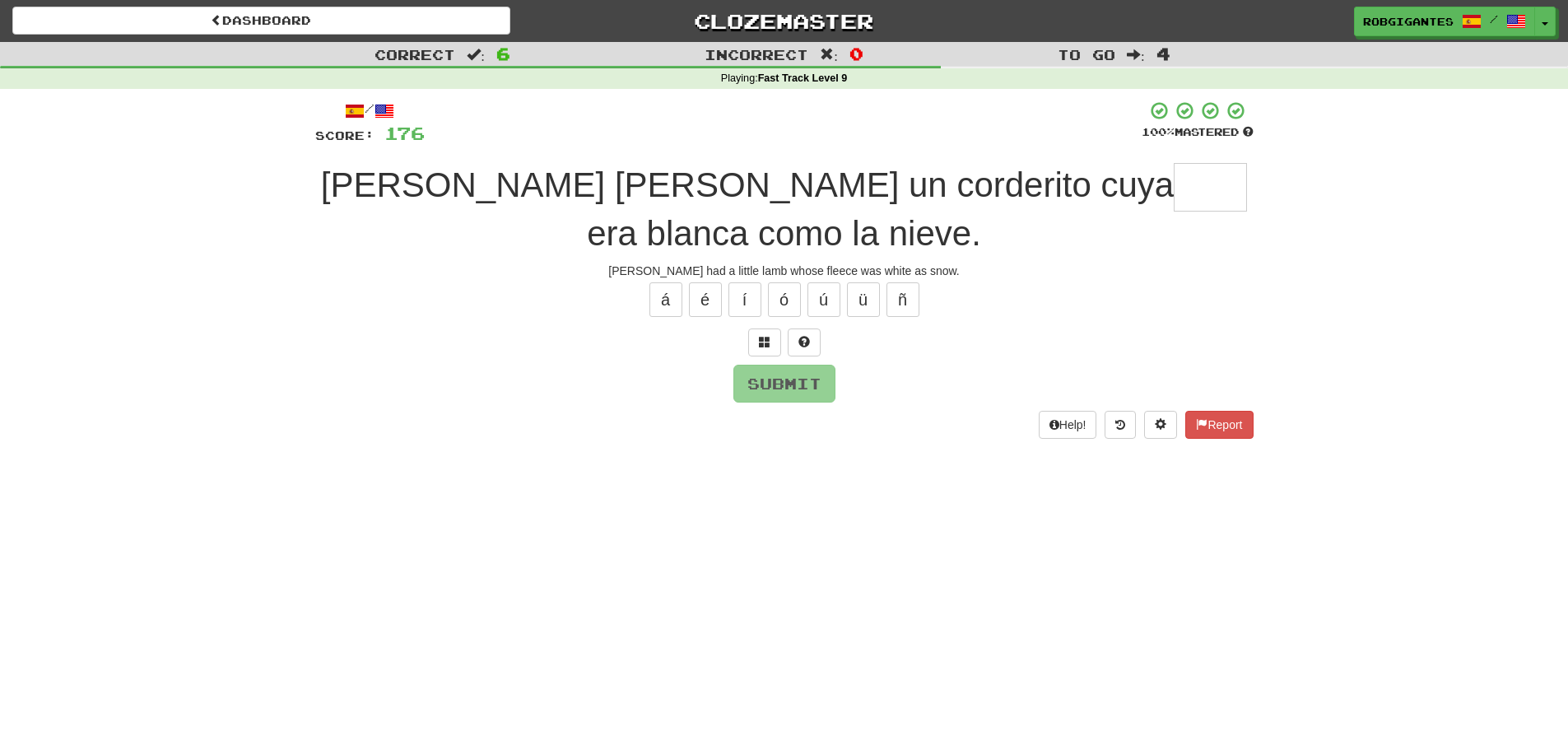
type input "*"
click at [815, 328] on button at bounding box center [804, 342] width 33 height 28
type input "****"
click at [761, 365] on button "Submit" at bounding box center [785, 384] width 102 height 38
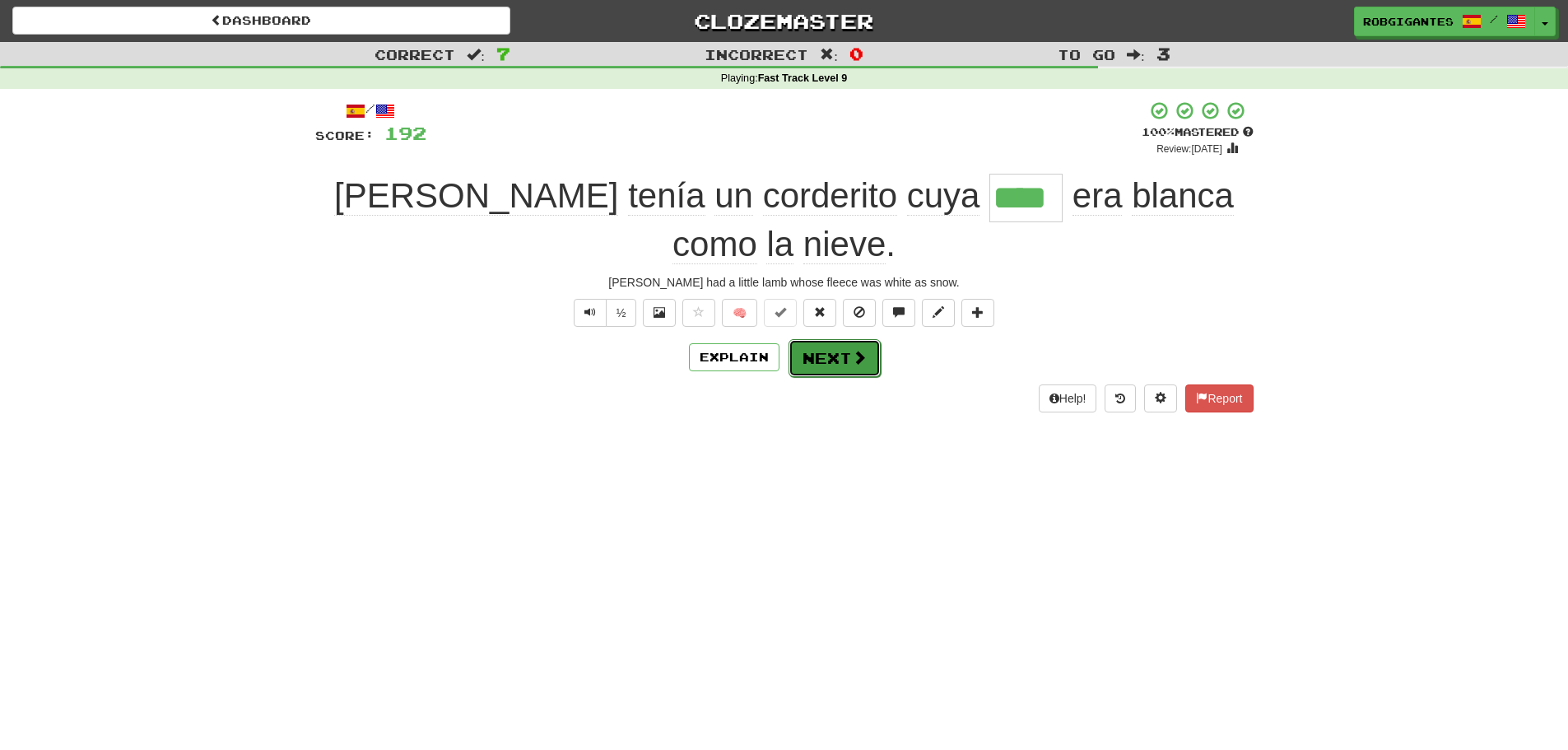
click at [852, 350] on span at bounding box center [859, 356] width 15 height 15
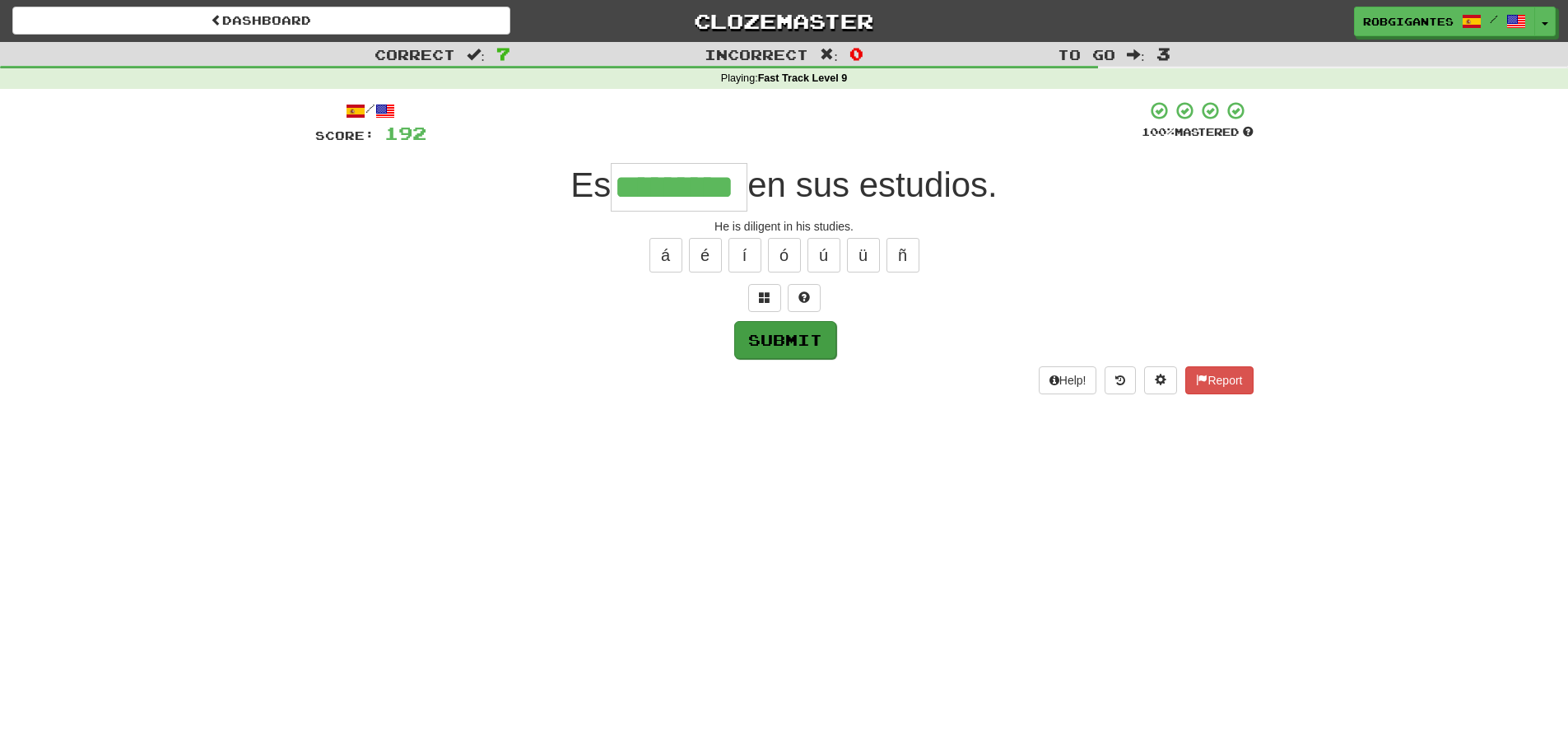
type input "*********"
click at [776, 337] on button "Submit" at bounding box center [785, 340] width 102 height 38
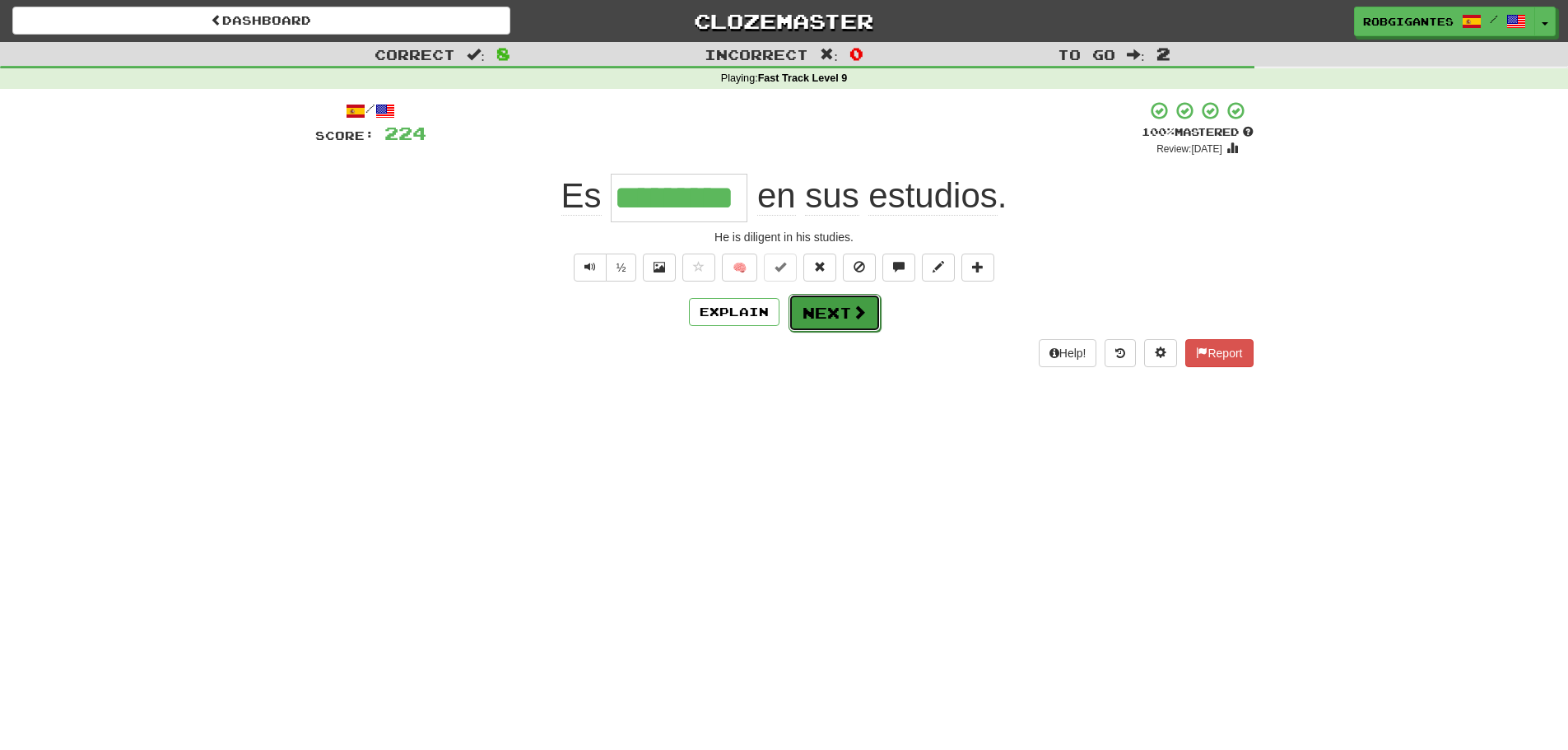
click at [824, 306] on button "Next" at bounding box center [834, 313] width 92 height 38
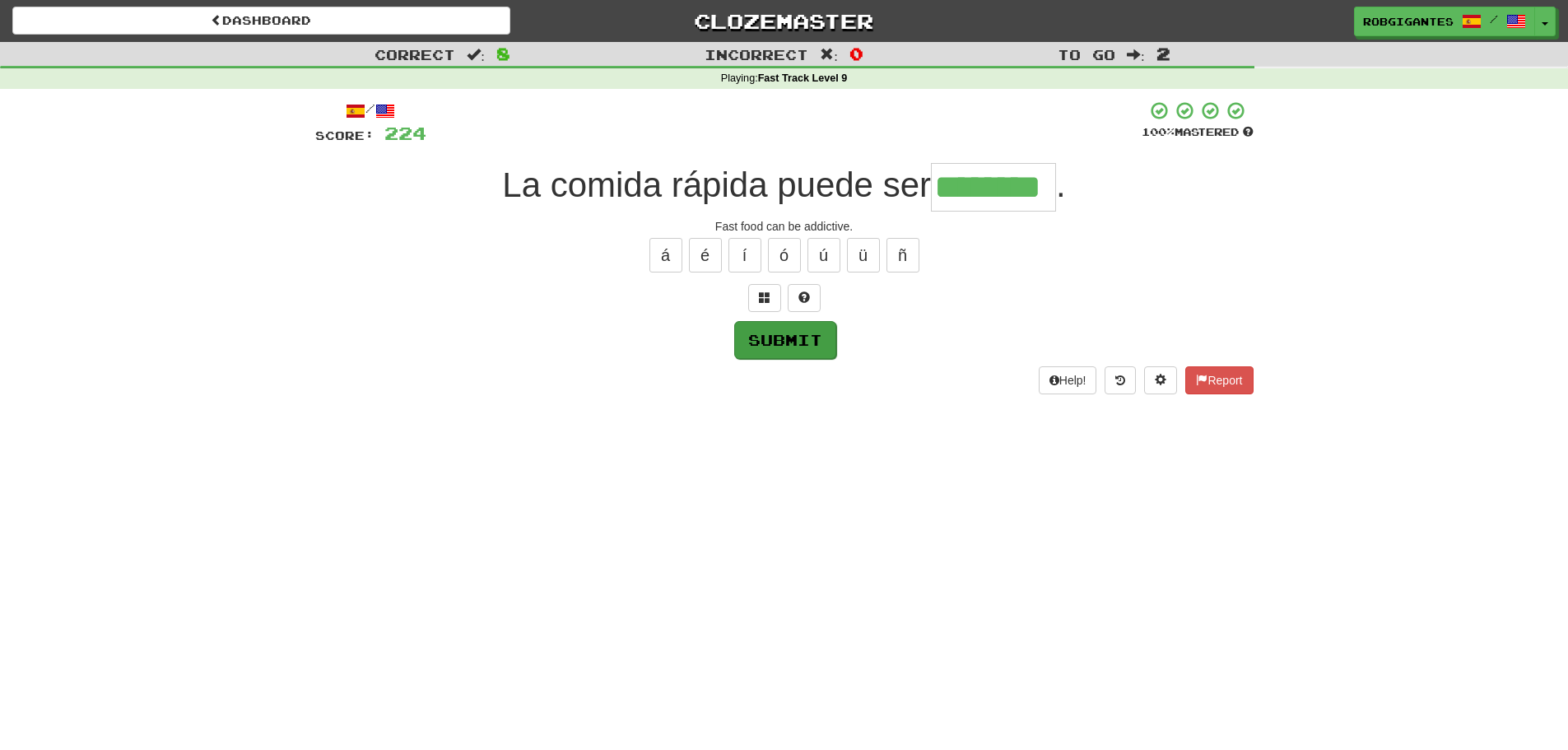
type input "********"
click at [763, 337] on button "Submit" at bounding box center [785, 340] width 102 height 38
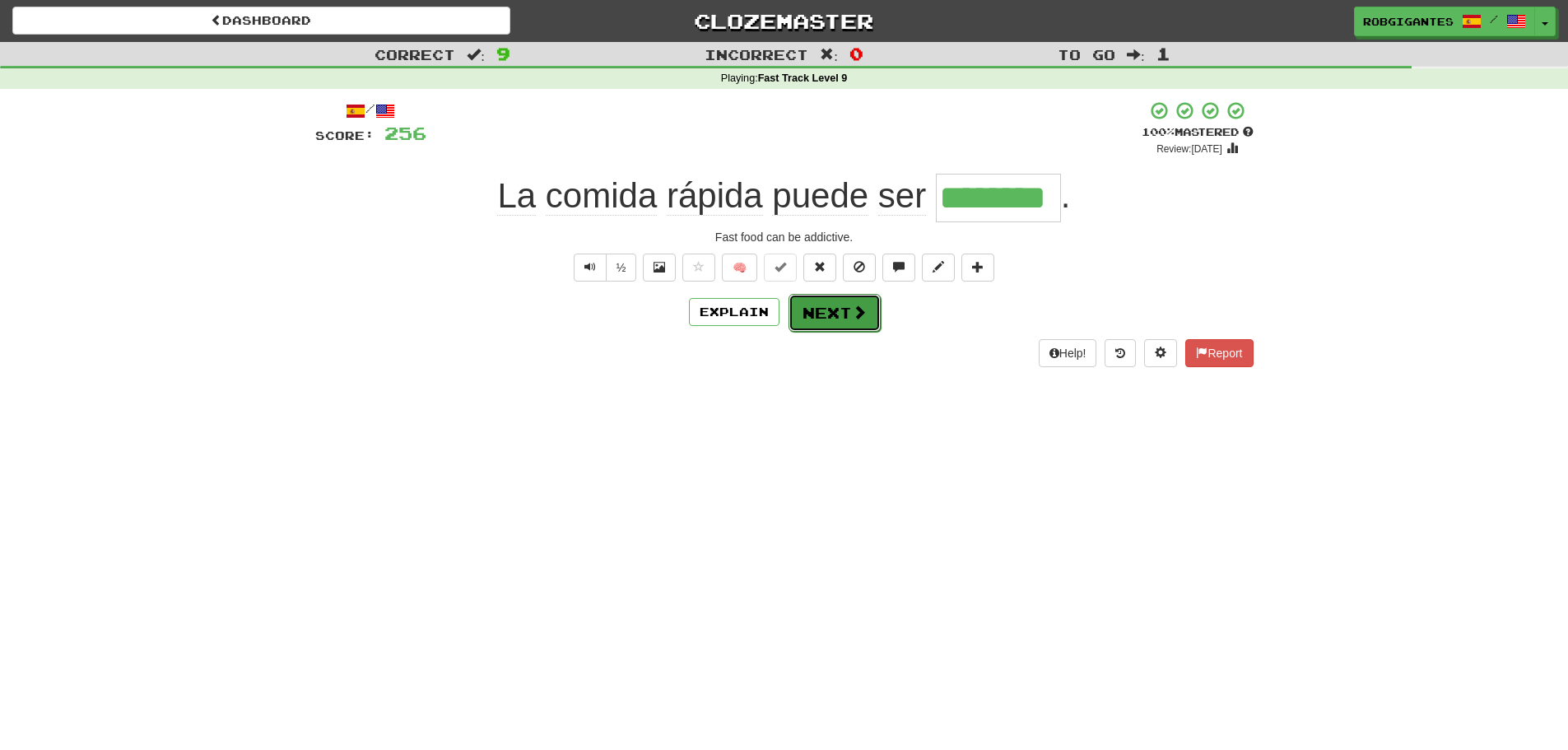
click at [825, 312] on button "Next" at bounding box center [834, 313] width 92 height 38
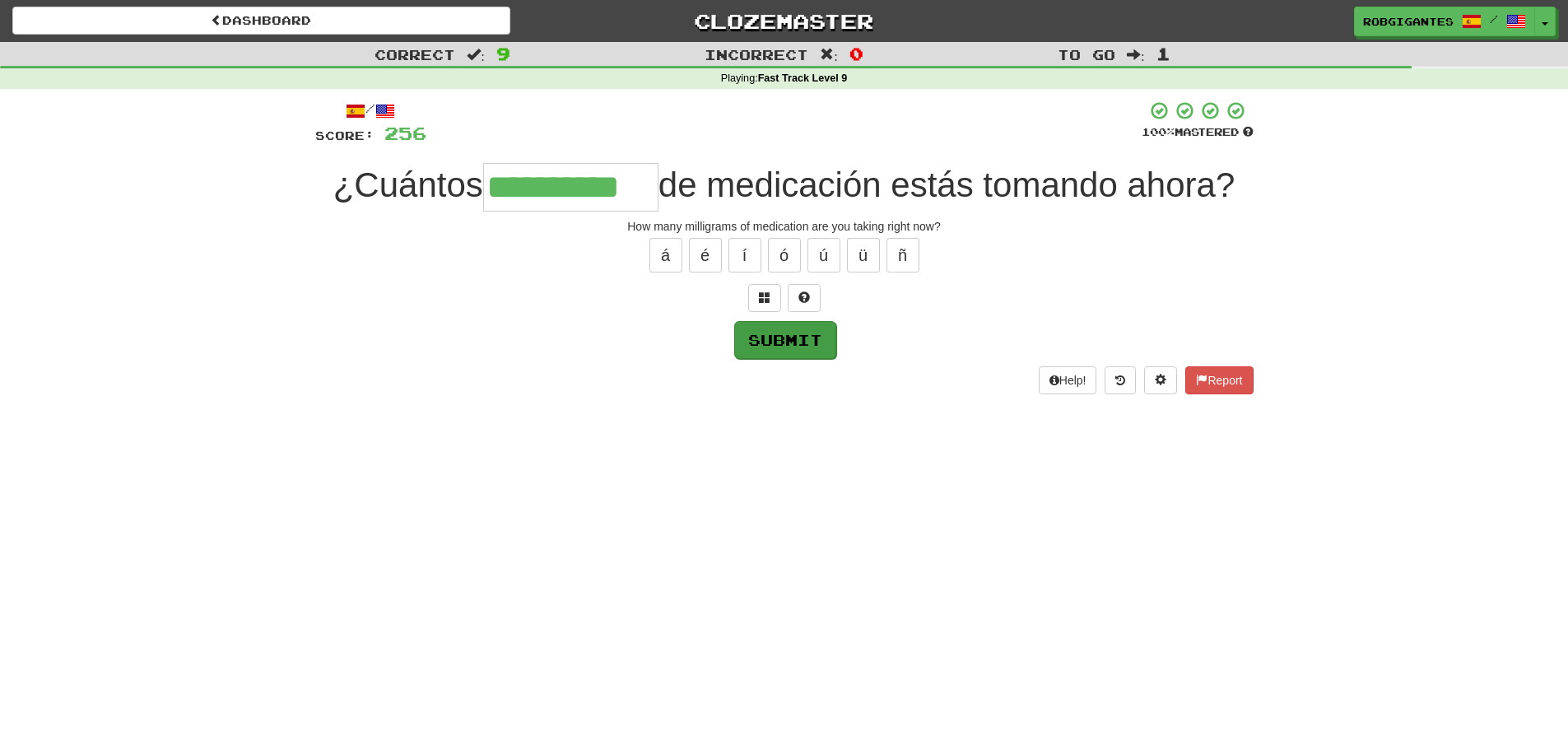
type input "**********"
drag, startPoint x: 774, startPoint y: 337, endPoint x: 763, endPoint y: 332, distance: 12.1
click at [773, 336] on button "Submit" at bounding box center [784, 339] width 102 height 38
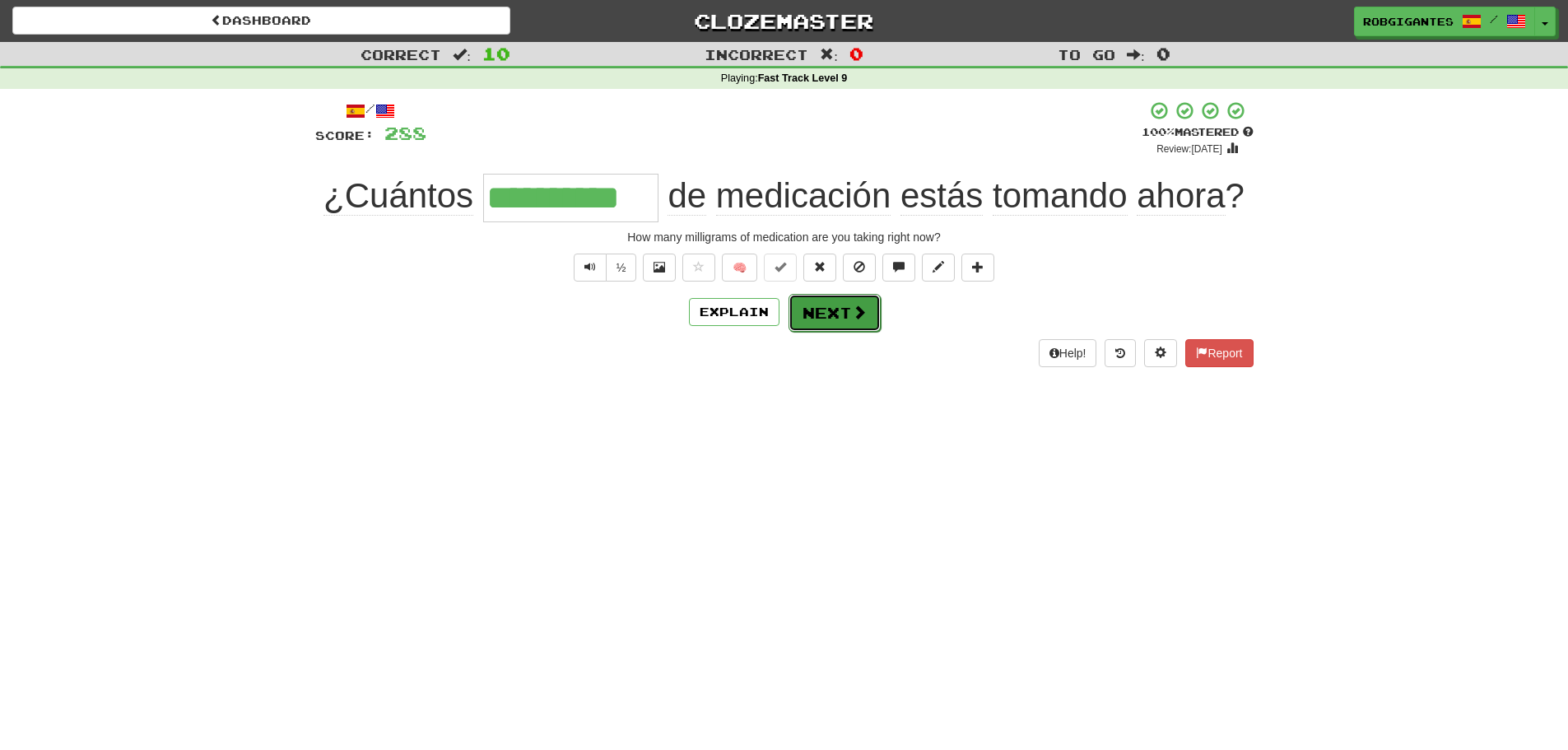
click at [829, 309] on button "Next" at bounding box center [834, 313] width 92 height 38
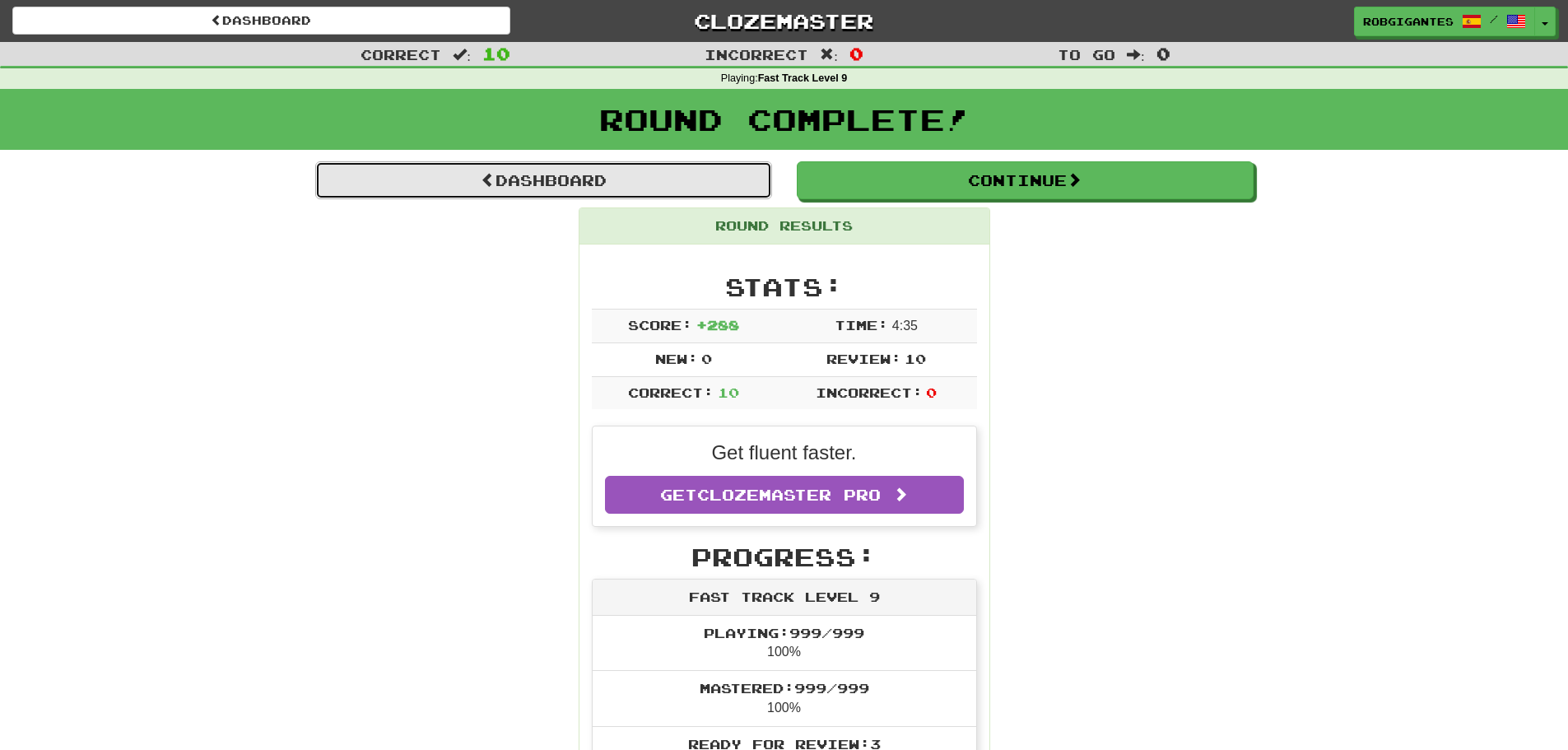
click at [447, 177] on link "Dashboard" at bounding box center [544, 180] width 457 height 38
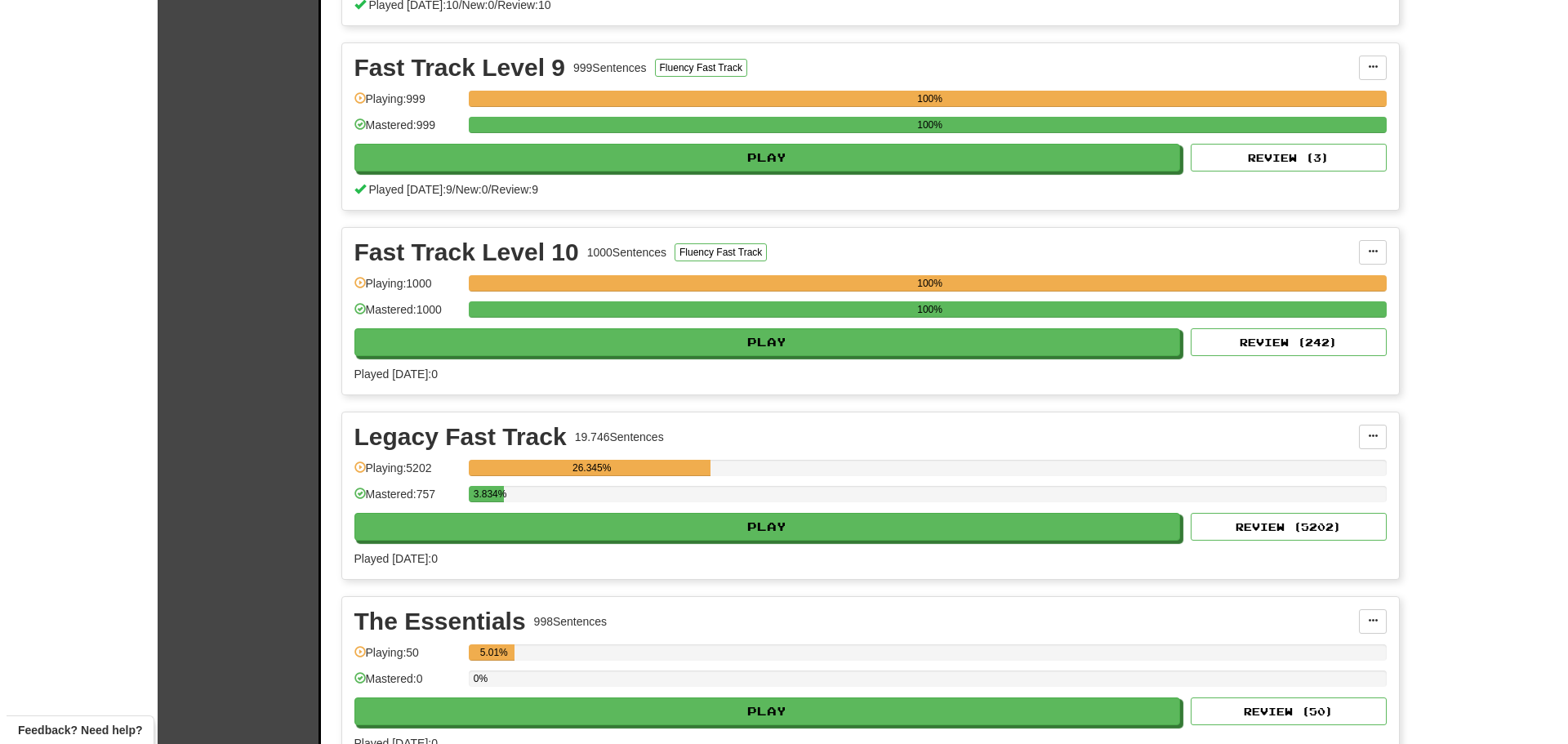
scroll to position [1796, 0]
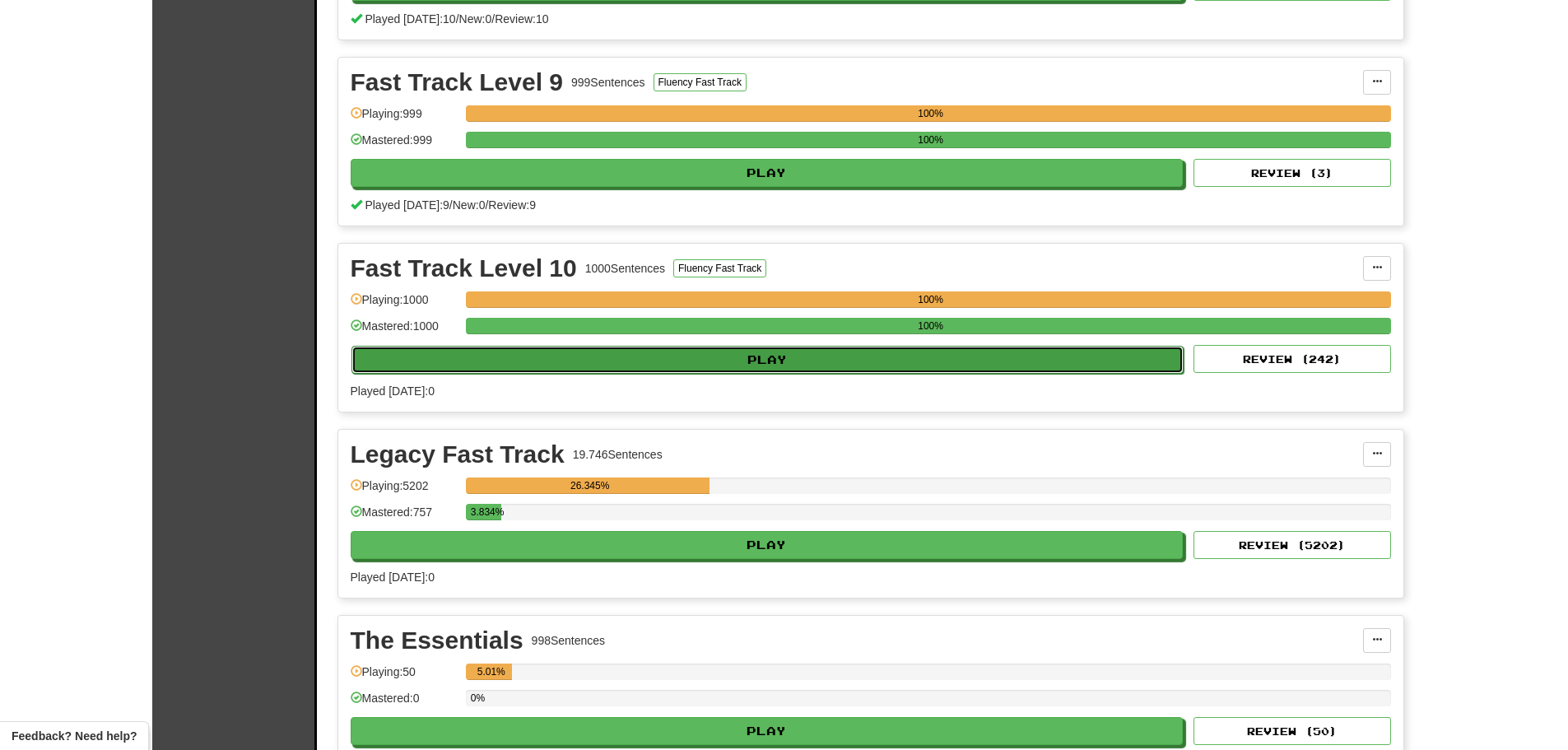
click at [581, 357] on button "Play" at bounding box center [768, 359] width 833 height 28
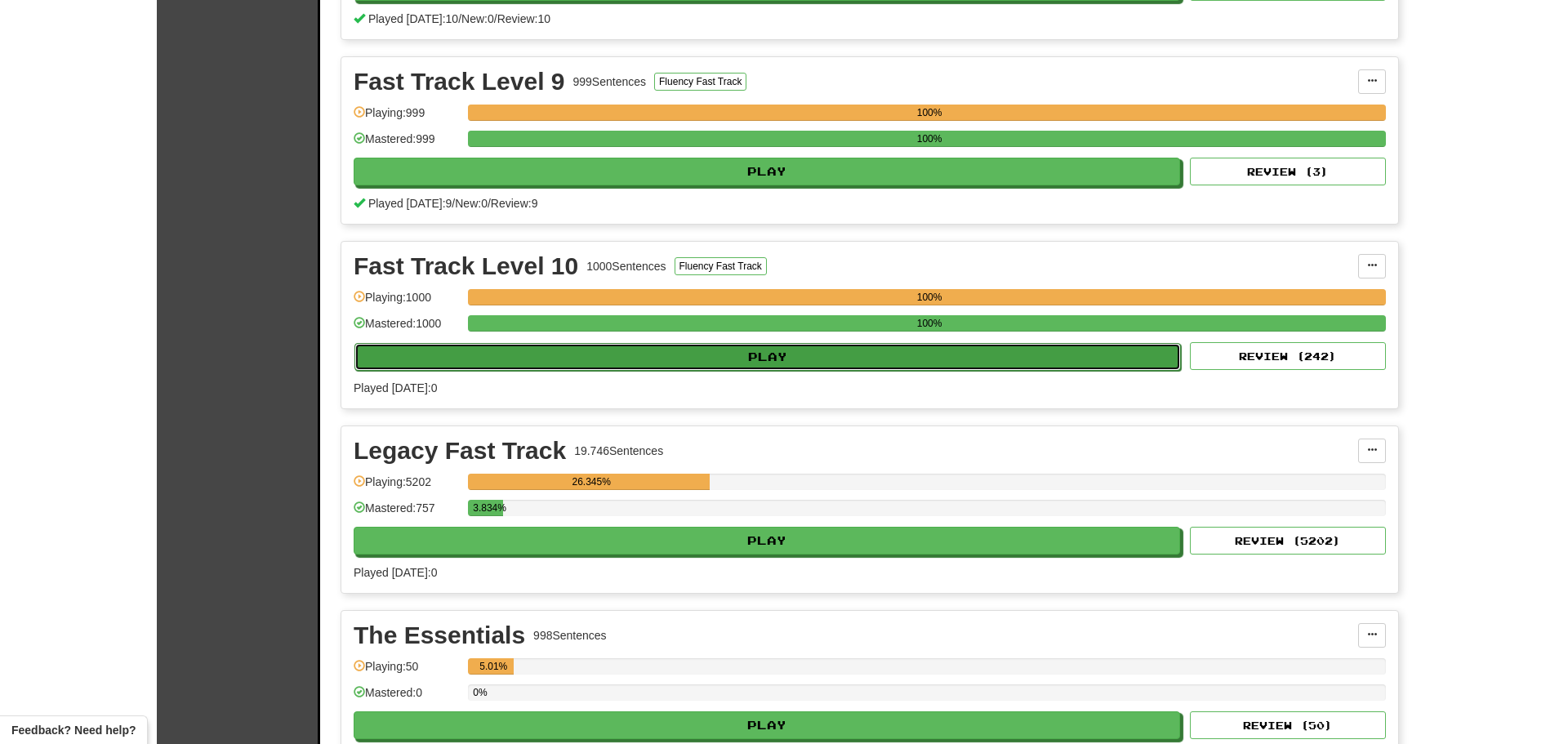
select select "**"
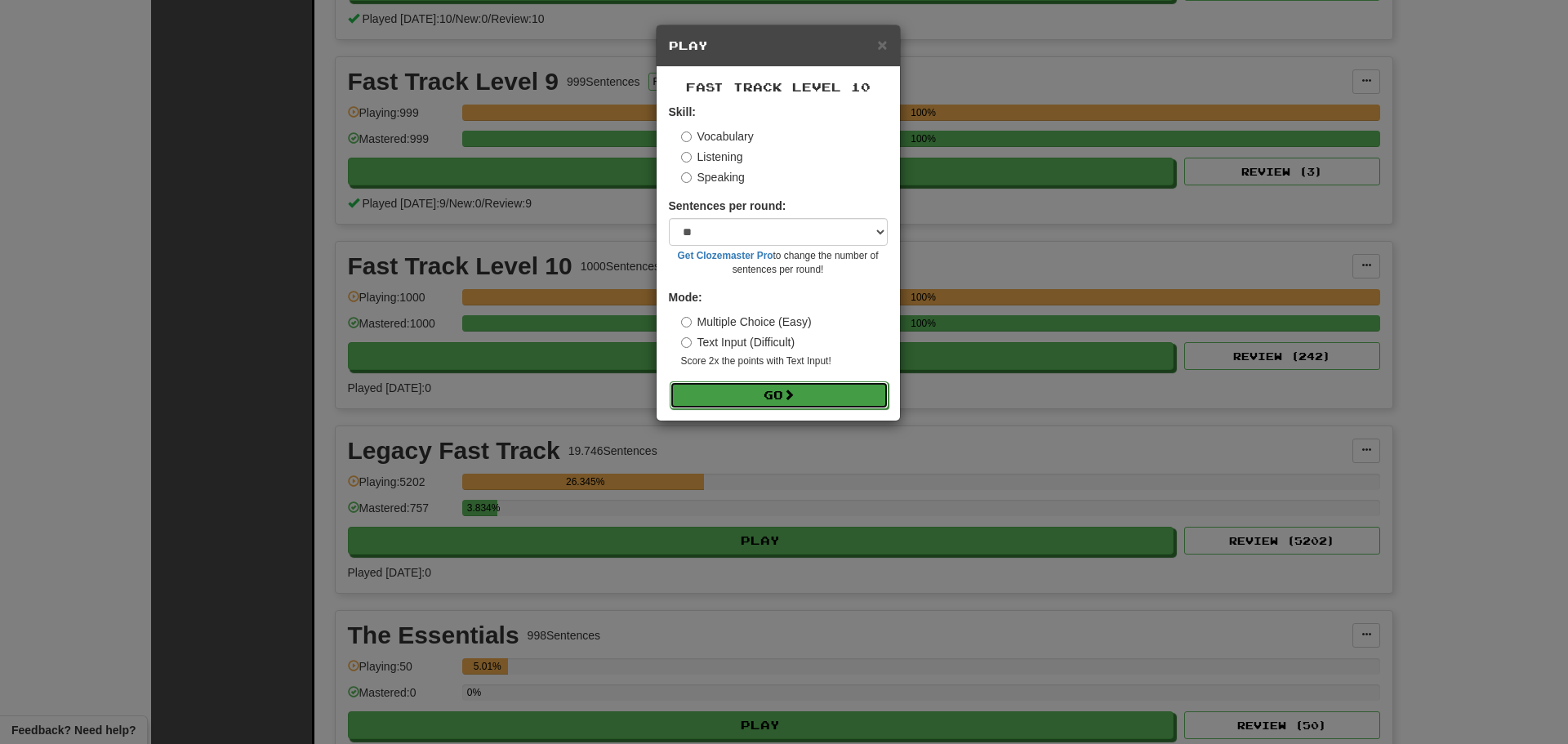
click at [719, 388] on button "Go" at bounding box center [779, 395] width 219 height 27
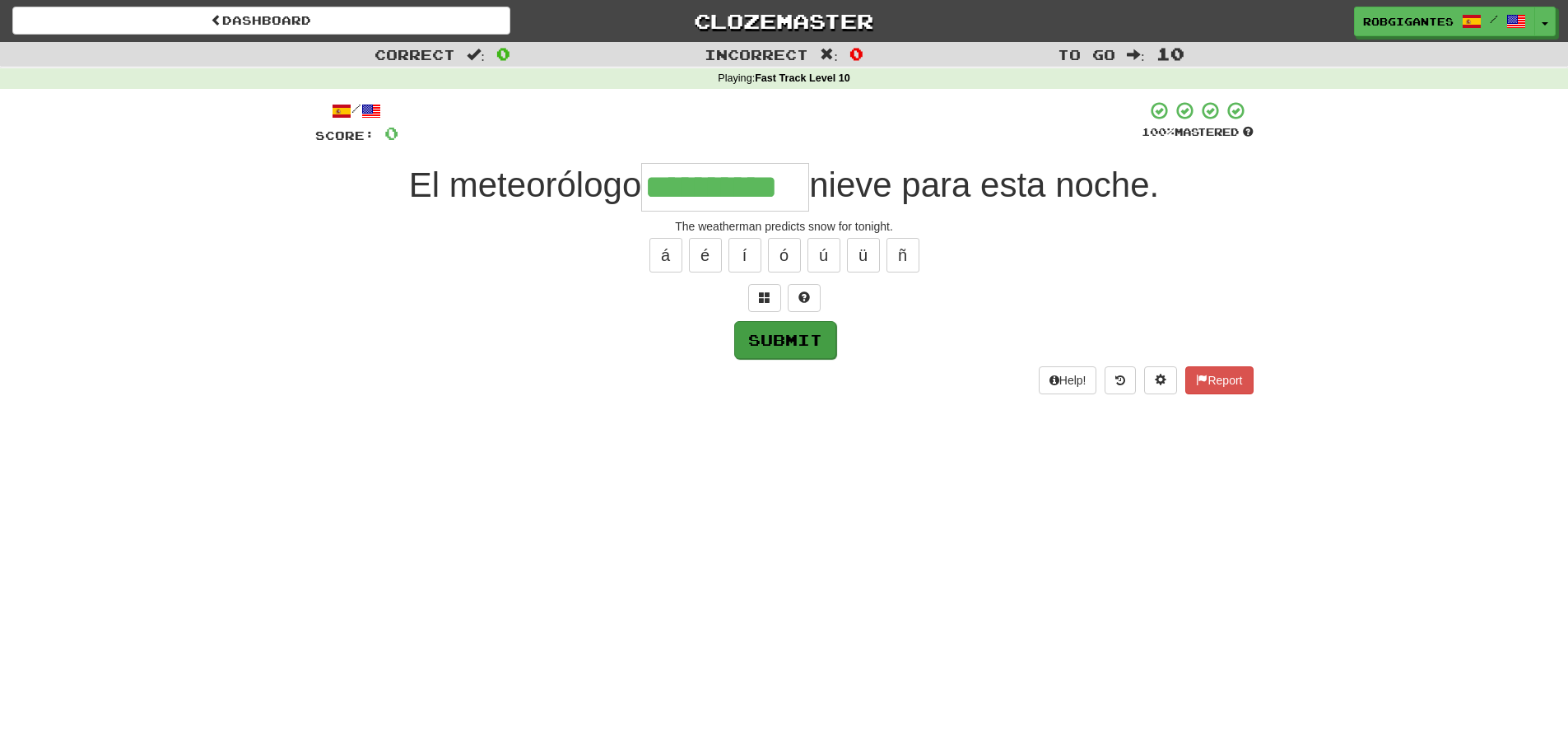
type input "**********"
click at [801, 341] on button "Submit" at bounding box center [785, 340] width 102 height 38
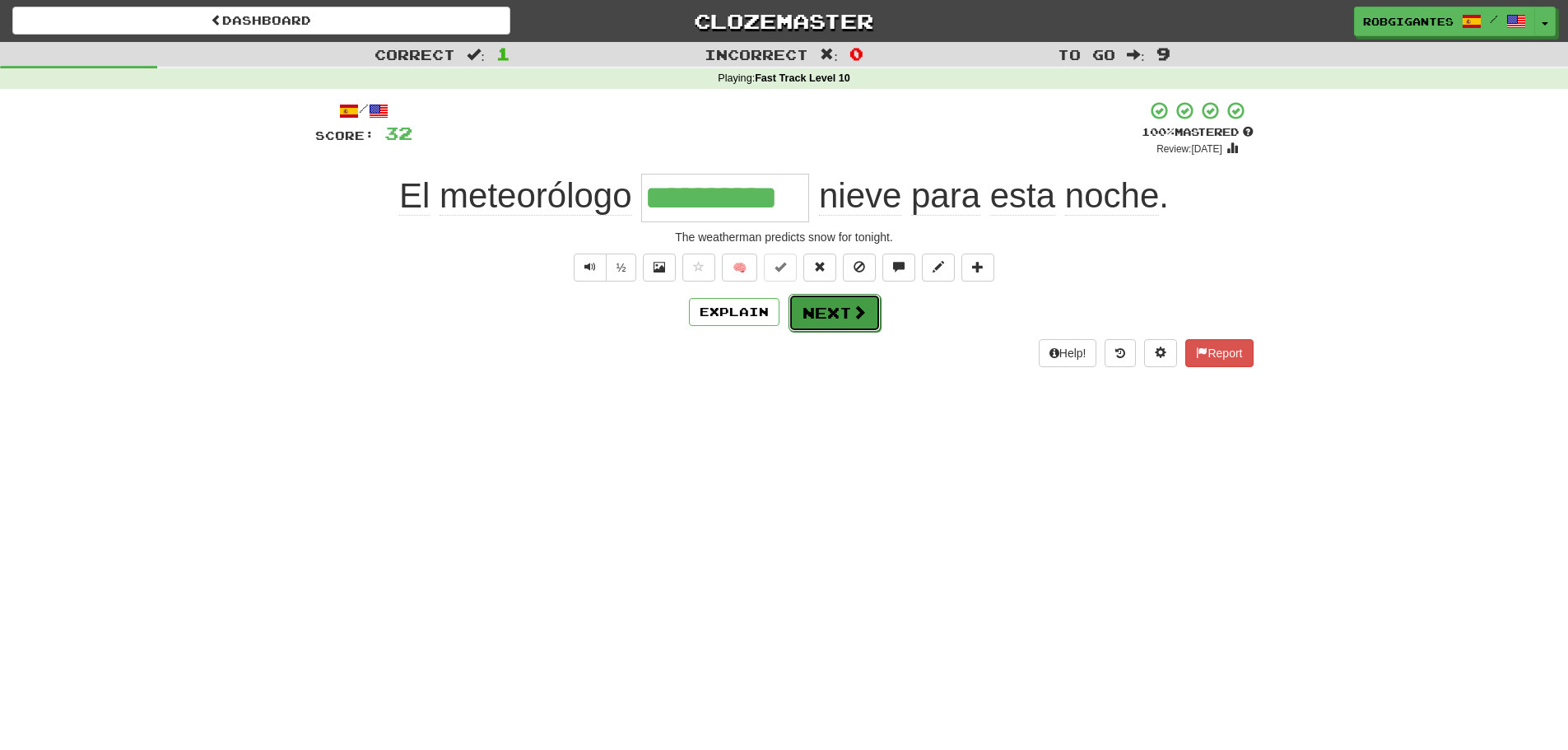
click at [858, 308] on span at bounding box center [859, 312] width 15 height 15
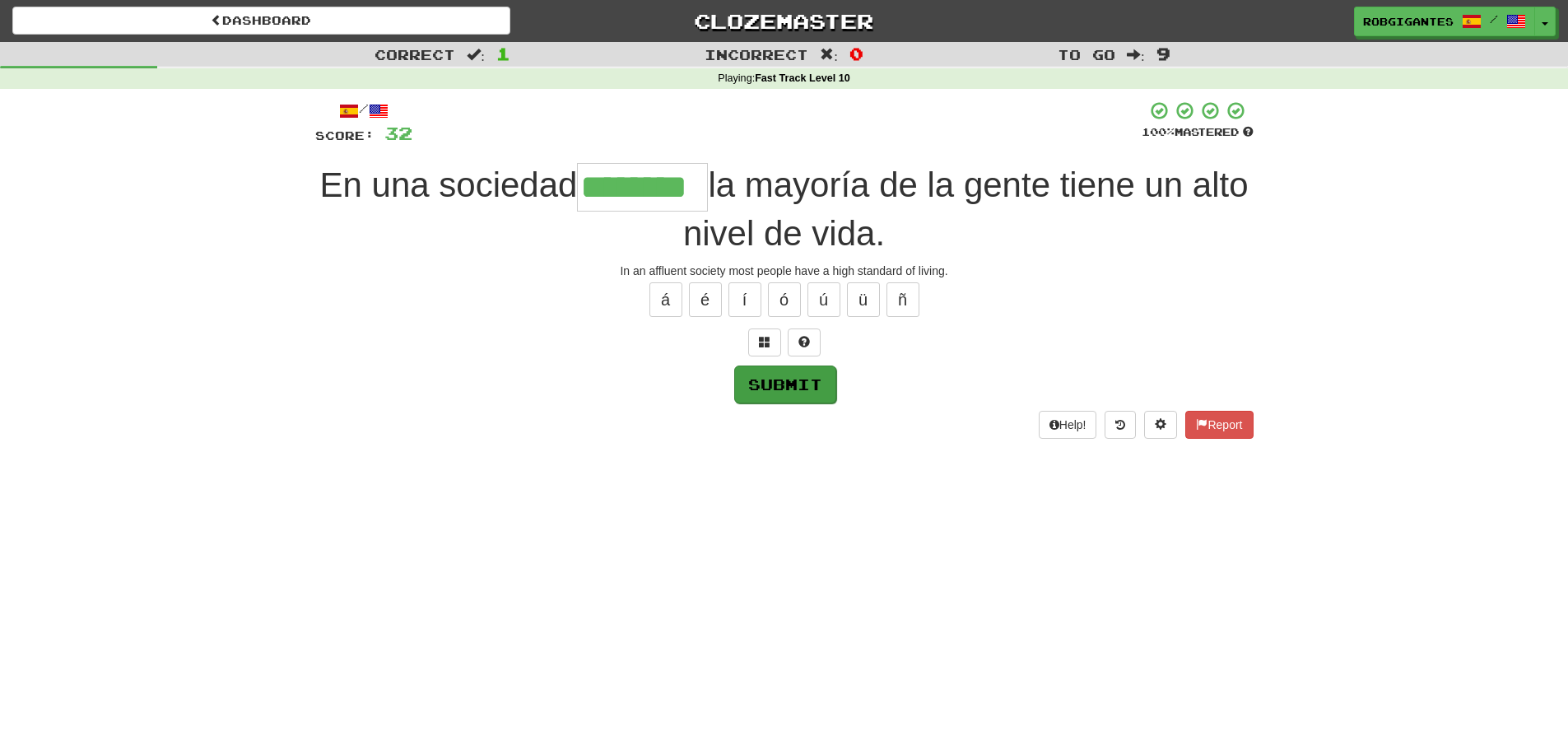
type input "********"
drag, startPoint x: 794, startPoint y: 381, endPoint x: 776, endPoint y: 376, distance: 18.7
click at [792, 381] on button "Submit" at bounding box center [784, 383] width 102 height 38
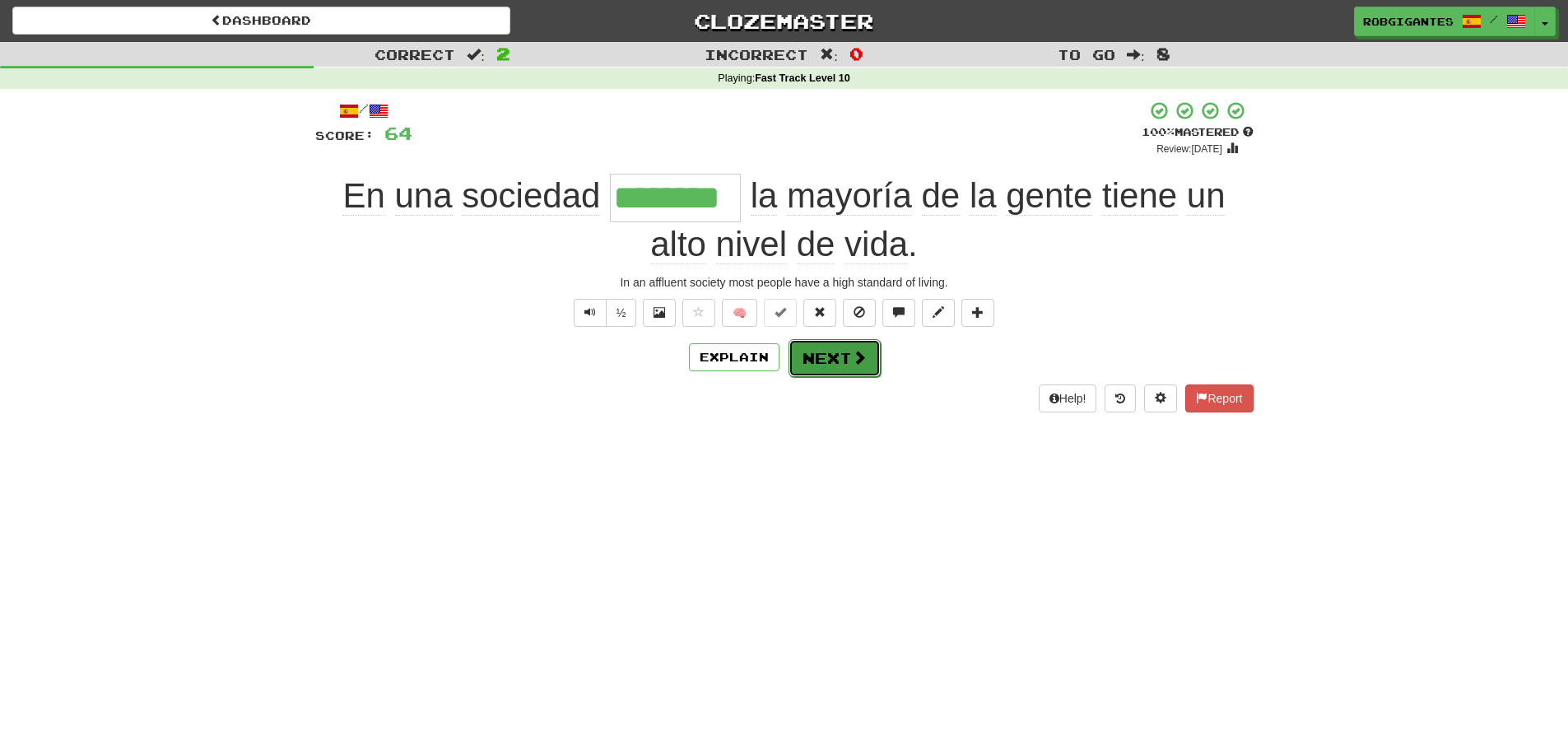
click at [845, 360] on button "Next" at bounding box center [834, 358] width 92 height 38
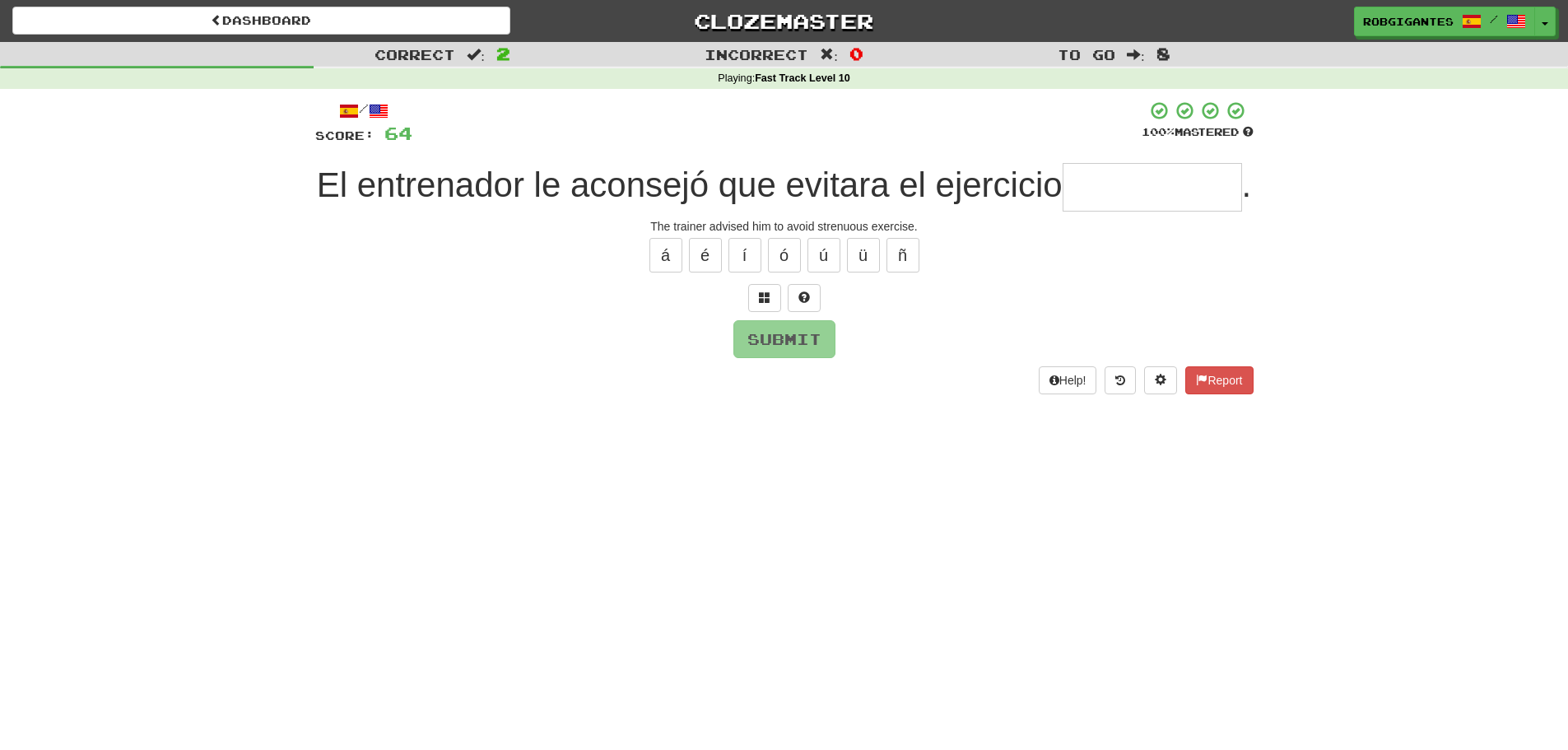
type input "*"
click at [805, 303] on span at bounding box center [804, 296] width 11 height 11
click at [787, 303] on span at bounding box center [784, 296] width 11 height 11
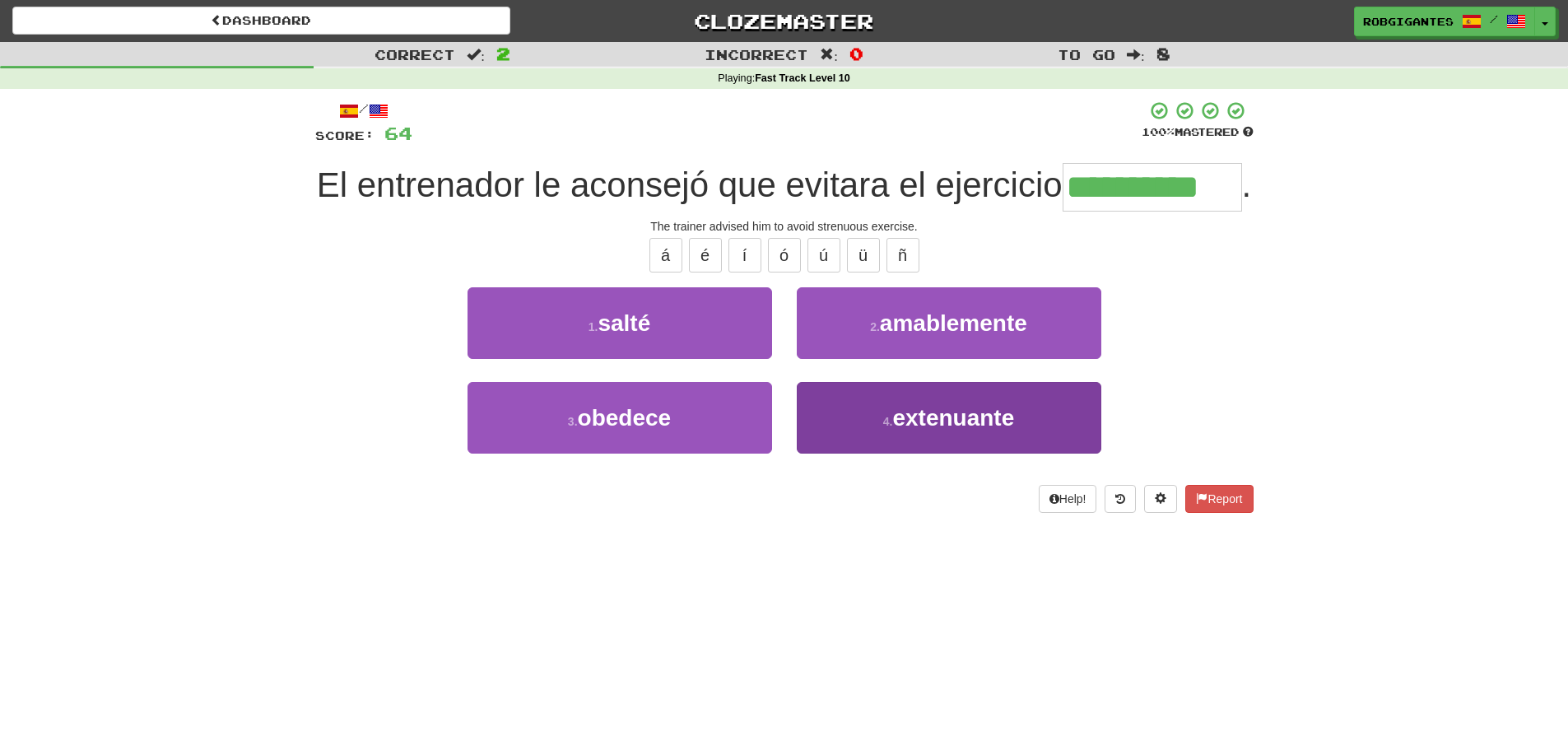
type input "**********"
click at [879, 454] on button "4 . extenuante" at bounding box center [949, 417] width 305 height 71
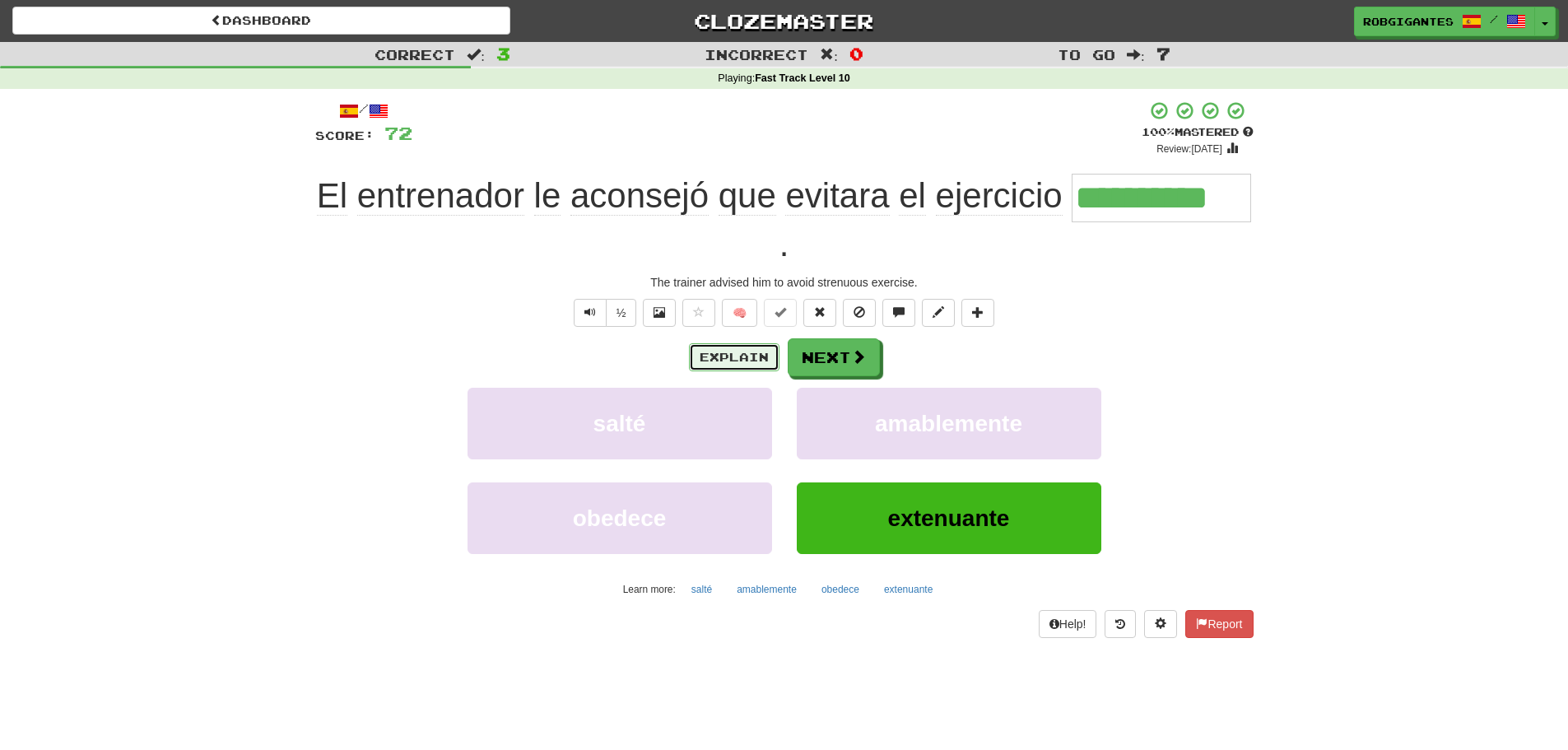
click at [707, 356] on button "Explain" at bounding box center [734, 356] width 90 height 28
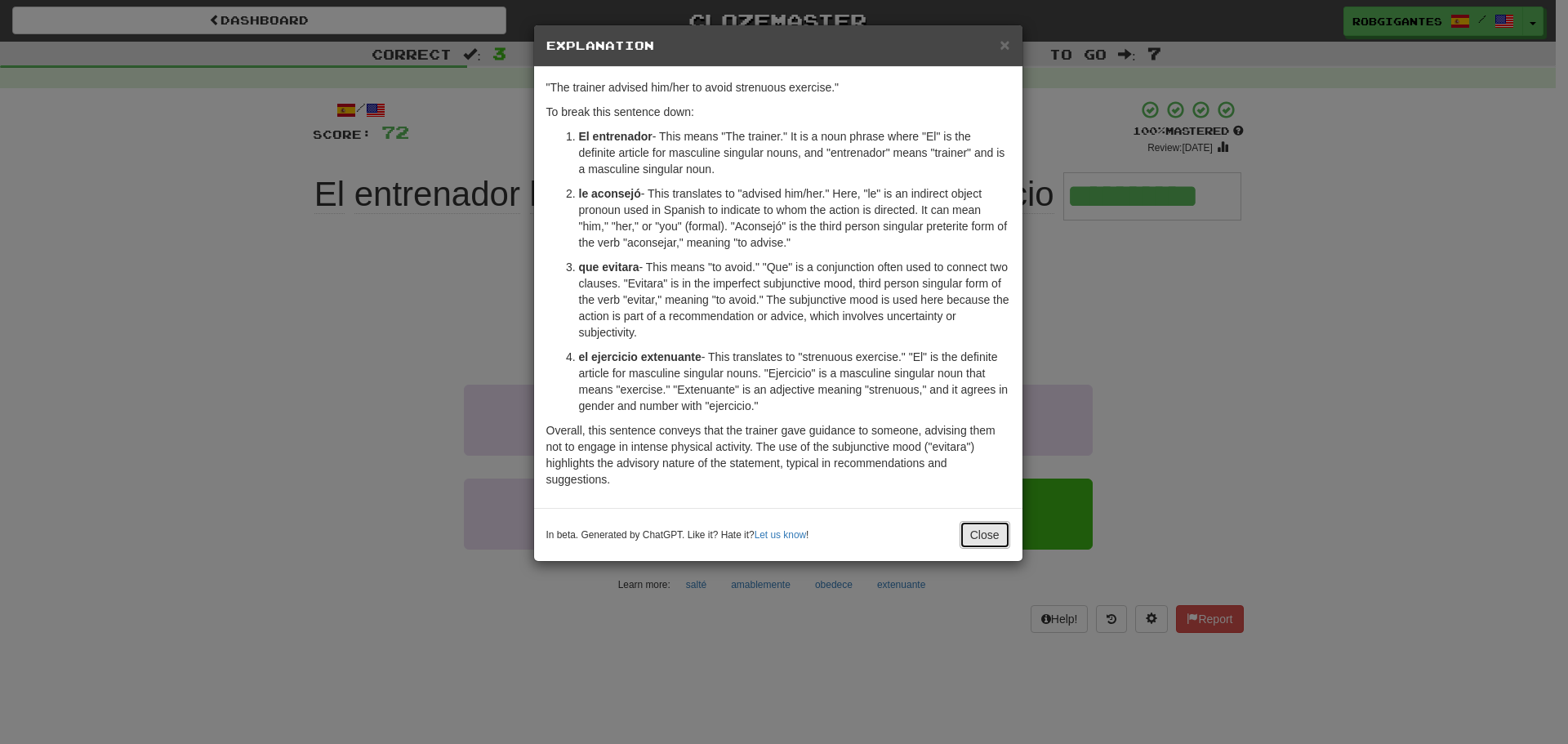
click at [979, 536] on button "Close" at bounding box center [984, 535] width 50 height 27
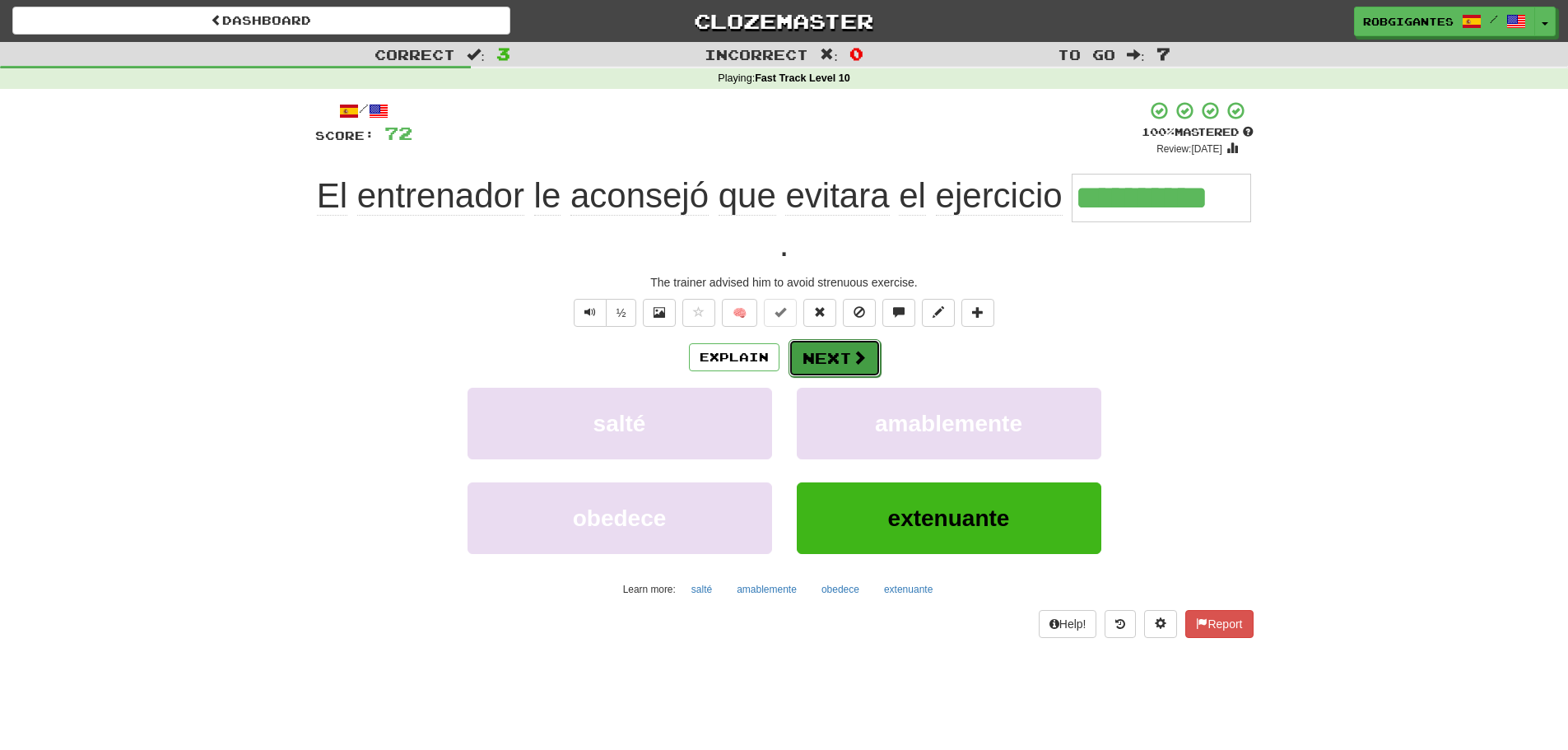
click at [821, 356] on button "Next" at bounding box center [834, 358] width 92 height 38
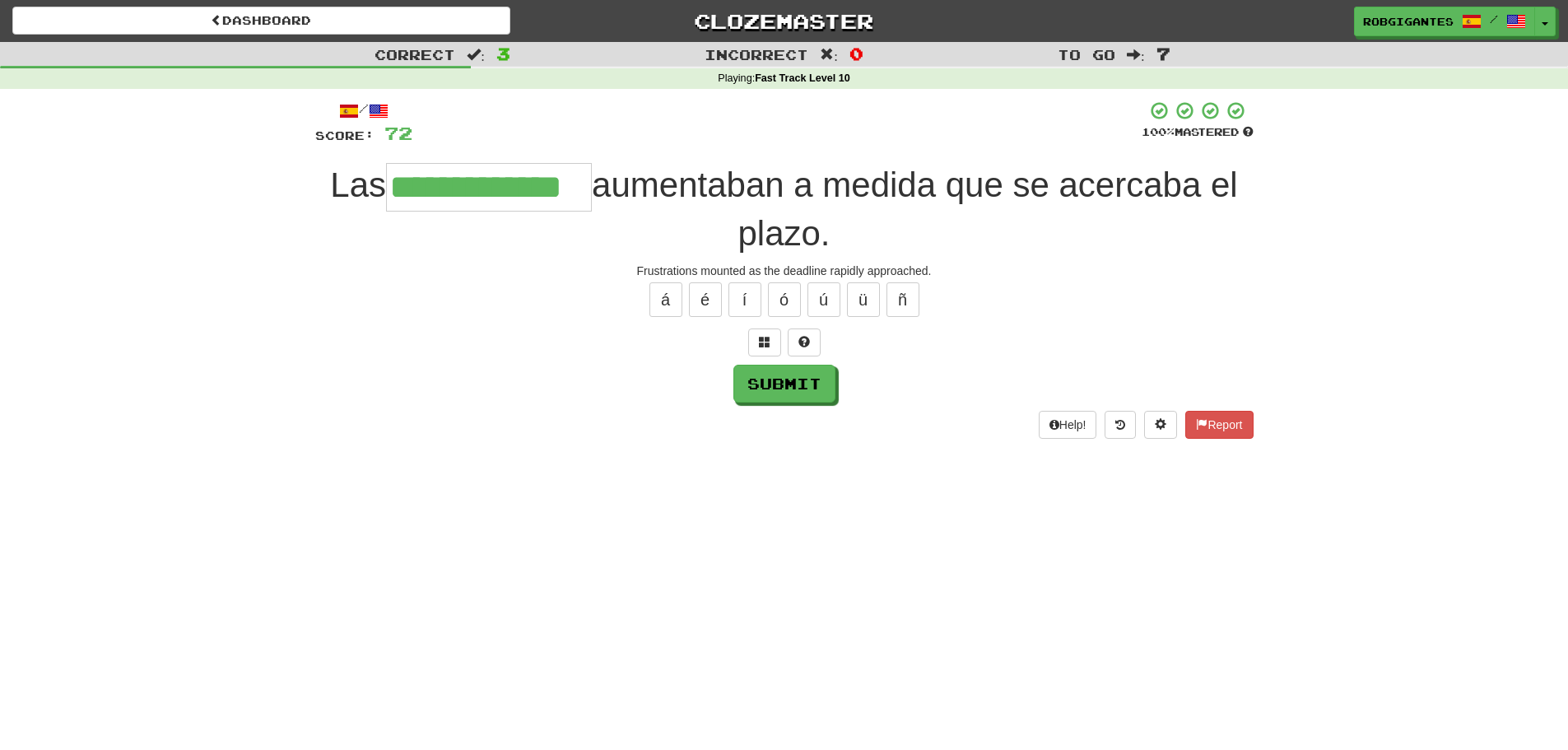
type input "**********"
drag, startPoint x: 603, startPoint y: 187, endPoint x: 939, endPoint y: 176, distance: 336.2
click at [939, 176] on span "aumentaban a medida que se acercaba el plazo." at bounding box center [915, 208] width 646 height 87
copy span "aumentaban a medida"
click at [594, 126] on div at bounding box center [777, 123] width 730 height 46
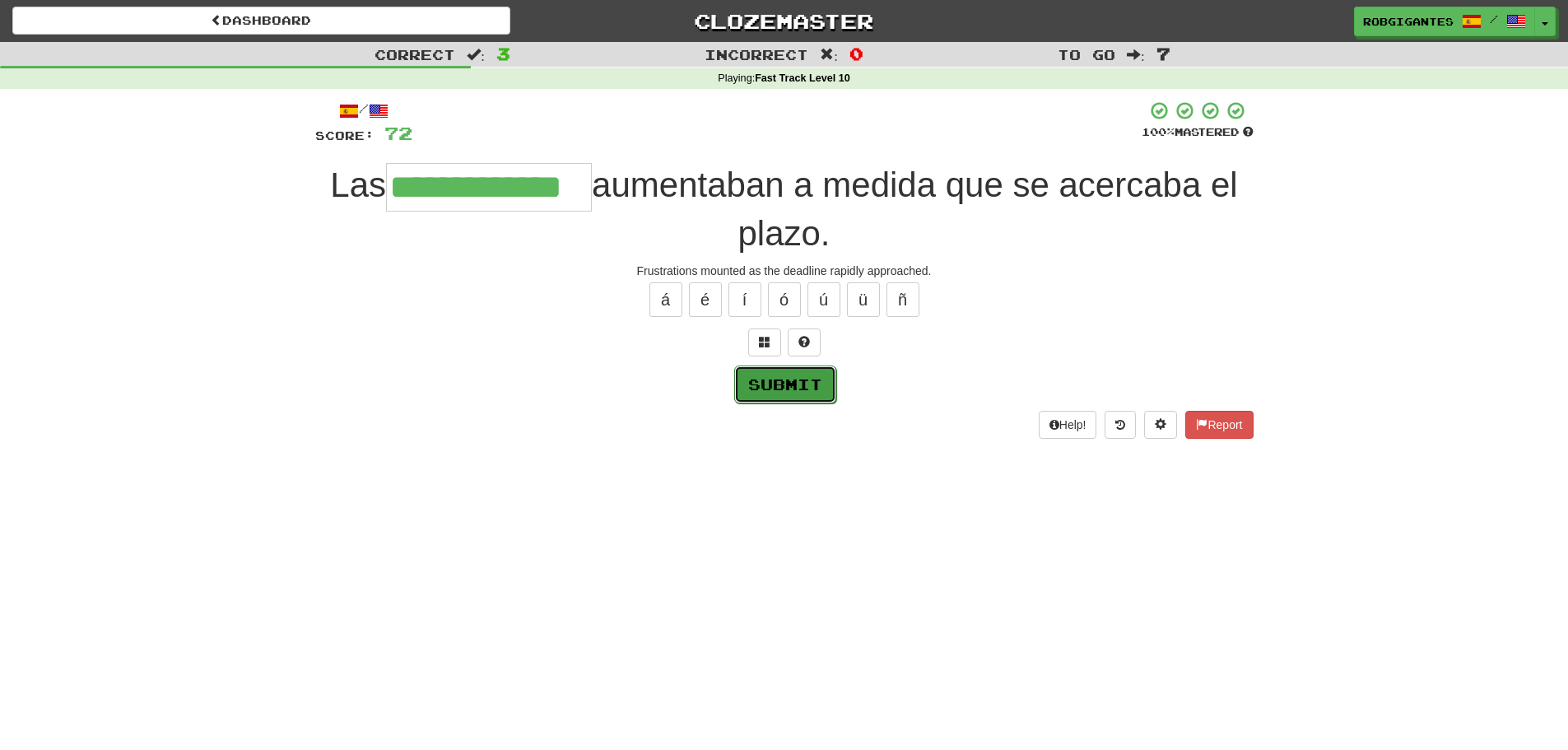
click at [773, 377] on button "Submit" at bounding box center [785, 384] width 102 height 38
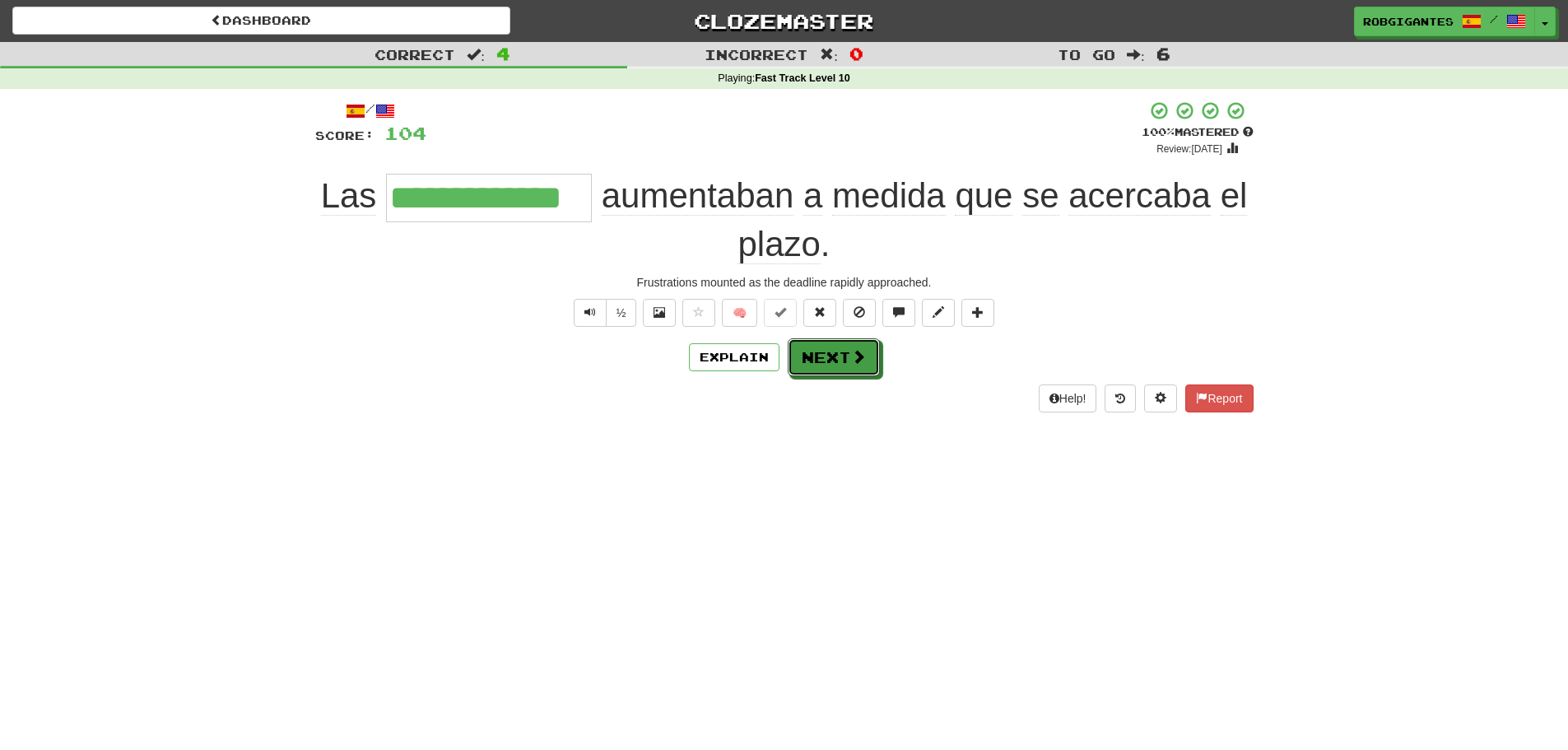
click at [834, 358] on button "Next" at bounding box center [833, 357] width 92 height 38
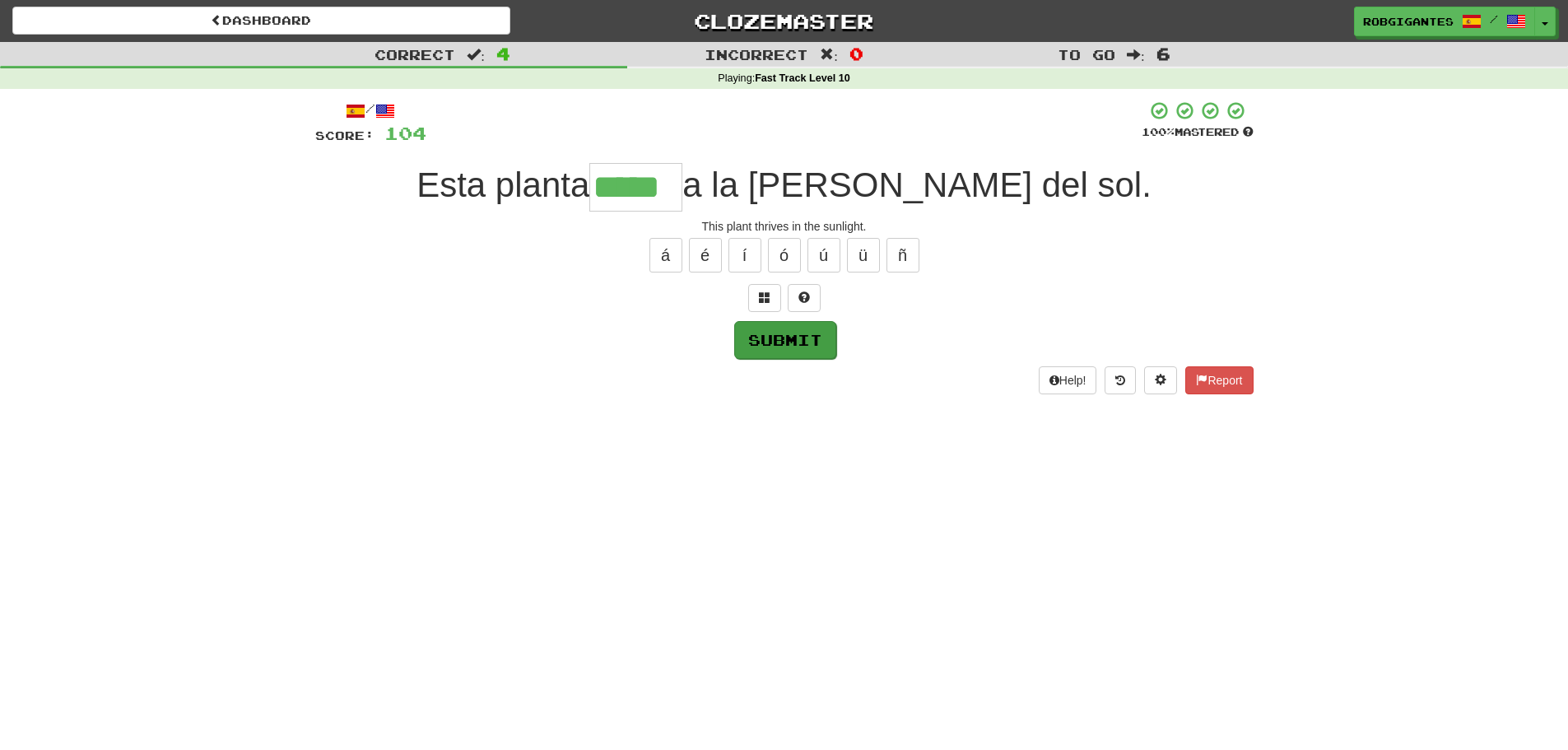
type input "*****"
click at [768, 342] on button "Submit" at bounding box center [785, 340] width 102 height 38
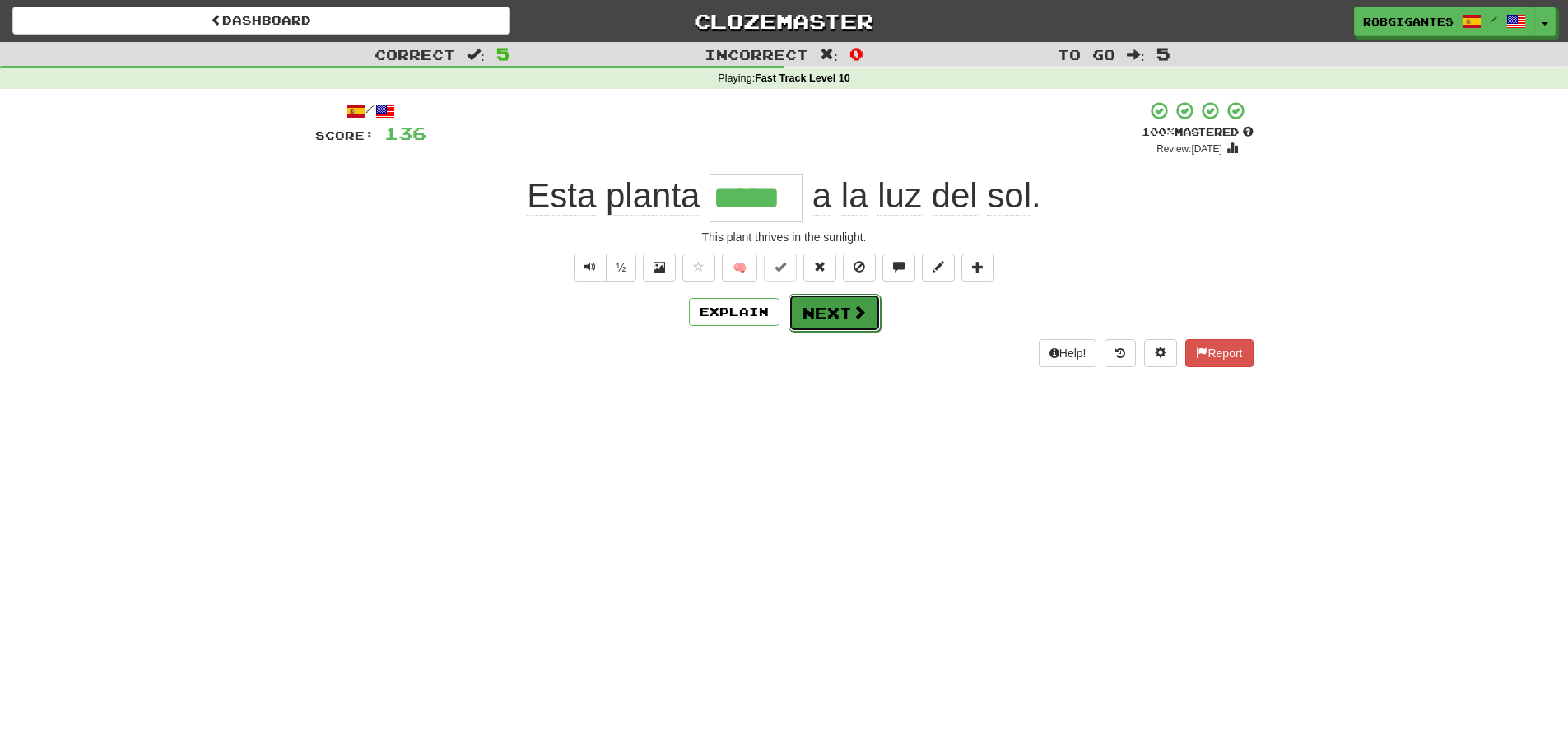
click at [818, 314] on button "Next" at bounding box center [834, 313] width 92 height 38
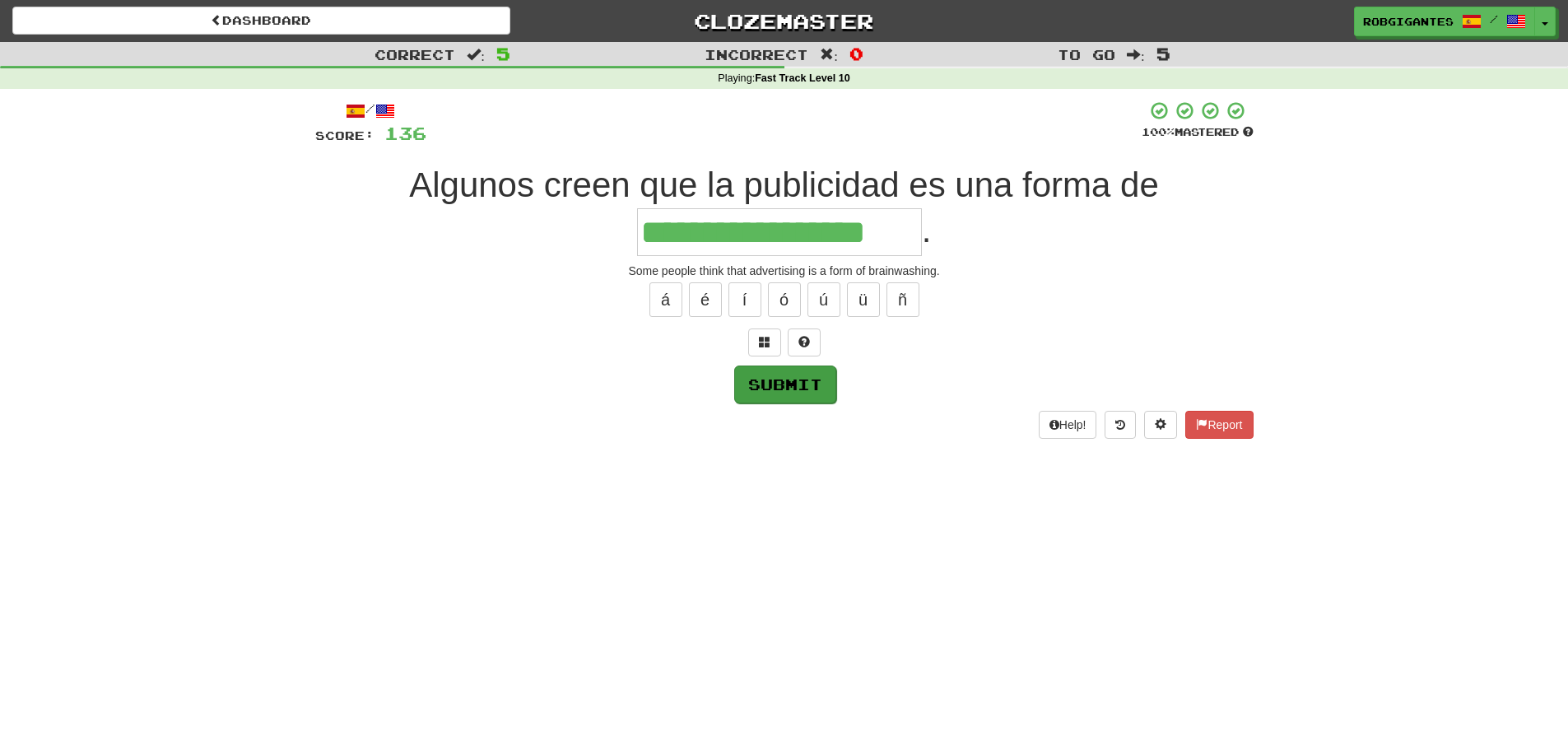
type input "**********"
click at [755, 383] on button "Submit" at bounding box center [785, 384] width 102 height 38
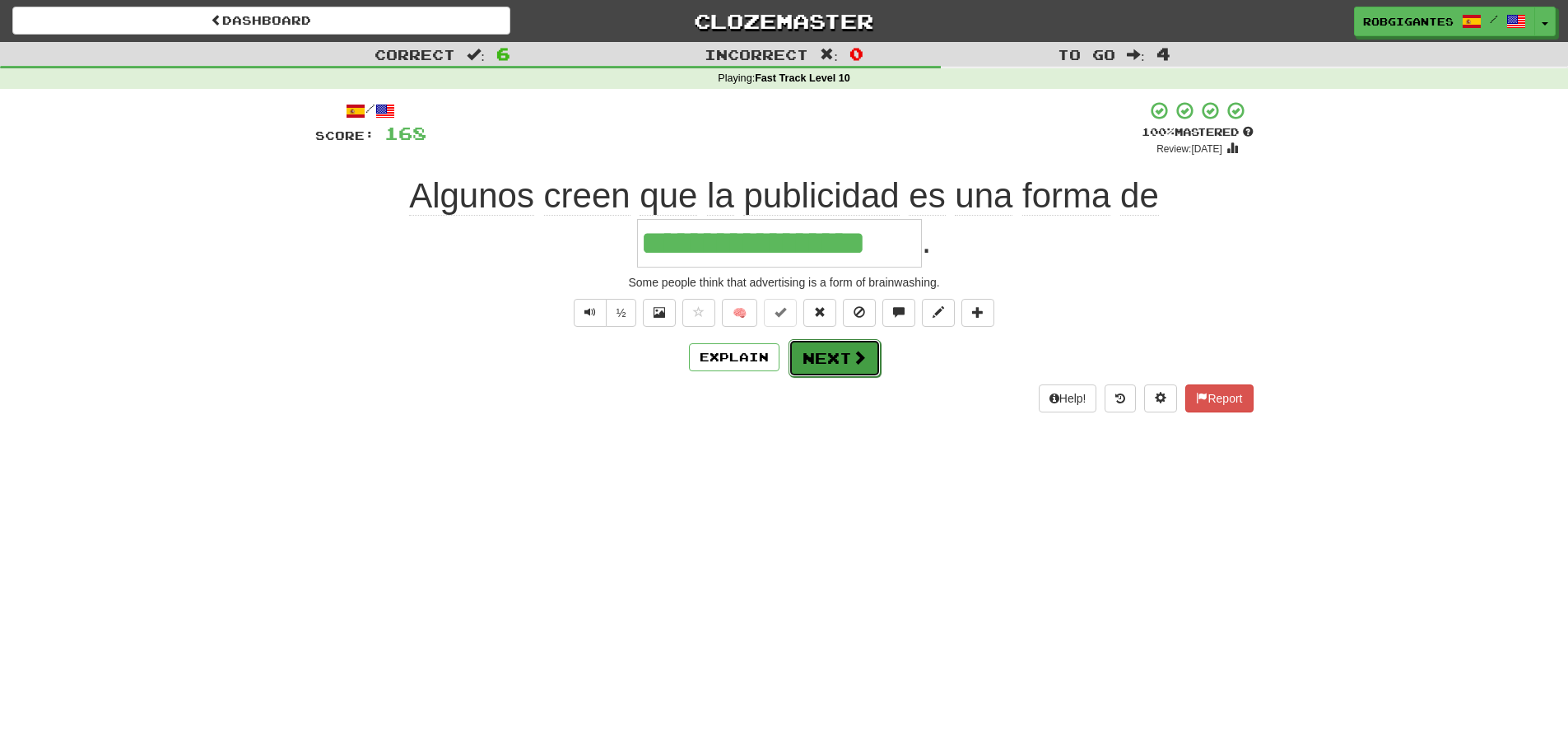
click at [824, 357] on button "Next" at bounding box center [834, 358] width 92 height 38
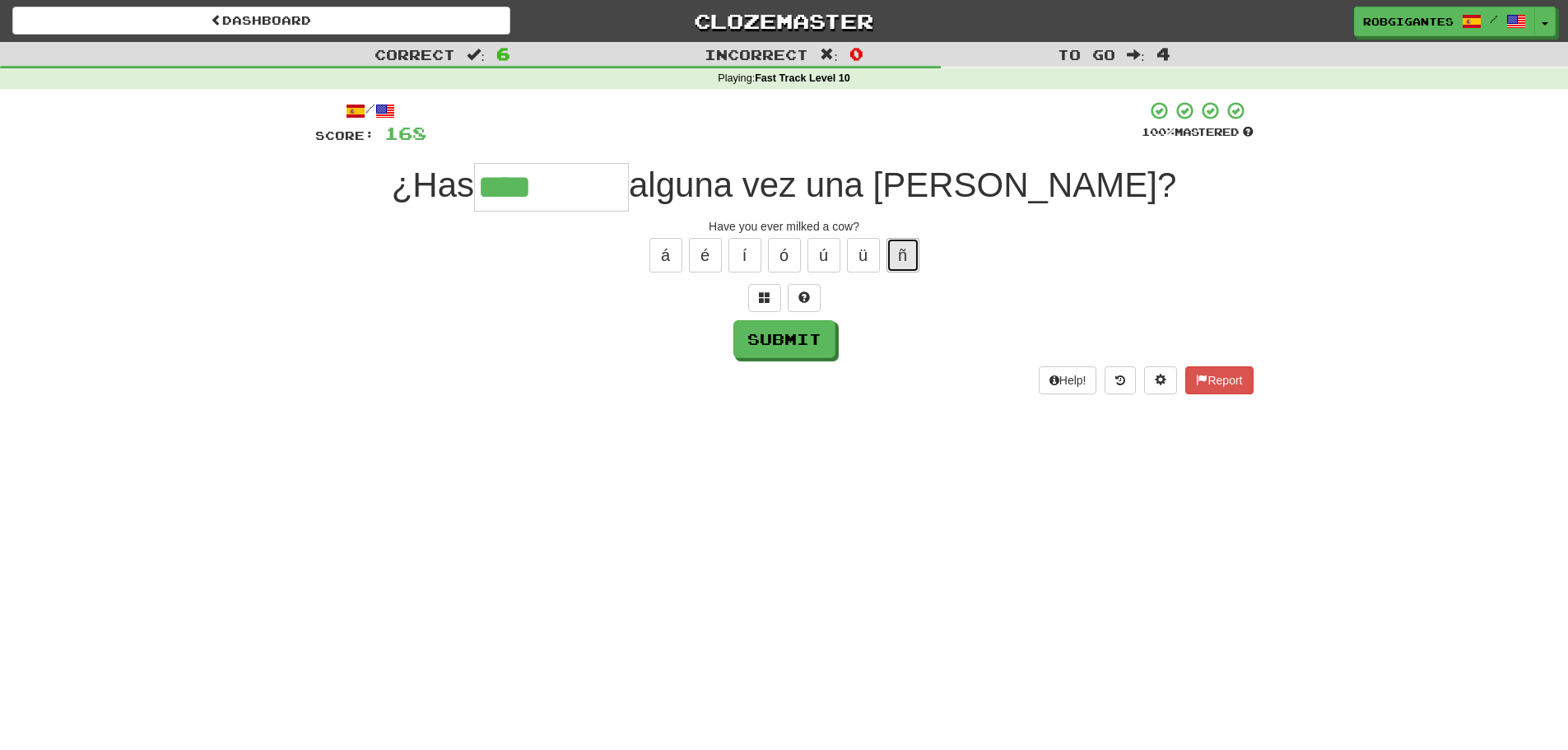
click at [899, 248] on button "ñ" at bounding box center [903, 255] width 33 height 34
type input "********"
click at [783, 340] on button "Submit" at bounding box center [785, 340] width 102 height 38
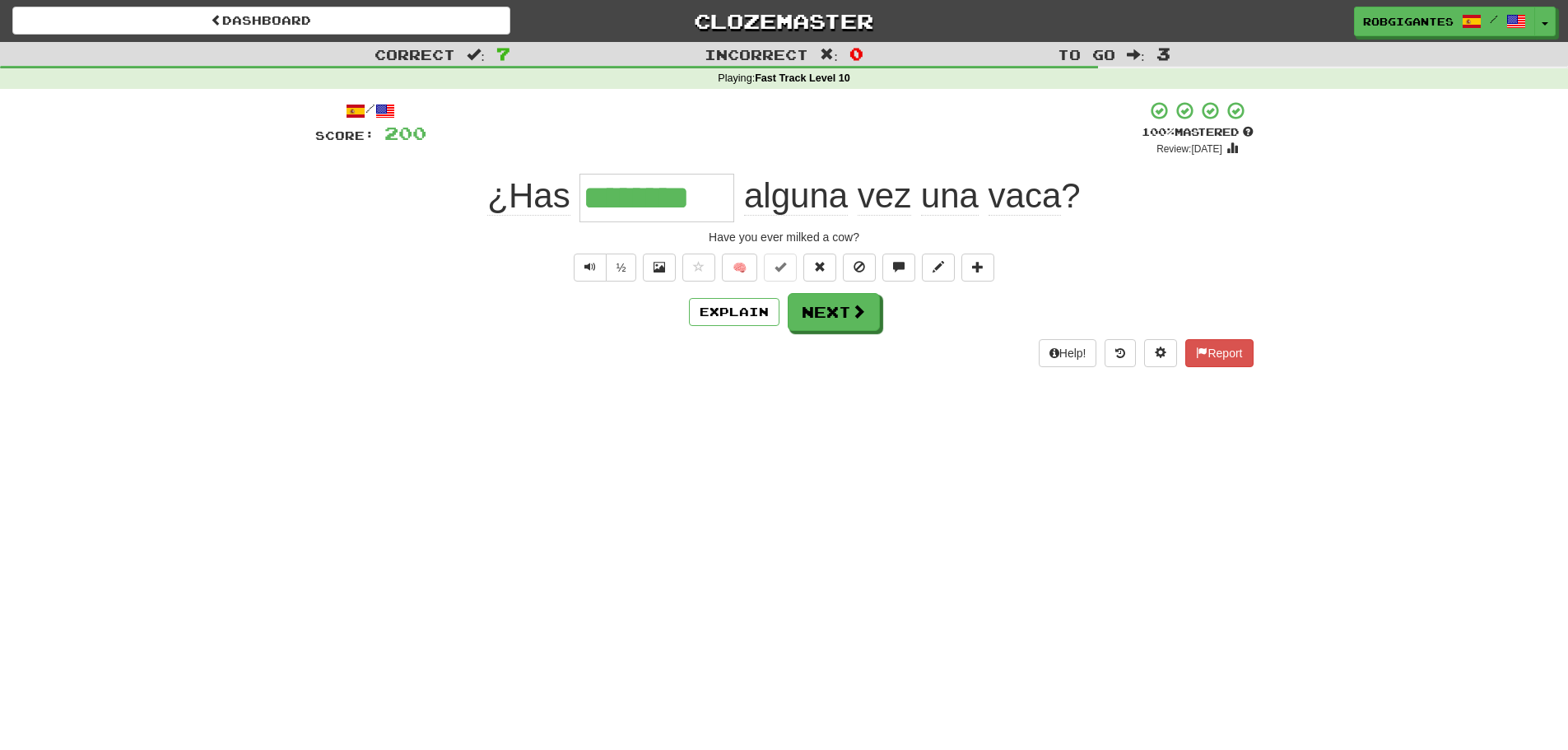
drag, startPoint x: 590, startPoint y: 195, endPoint x: 726, endPoint y: 207, distance: 136.5
click at [726, 207] on input "********" at bounding box center [657, 198] width 155 height 48
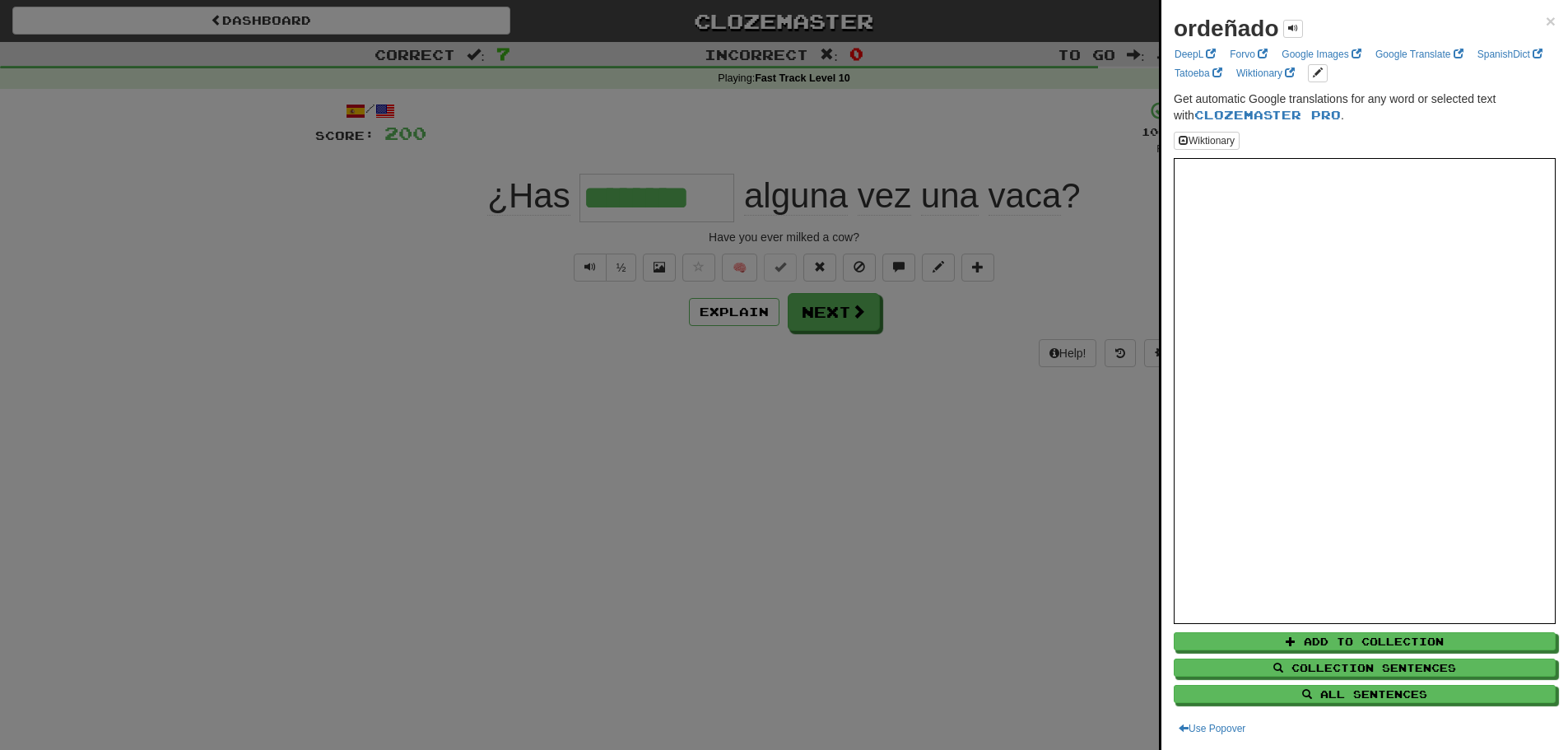
click at [333, 419] on div at bounding box center [784, 375] width 1568 height 750
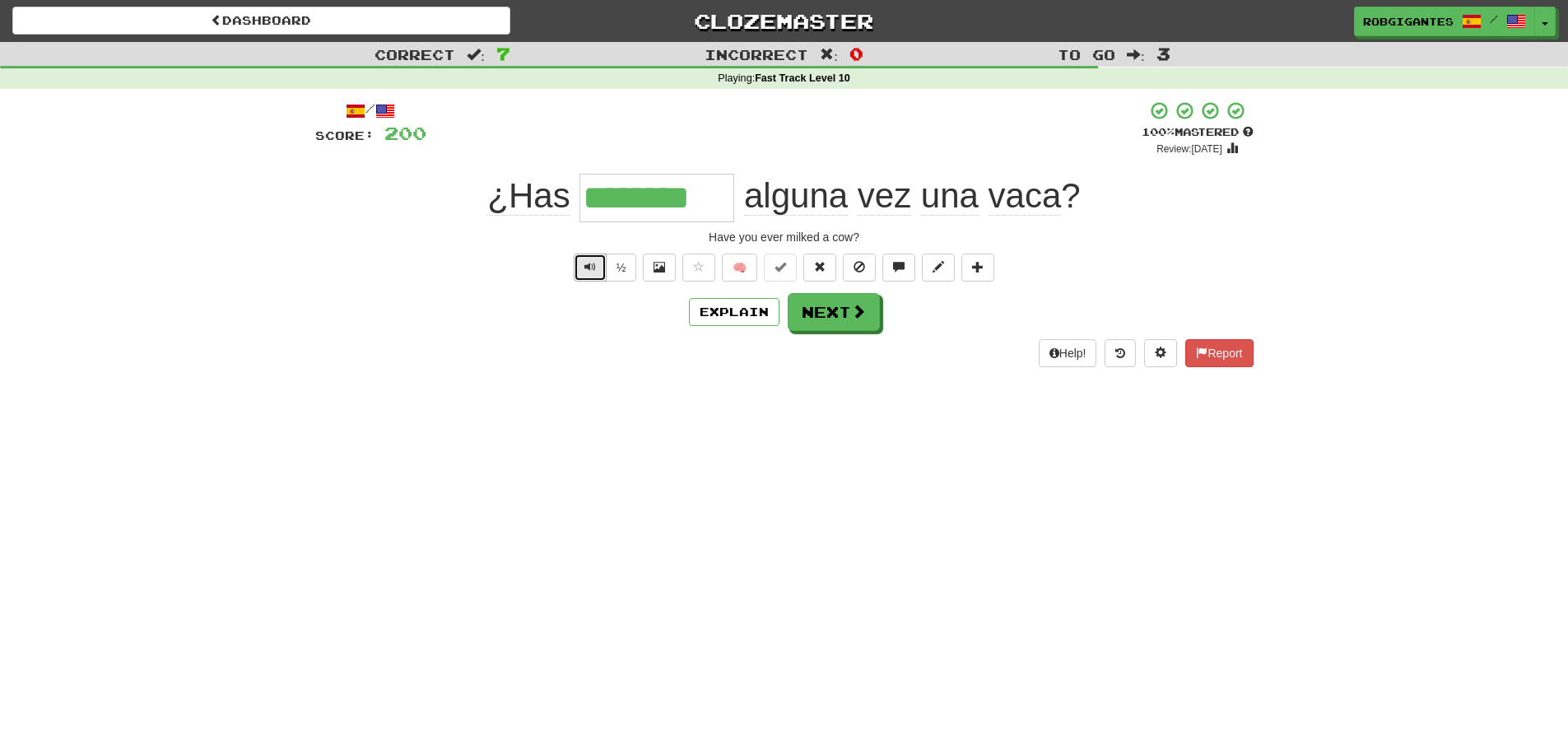
click at [584, 263] on span "Text-to-speech controls" at bounding box center [589, 266] width 11 height 11
click at [846, 314] on button "Next" at bounding box center [834, 313] width 92 height 38
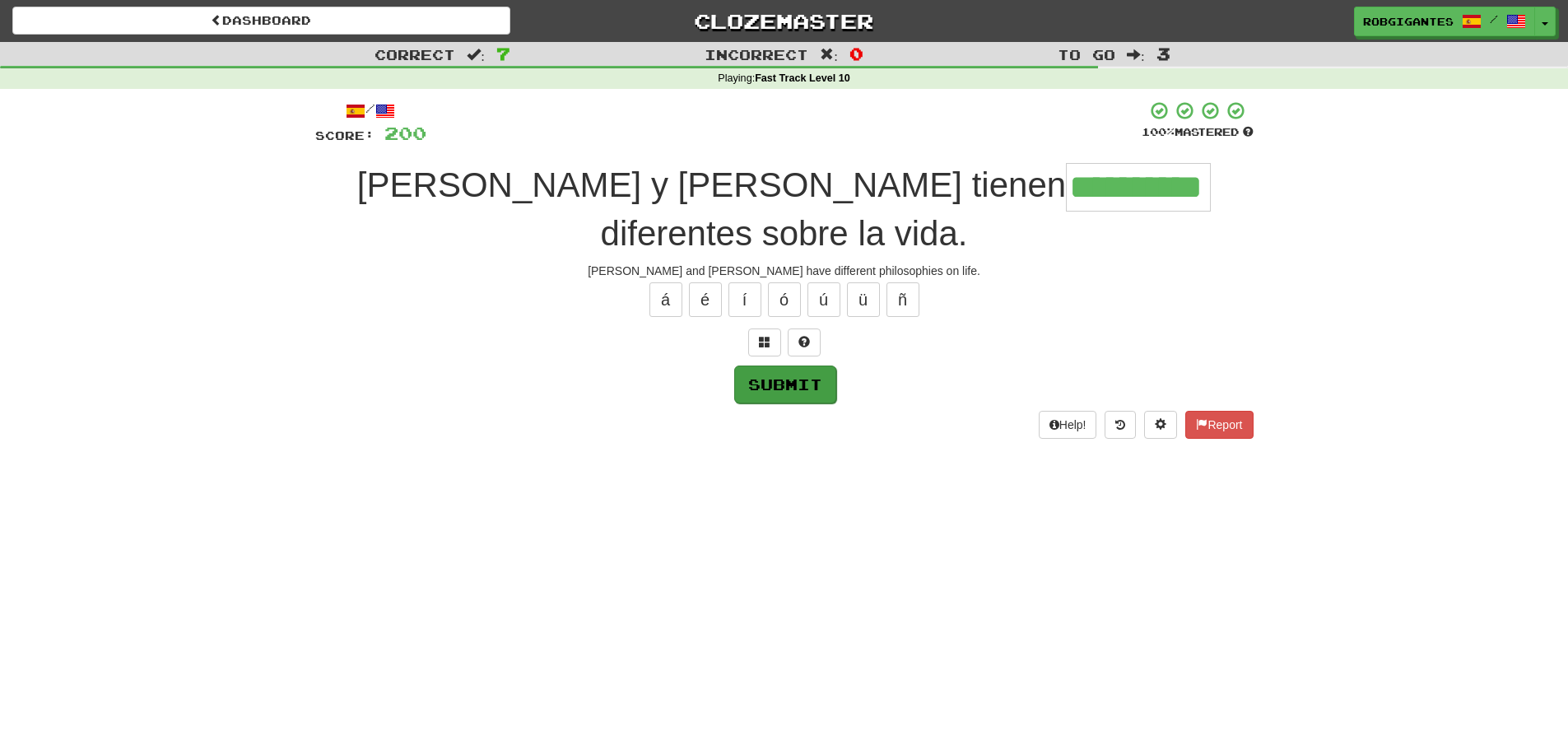
type input "**********"
click at [768, 365] on button "Submit" at bounding box center [785, 384] width 102 height 38
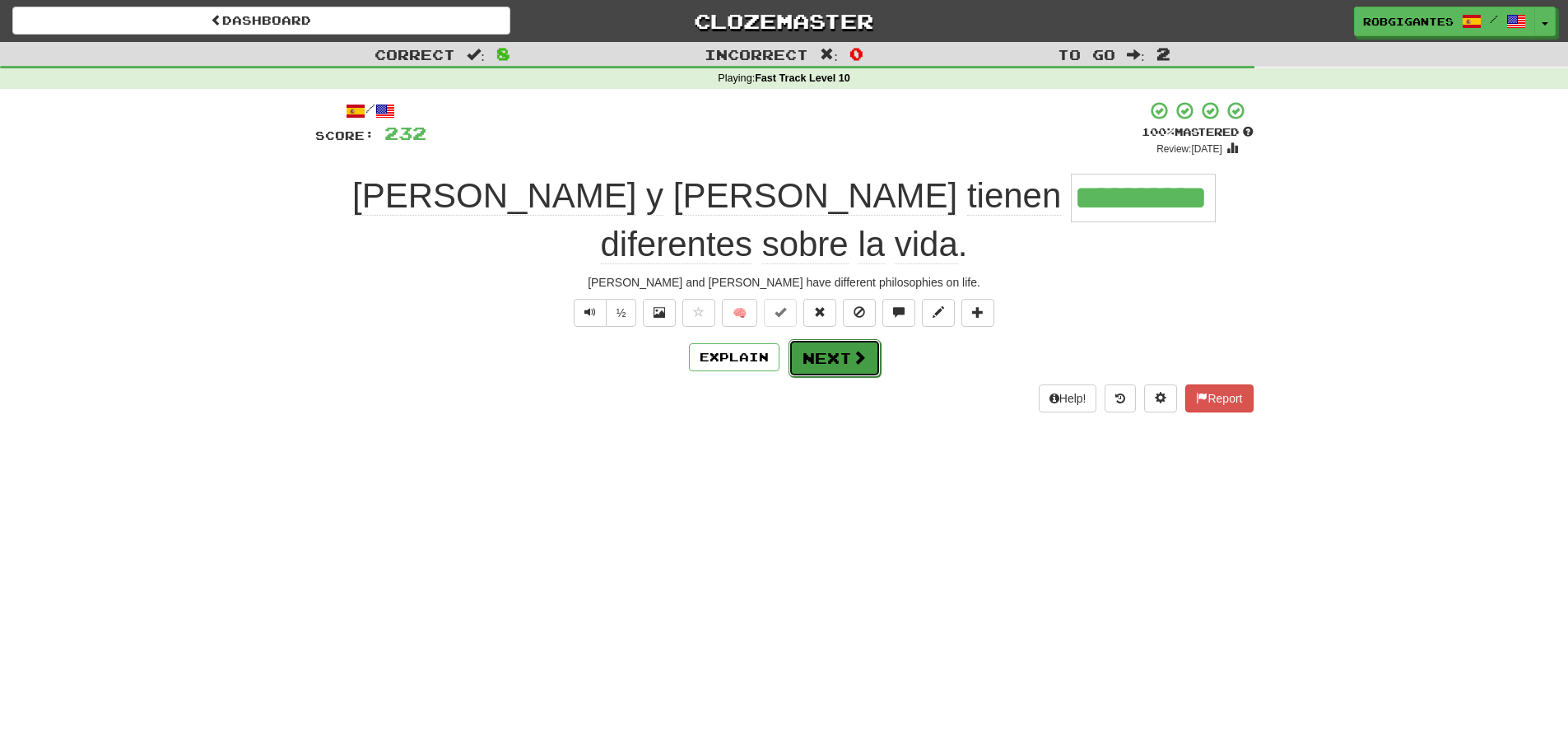
click at [808, 339] on button "Next" at bounding box center [834, 358] width 92 height 38
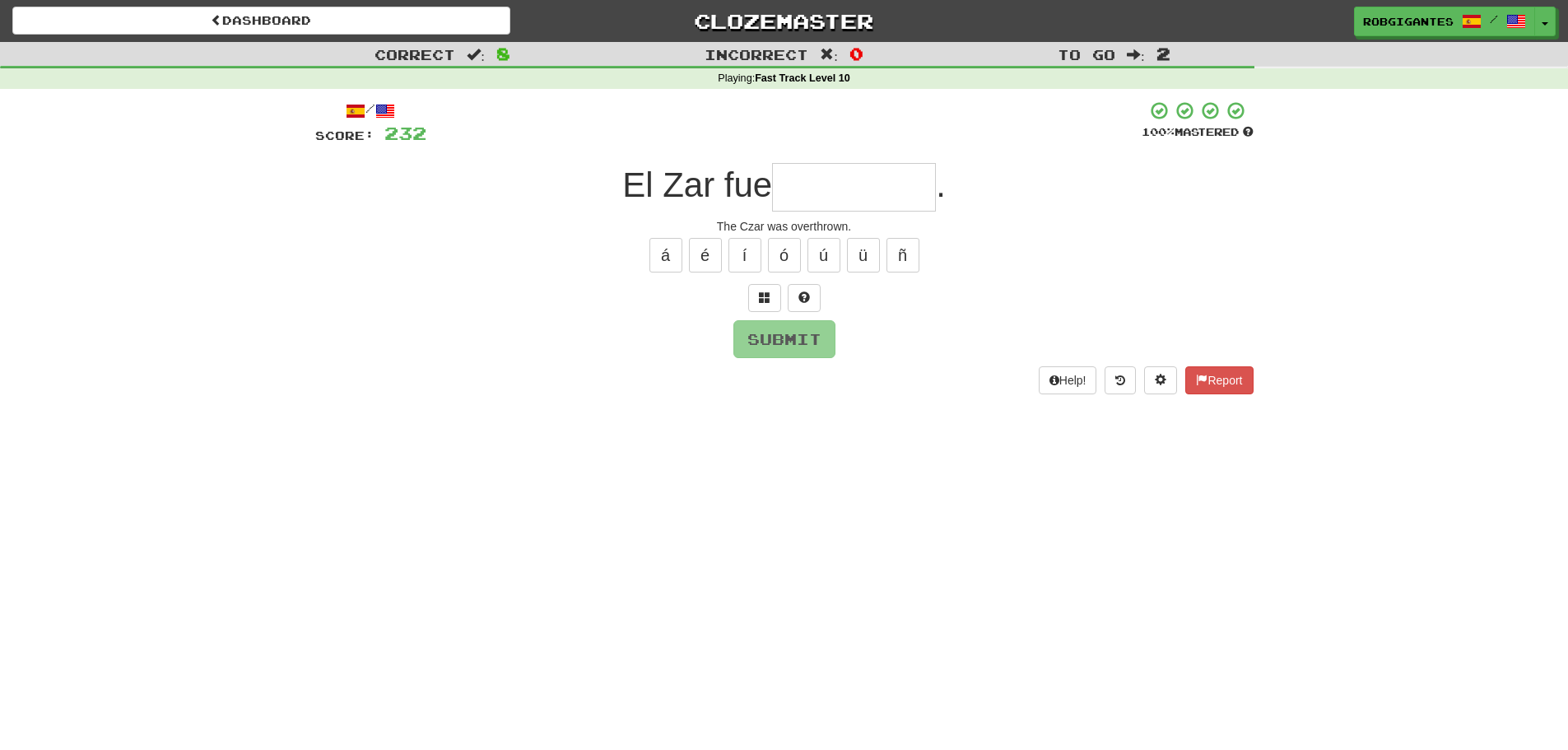
type input "*"
click at [806, 292] on span at bounding box center [804, 296] width 11 height 11
click at [783, 296] on span at bounding box center [784, 296] width 11 height 11
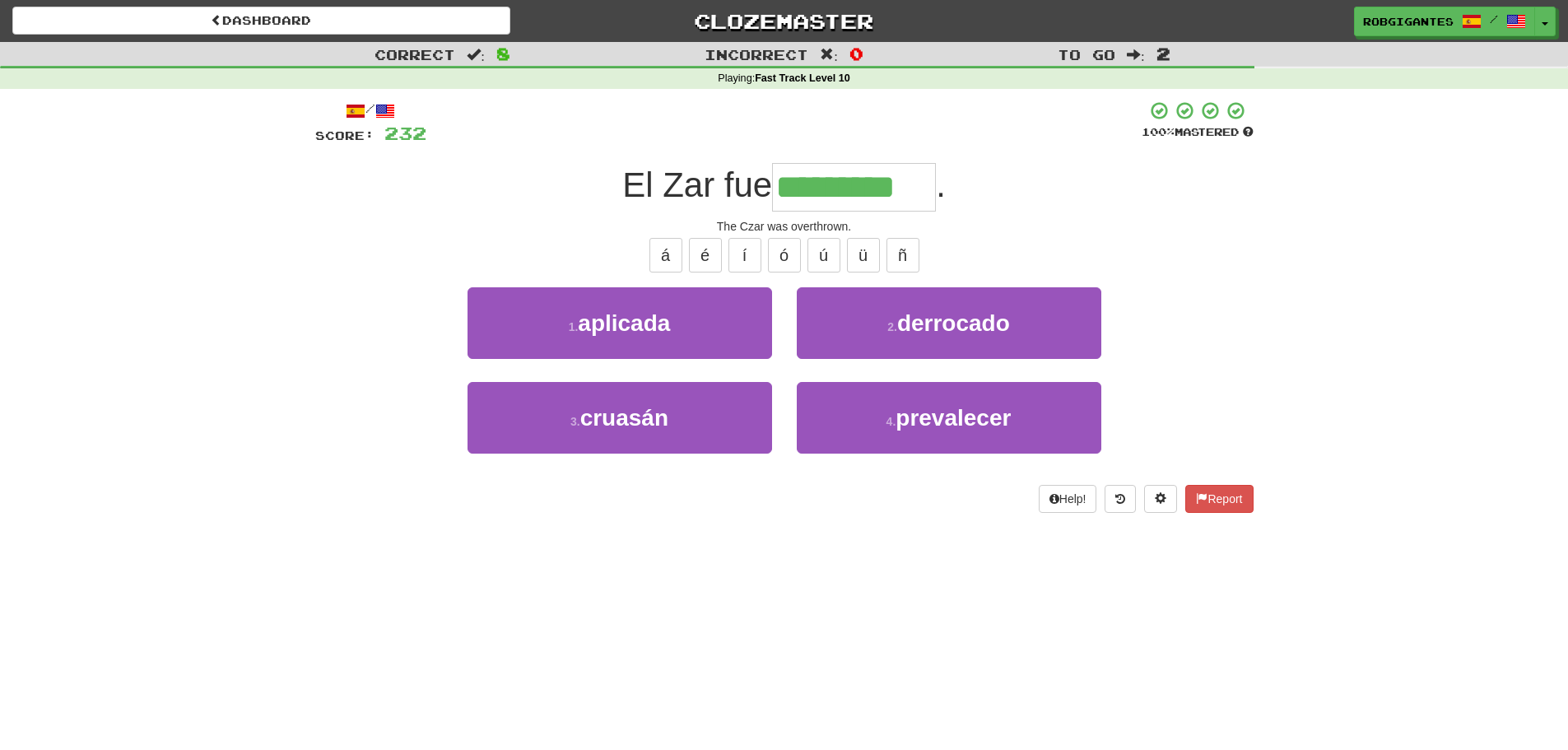
type input "*********"
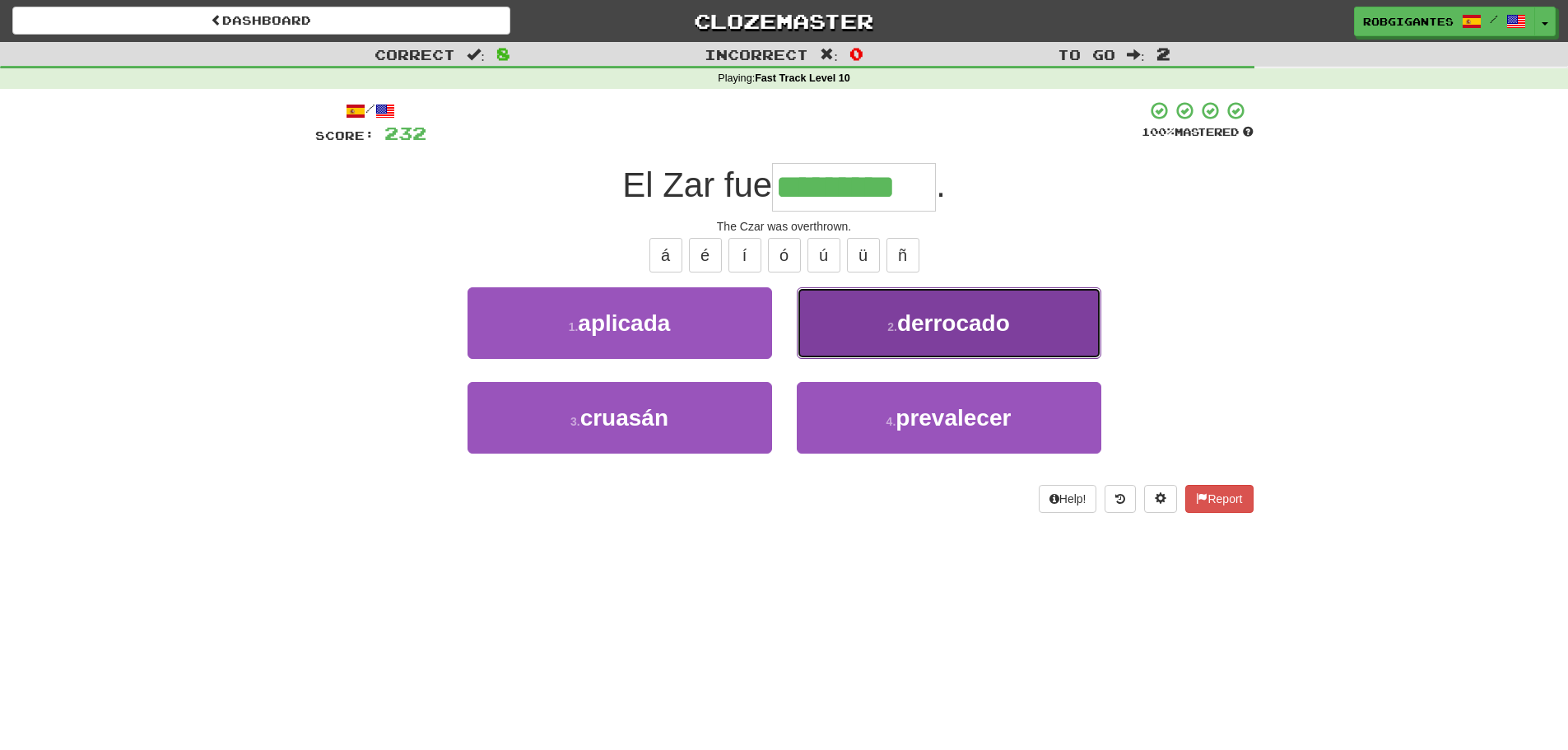
click at [867, 316] on button "2 . derrocado" at bounding box center [949, 322] width 305 height 71
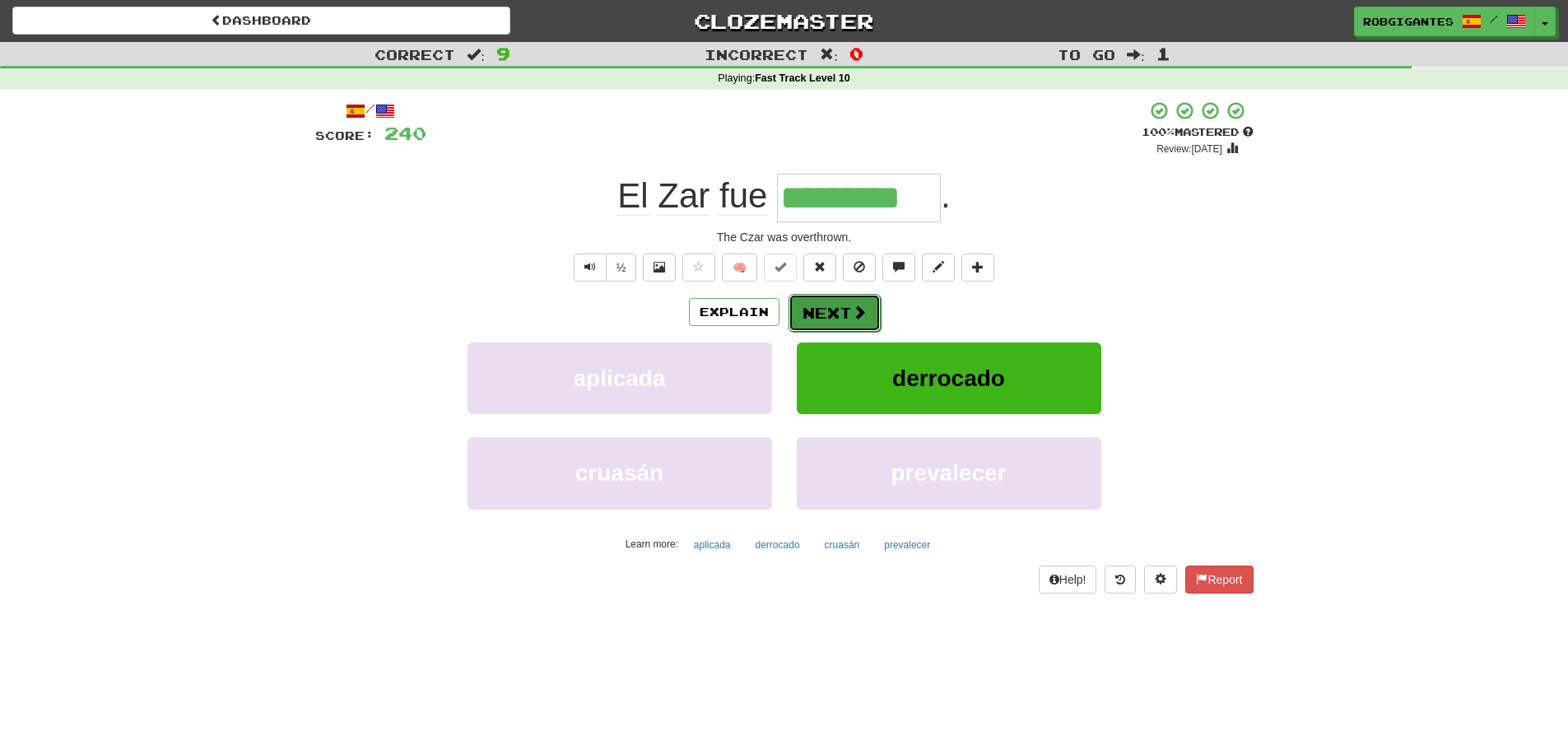
click at [830, 310] on button "Next" at bounding box center [834, 313] width 92 height 38
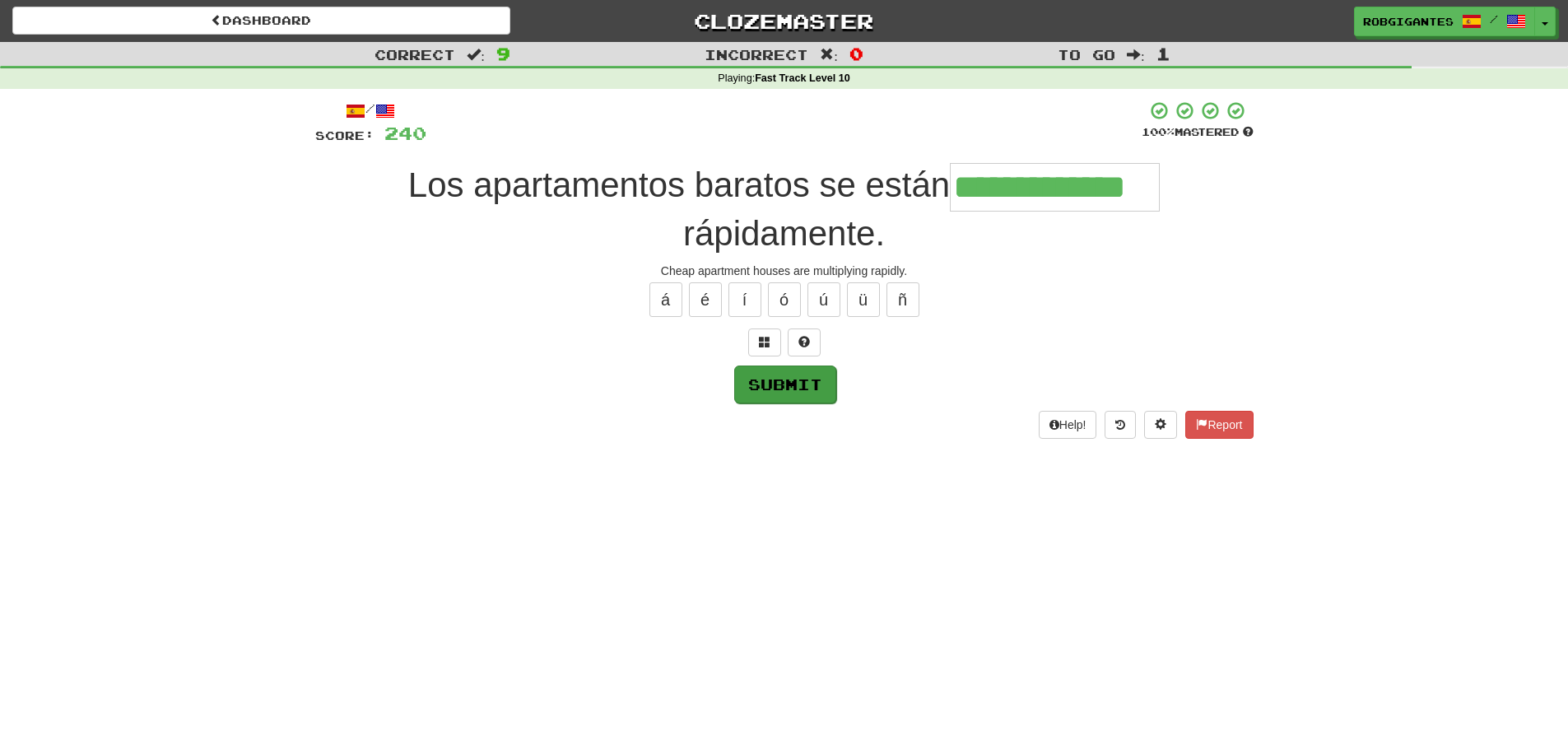
type input "**********"
click at [778, 385] on button "Submit" at bounding box center [785, 384] width 102 height 38
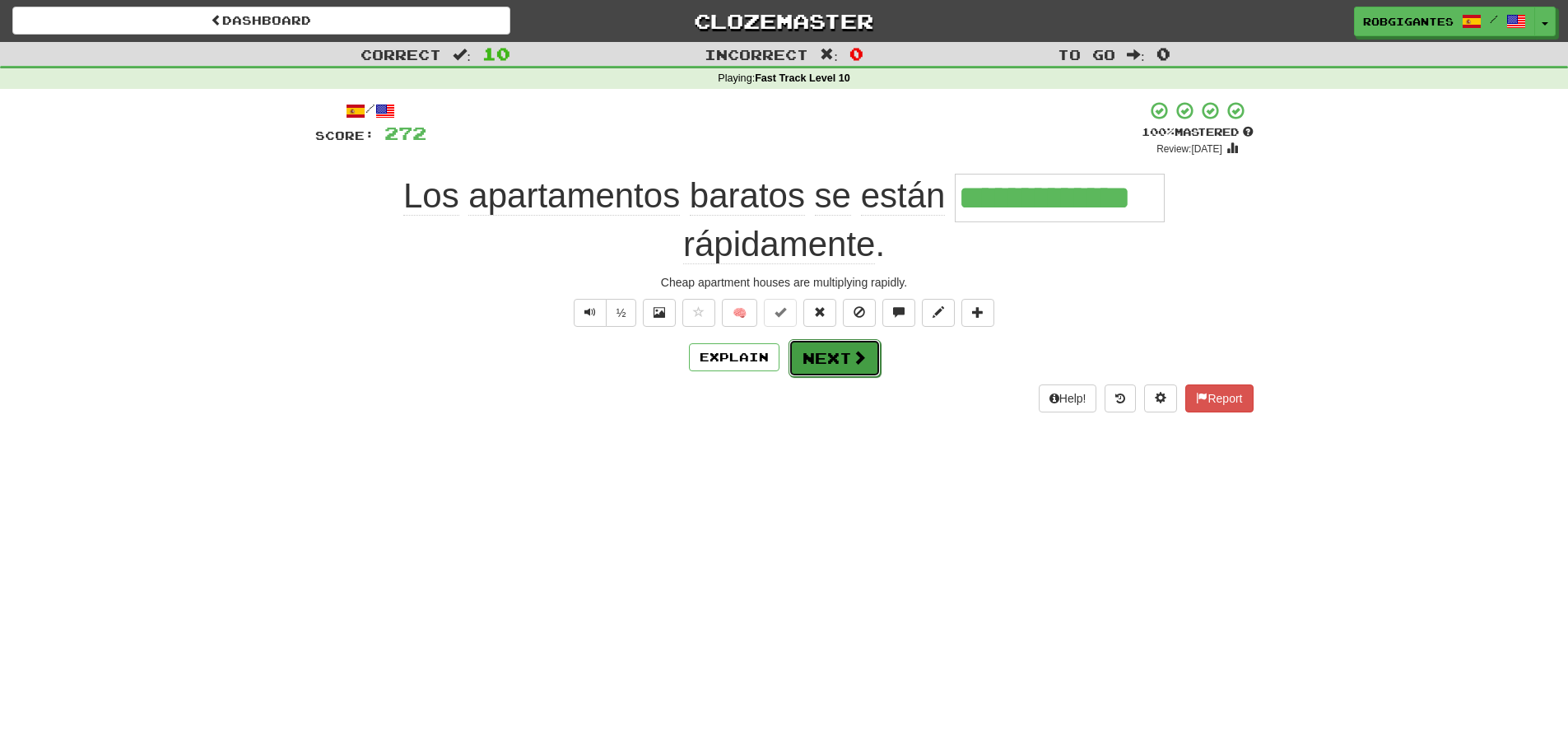
click at [815, 359] on button "Next" at bounding box center [834, 358] width 92 height 38
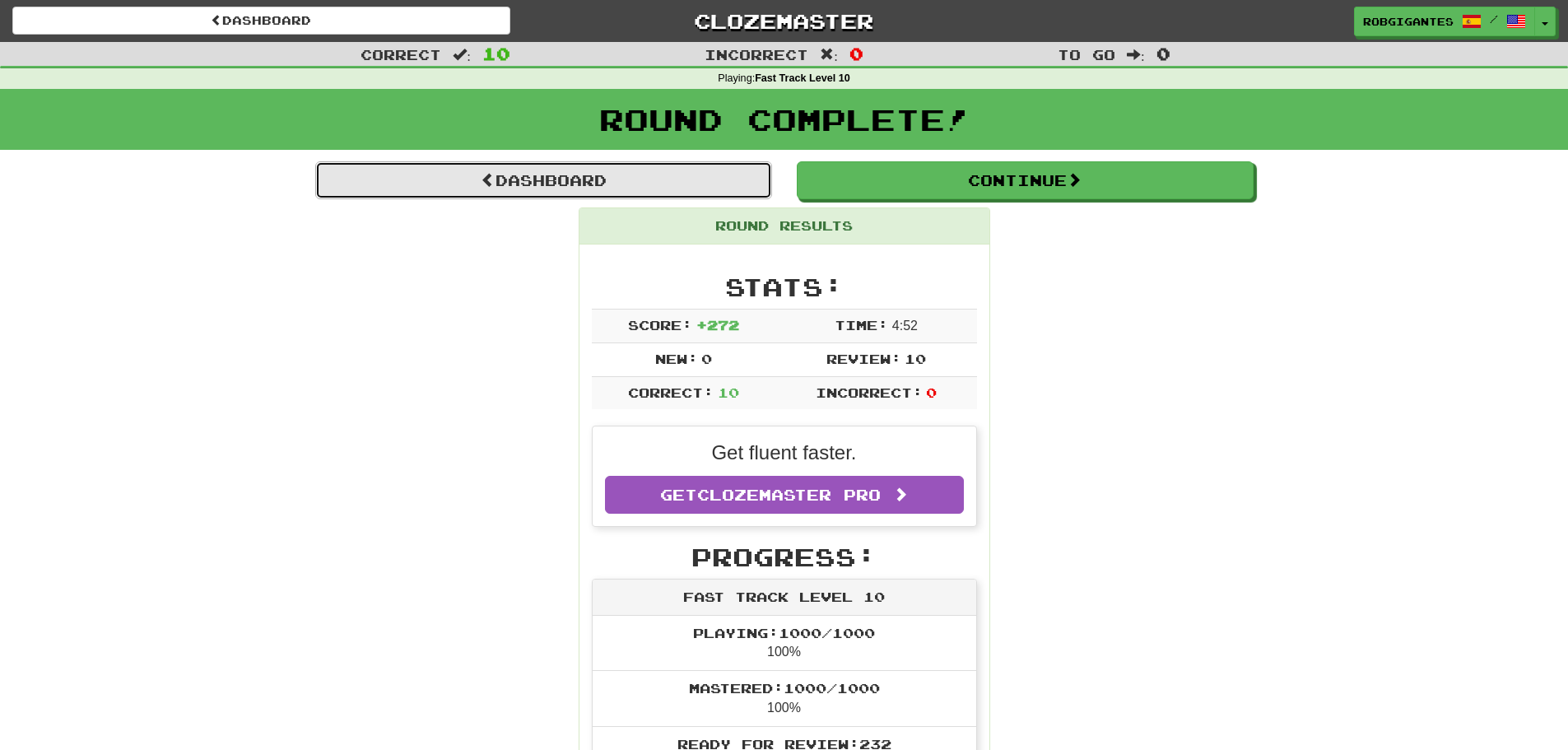
click at [509, 177] on link "Dashboard" at bounding box center [544, 180] width 457 height 38
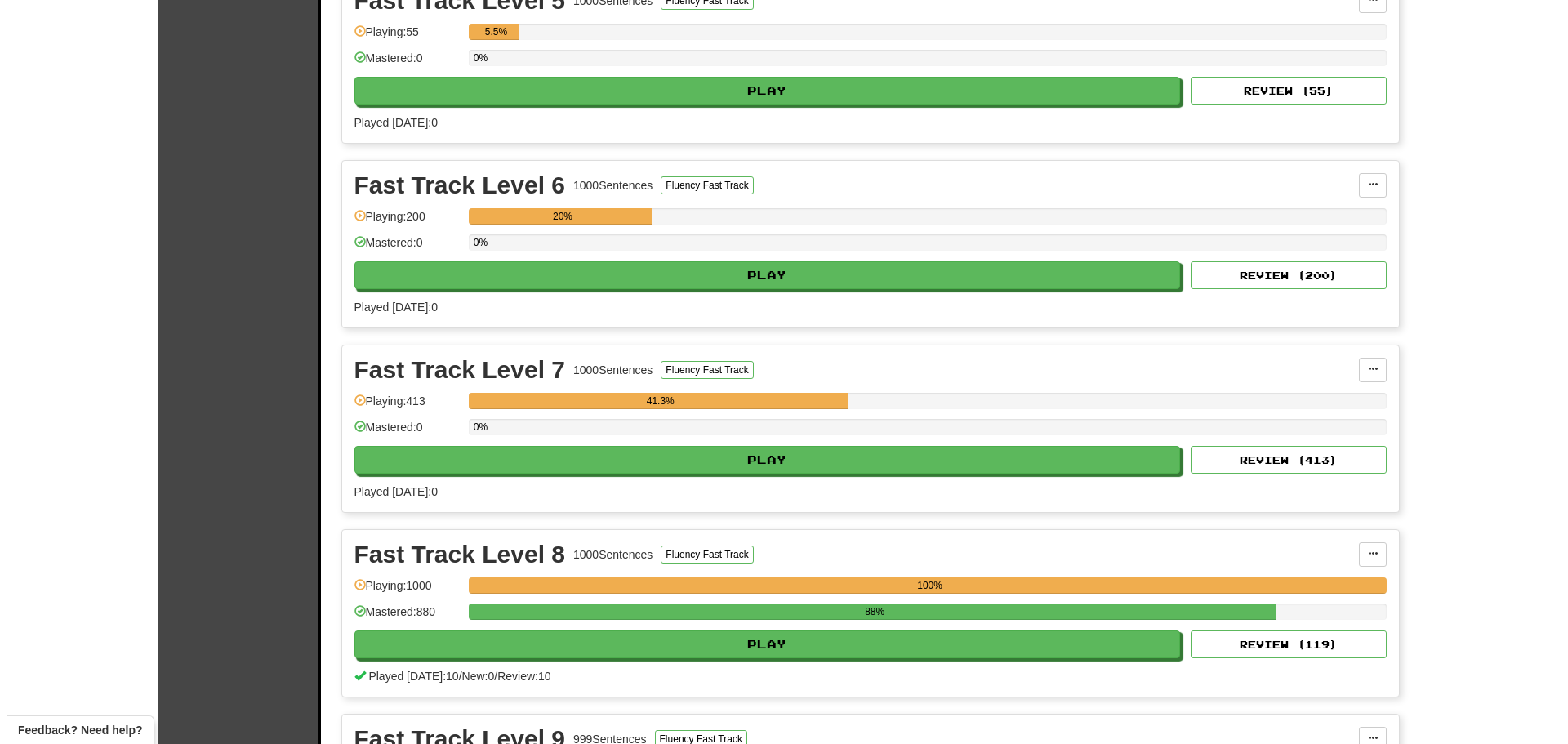
scroll to position [1387, 0]
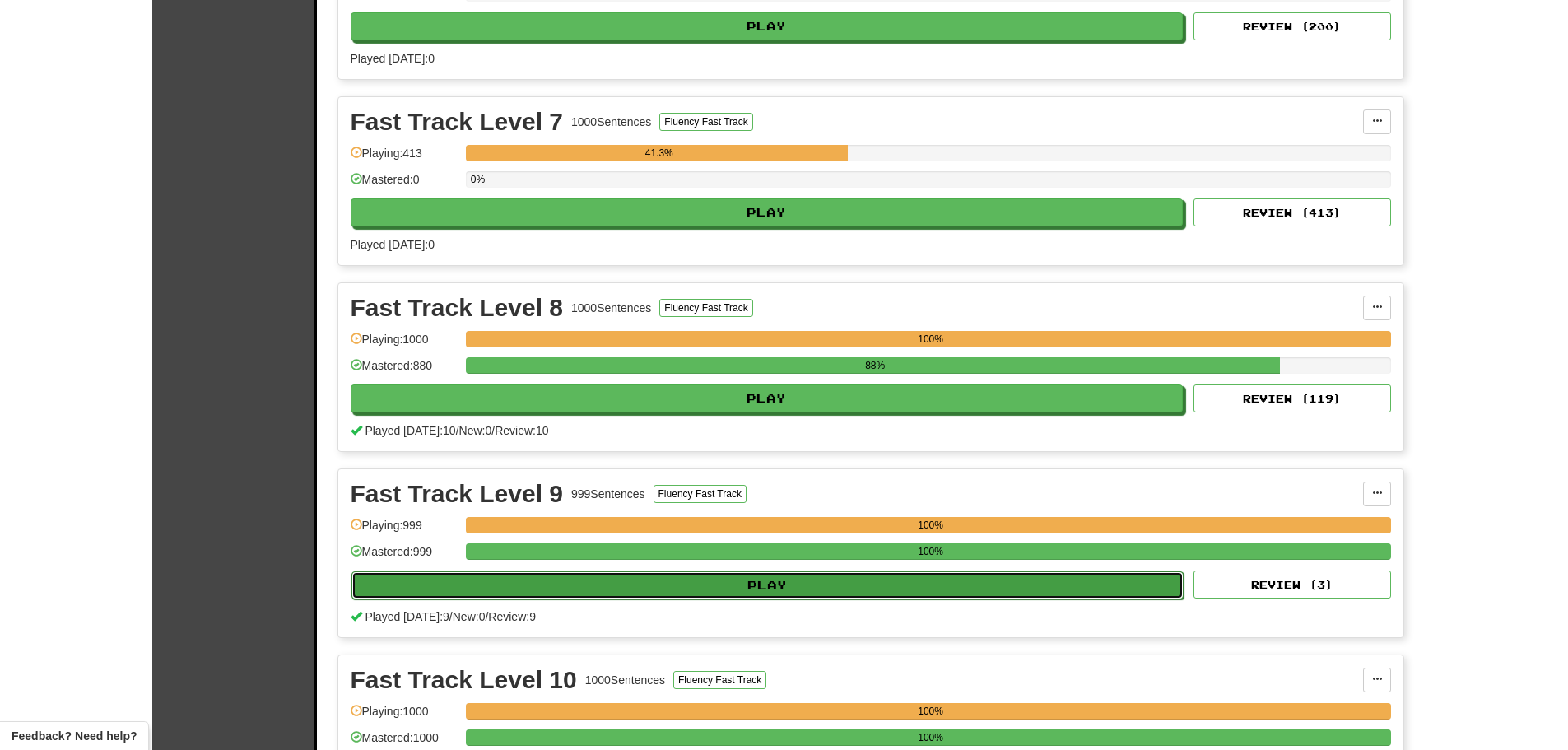
click at [691, 587] on button "Play" at bounding box center [768, 585] width 833 height 28
select select "**"
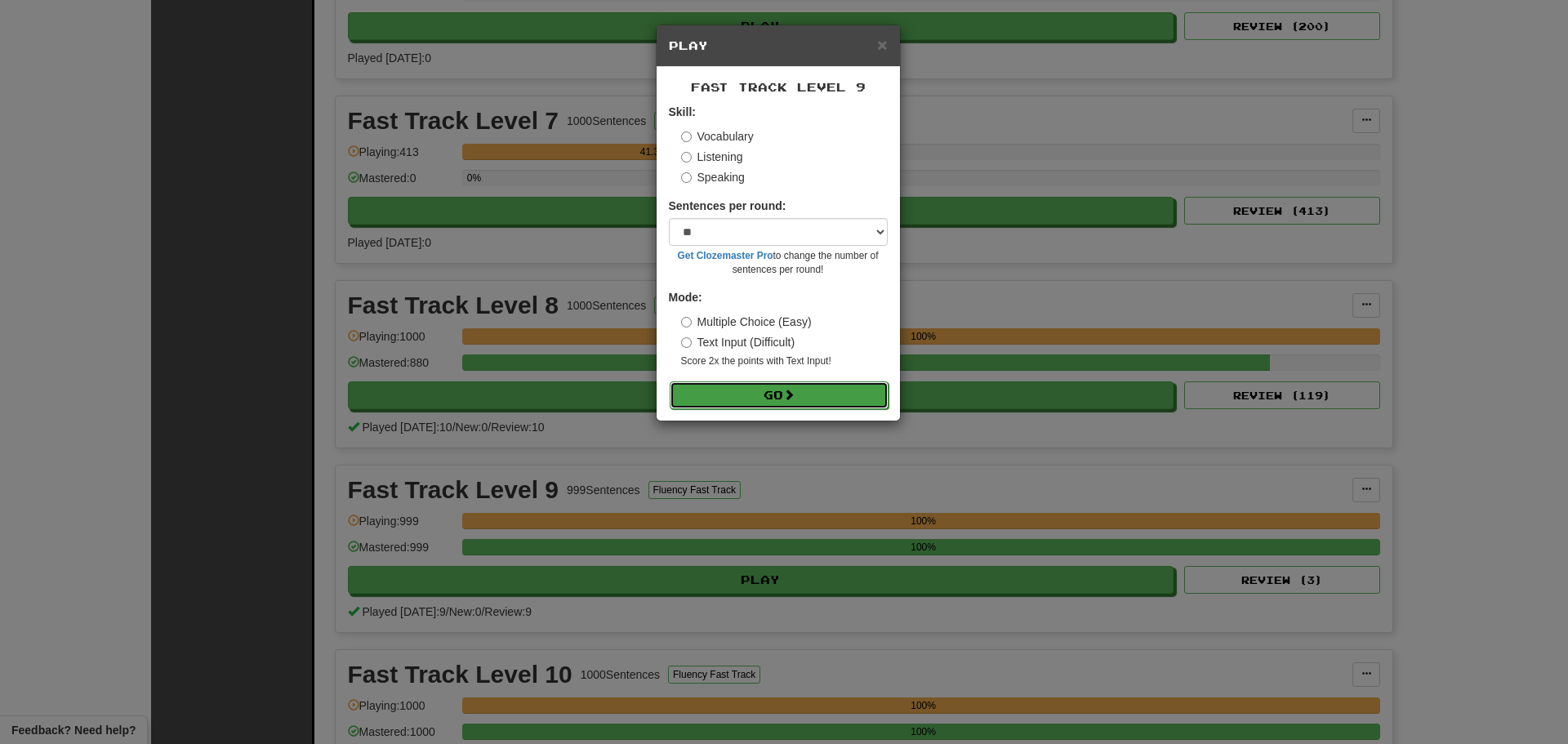
click at [790, 395] on span at bounding box center [788, 394] width 11 height 11
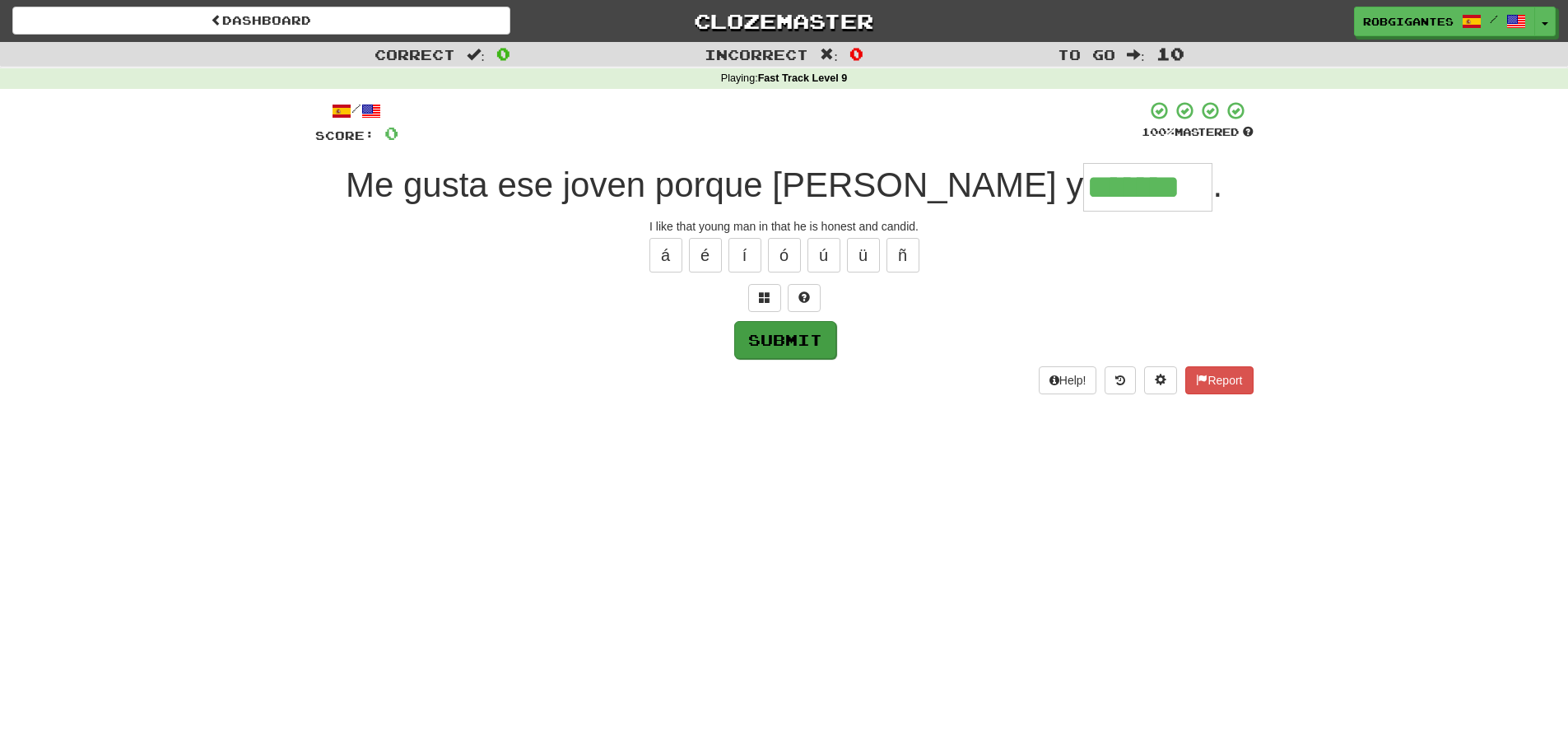
type input "*******"
click at [781, 339] on button "Submit" at bounding box center [785, 340] width 102 height 38
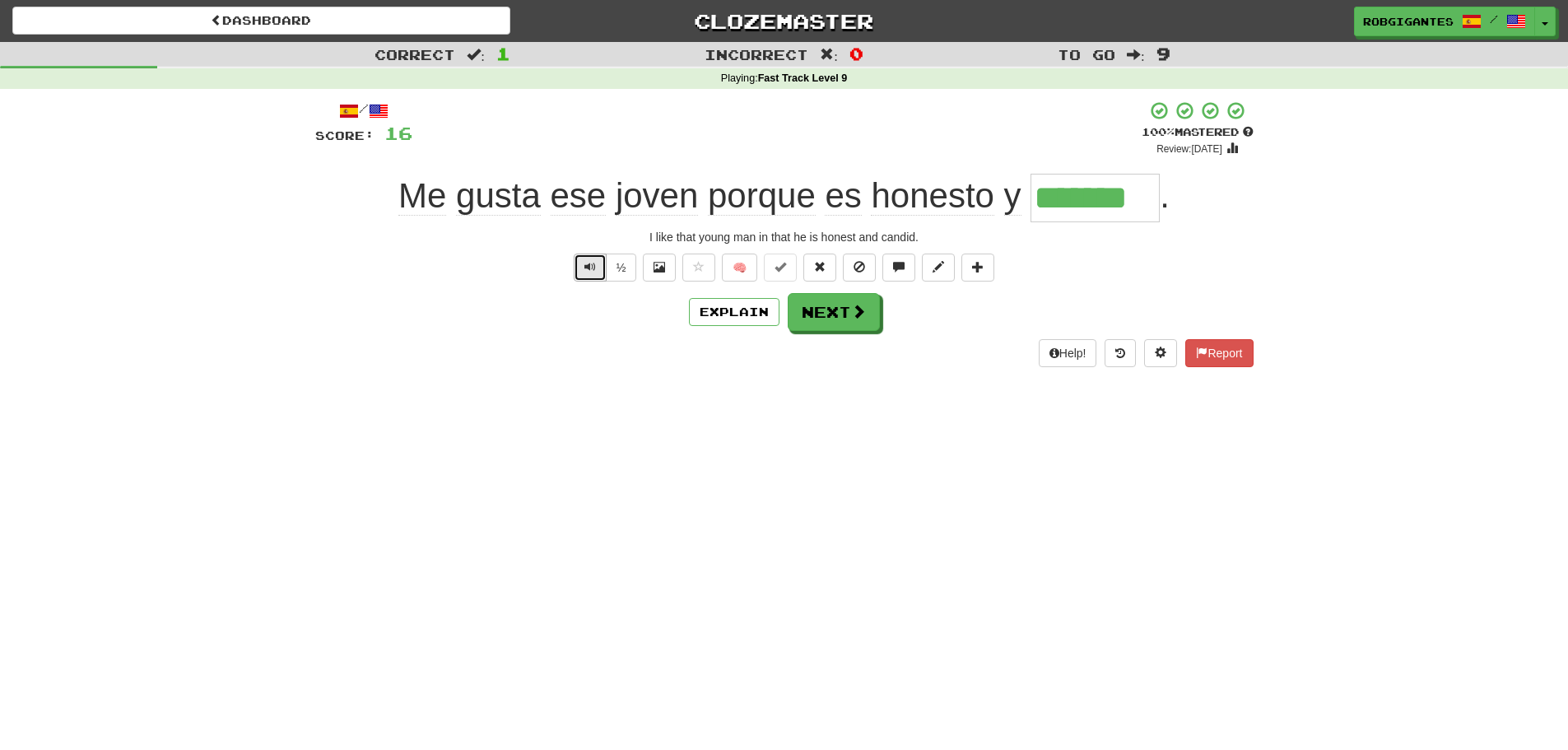
click at [588, 263] on span "Text-to-speech controls" at bounding box center [589, 266] width 11 height 11
click at [588, 258] on button "Text-to-speech controls" at bounding box center [590, 267] width 33 height 28
click at [593, 268] on span "Text-to-speech controls" at bounding box center [589, 266] width 11 height 11
click at [584, 267] on span "Text-to-speech controls" at bounding box center [589, 266] width 11 height 11
click at [823, 310] on button "Next" at bounding box center [834, 313] width 92 height 38
